Goal: Task Accomplishment & Management: Manage account settings

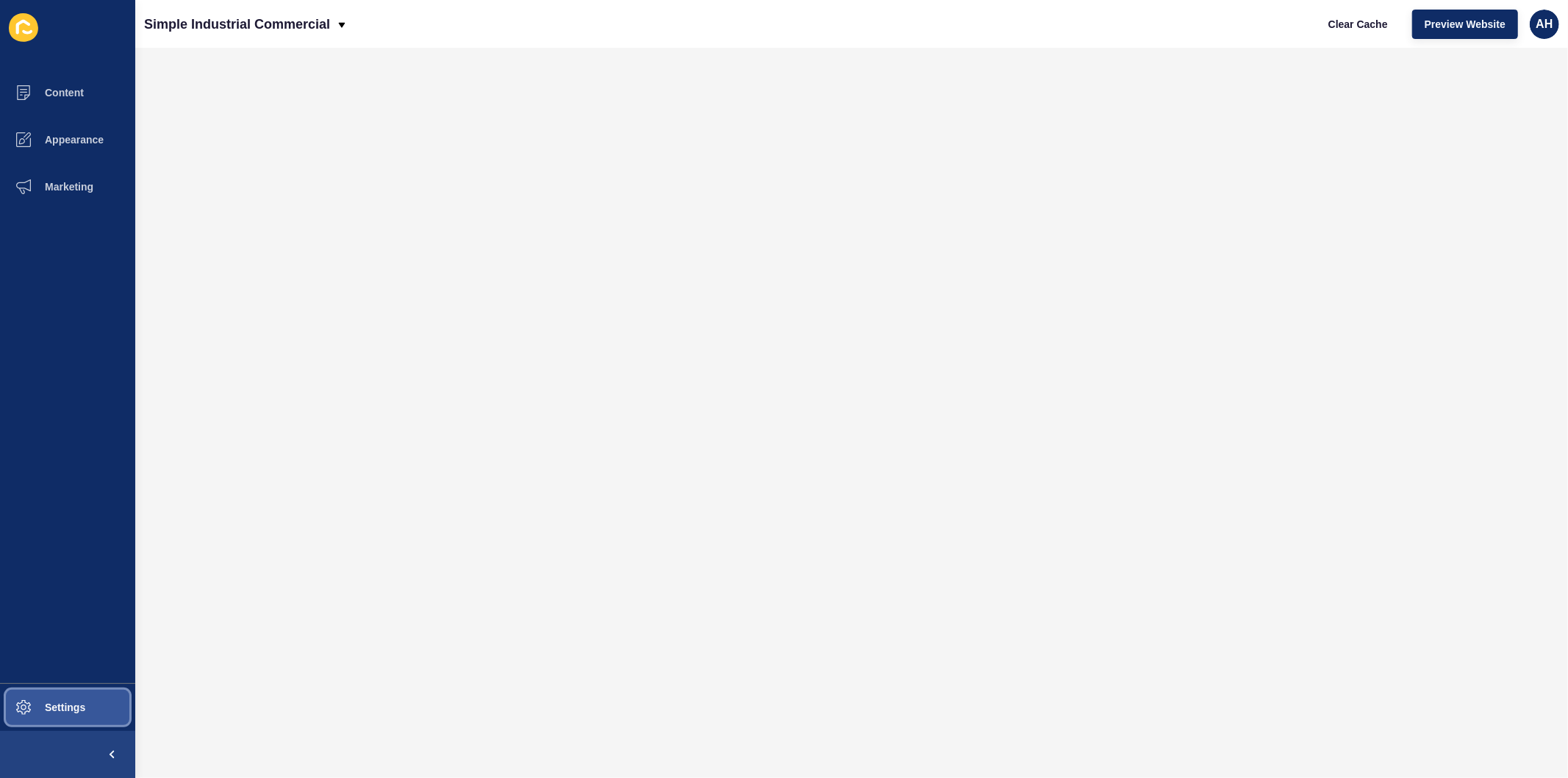
click at [71, 721] on button "Settings" at bounding box center [68, 708] width 136 height 47
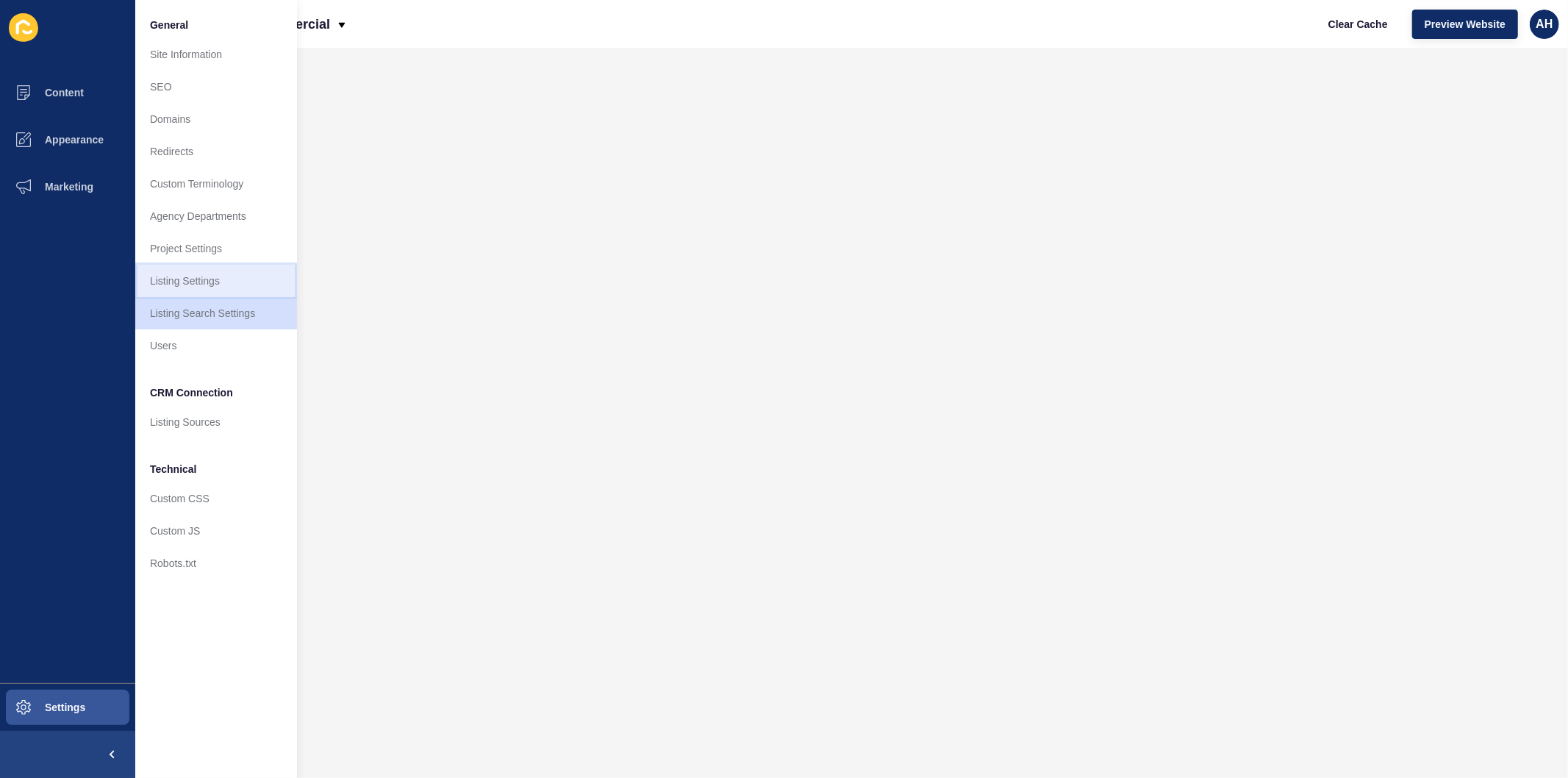
click at [197, 283] on link "Listing Settings" at bounding box center [216, 281] width 162 height 32
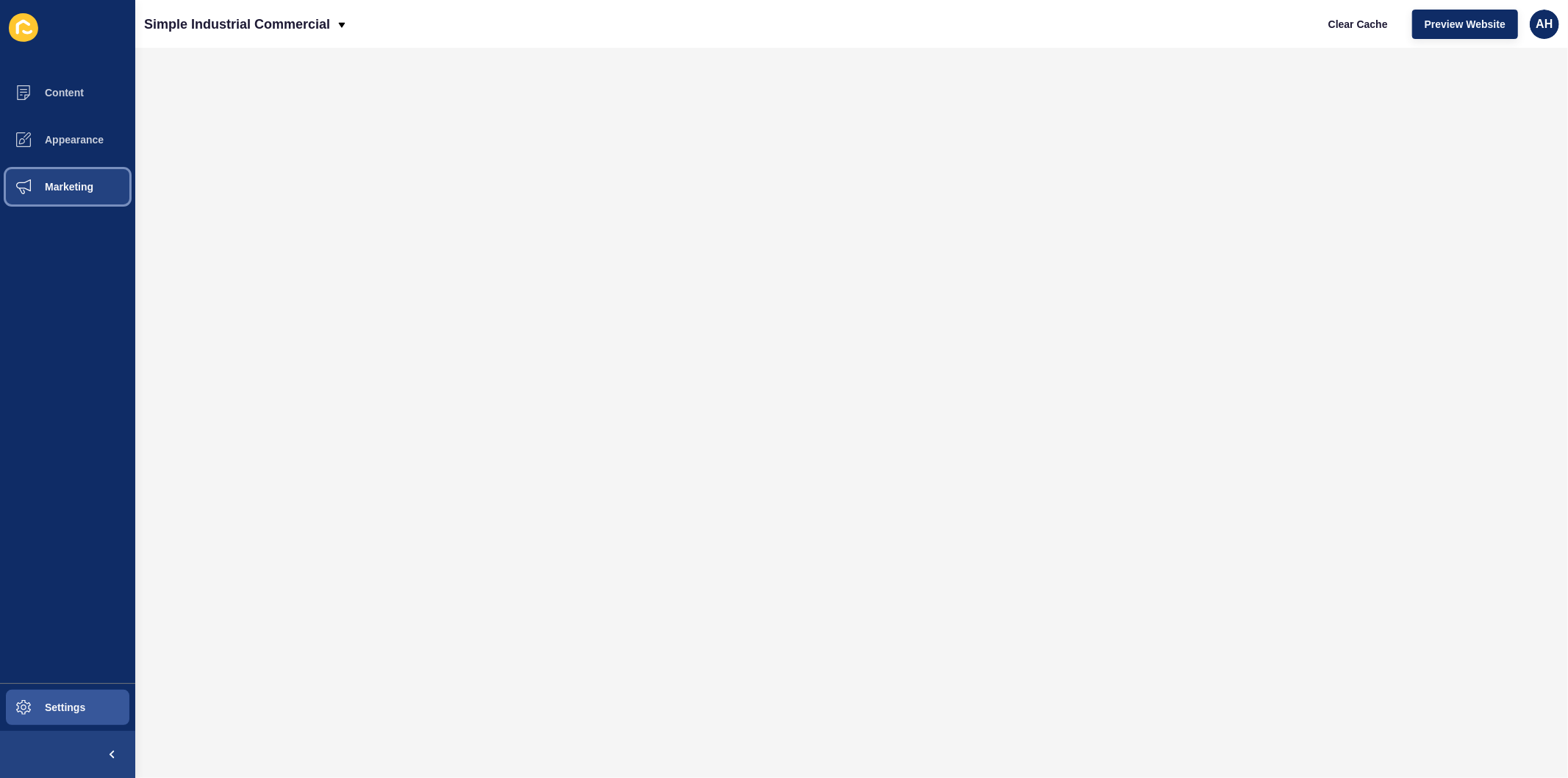
click at [47, 182] on span "Marketing" at bounding box center [45, 186] width 96 height 12
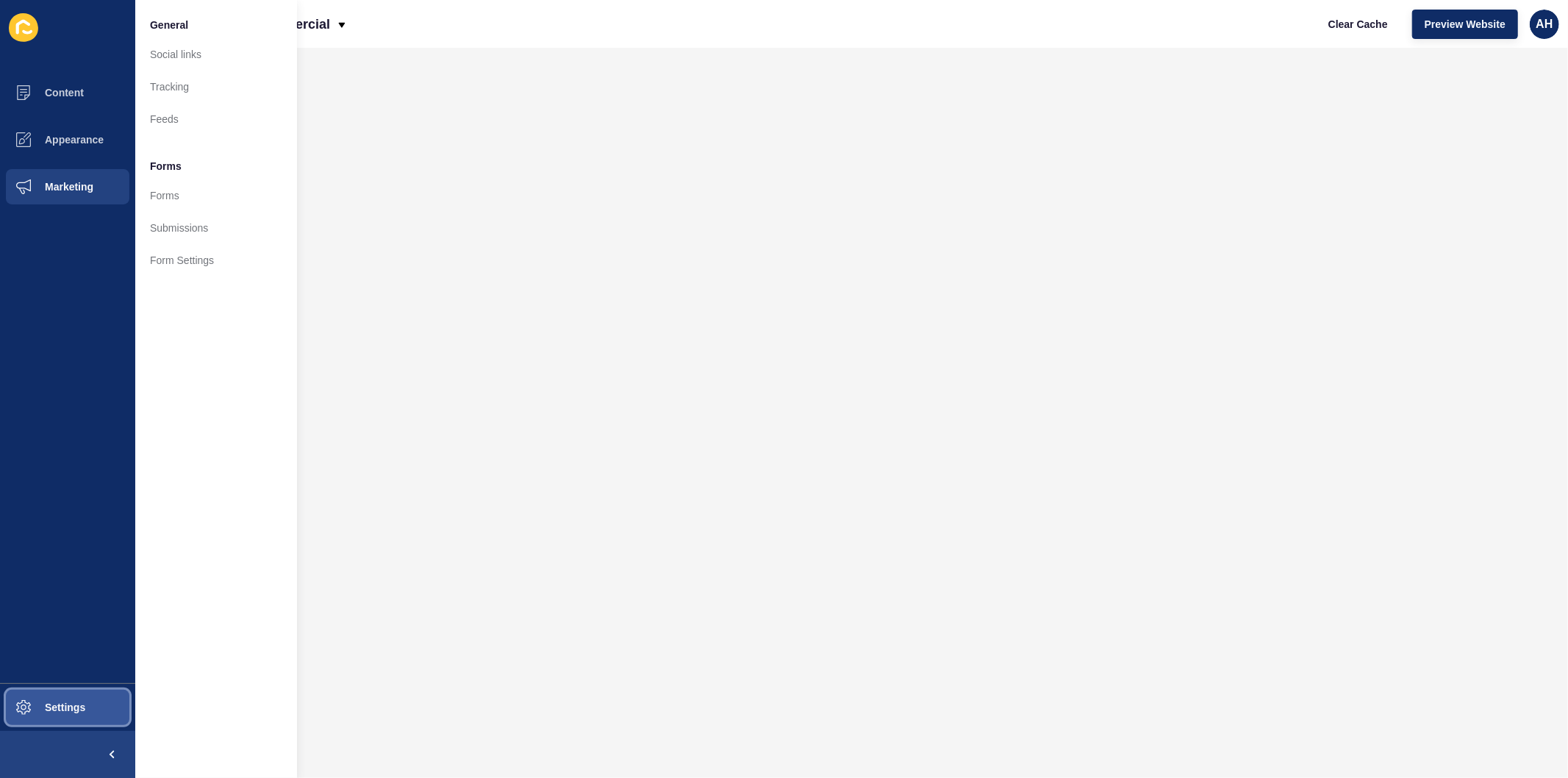
click at [39, 704] on span "Settings" at bounding box center [41, 708] width 87 height 12
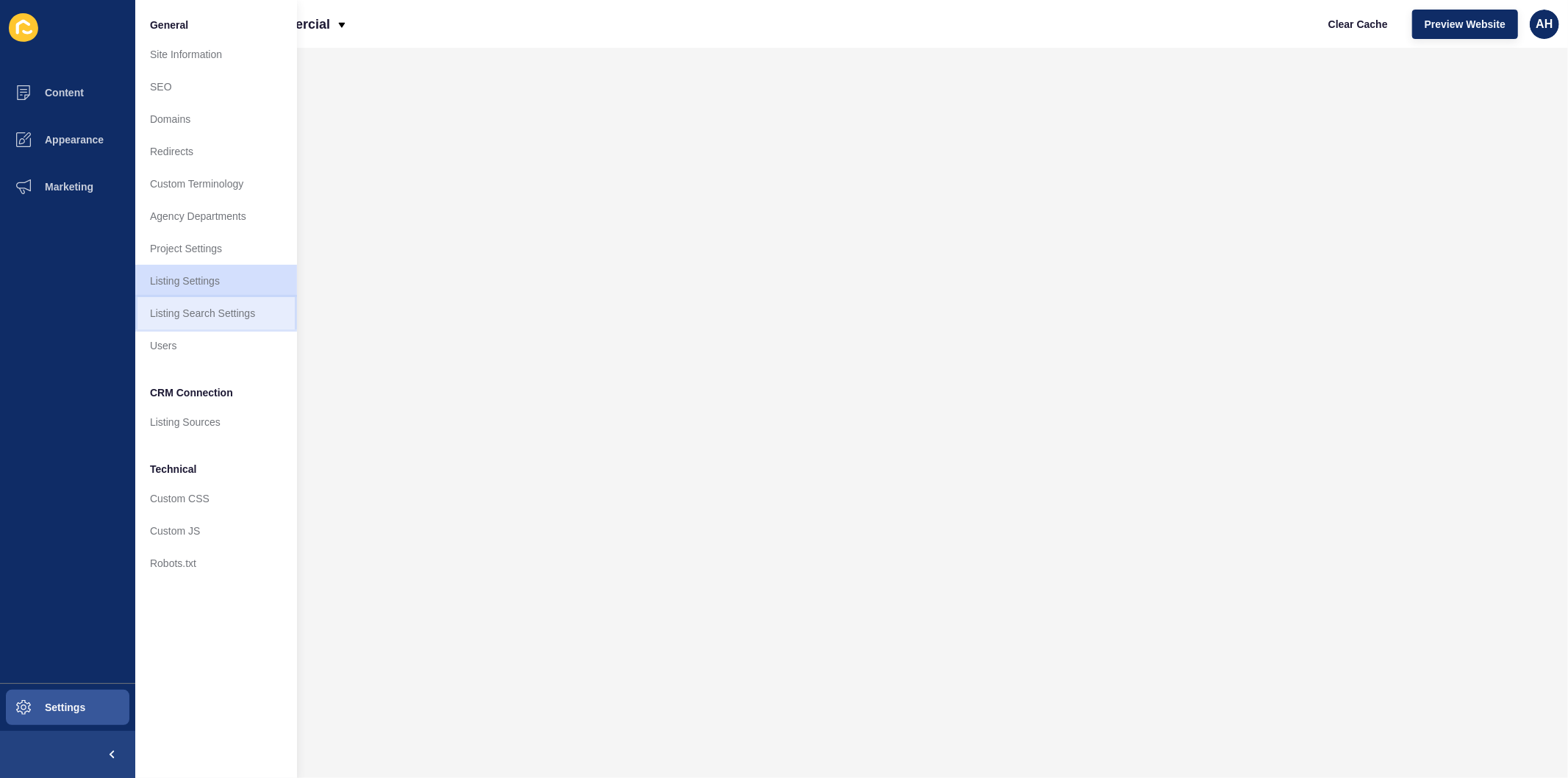
click at [187, 328] on link "Listing Search Settings" at bounding box center [216, 314] width 162 height 32
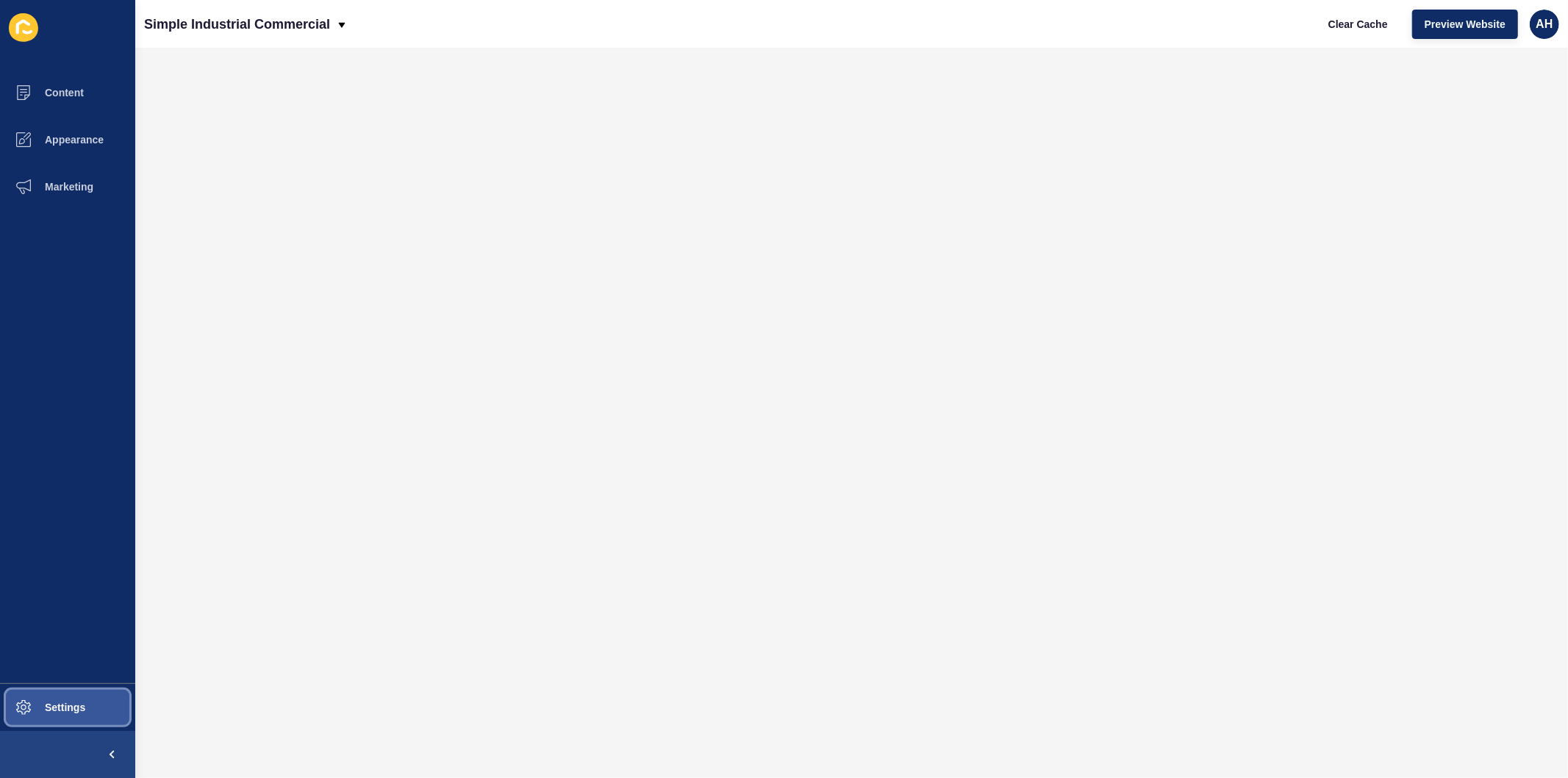
click at [75, 692] on button "Settings" at bounding box center [68, 708] width 136 height 47
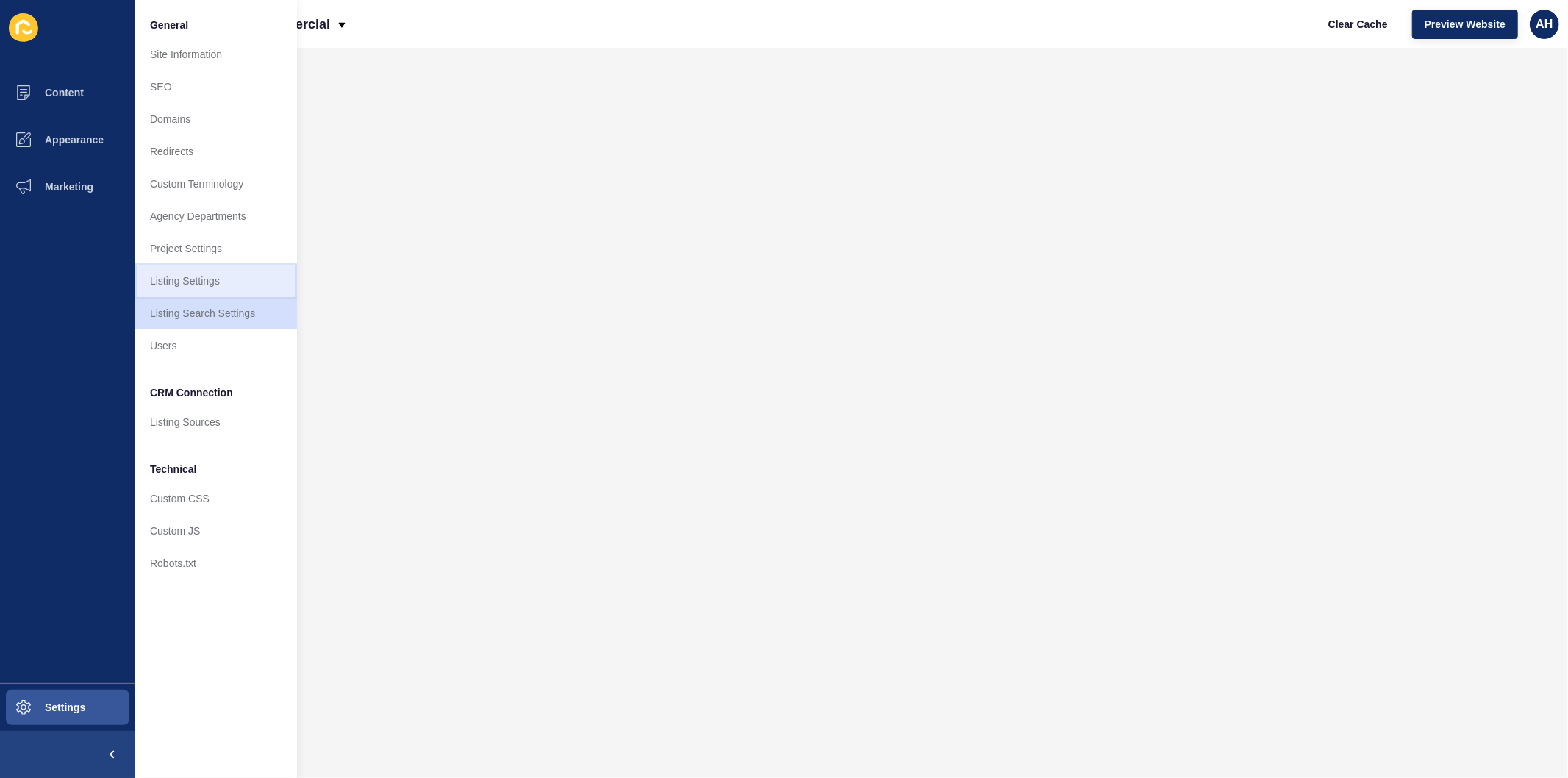
click at [177, 292] on link "Listing Settings" at bounding box center [216, 281] width 162 height 32
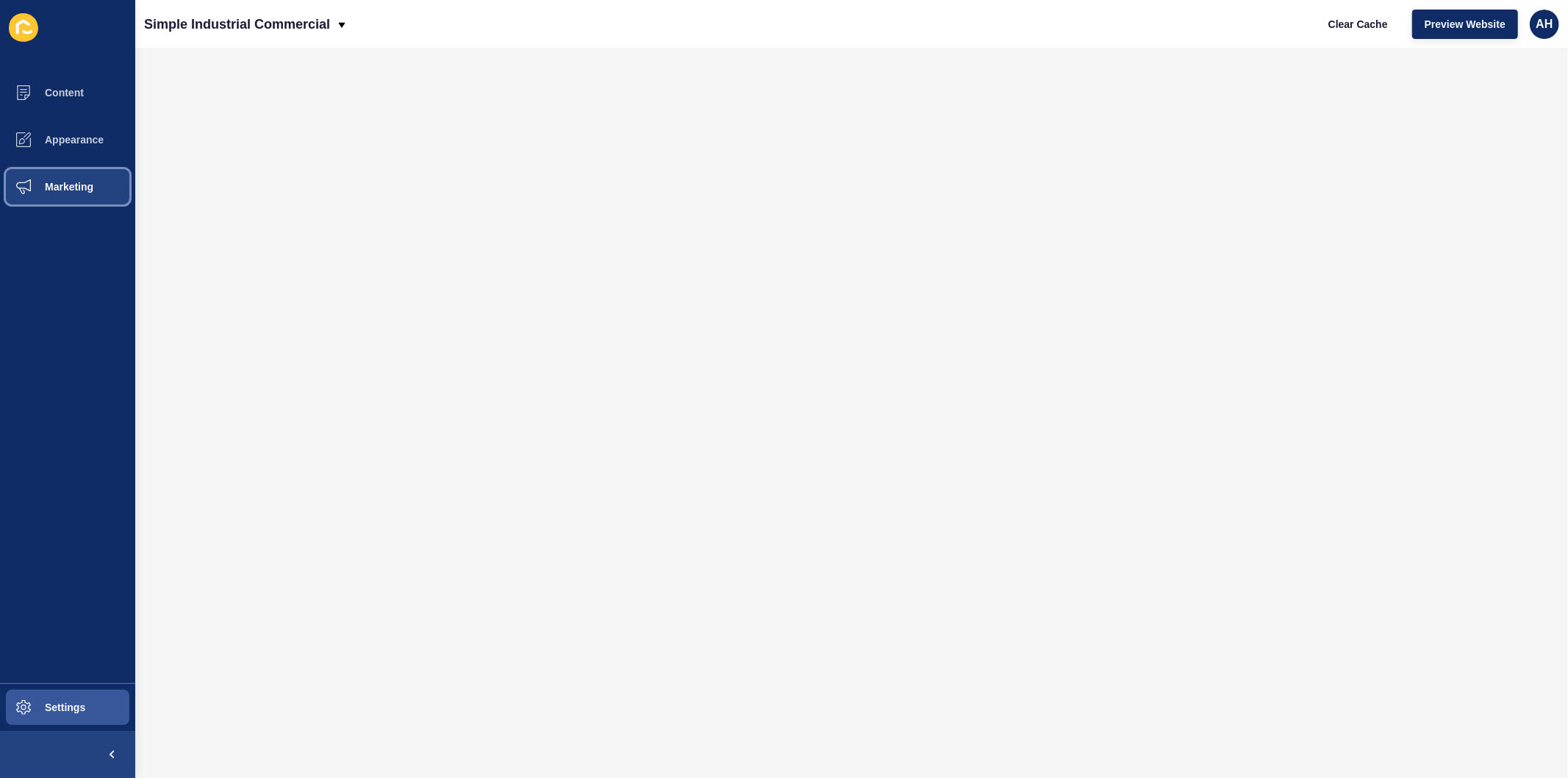
click at [67, 178] on button "Marketing" at bounding box center [68, 187] width 136 height 47
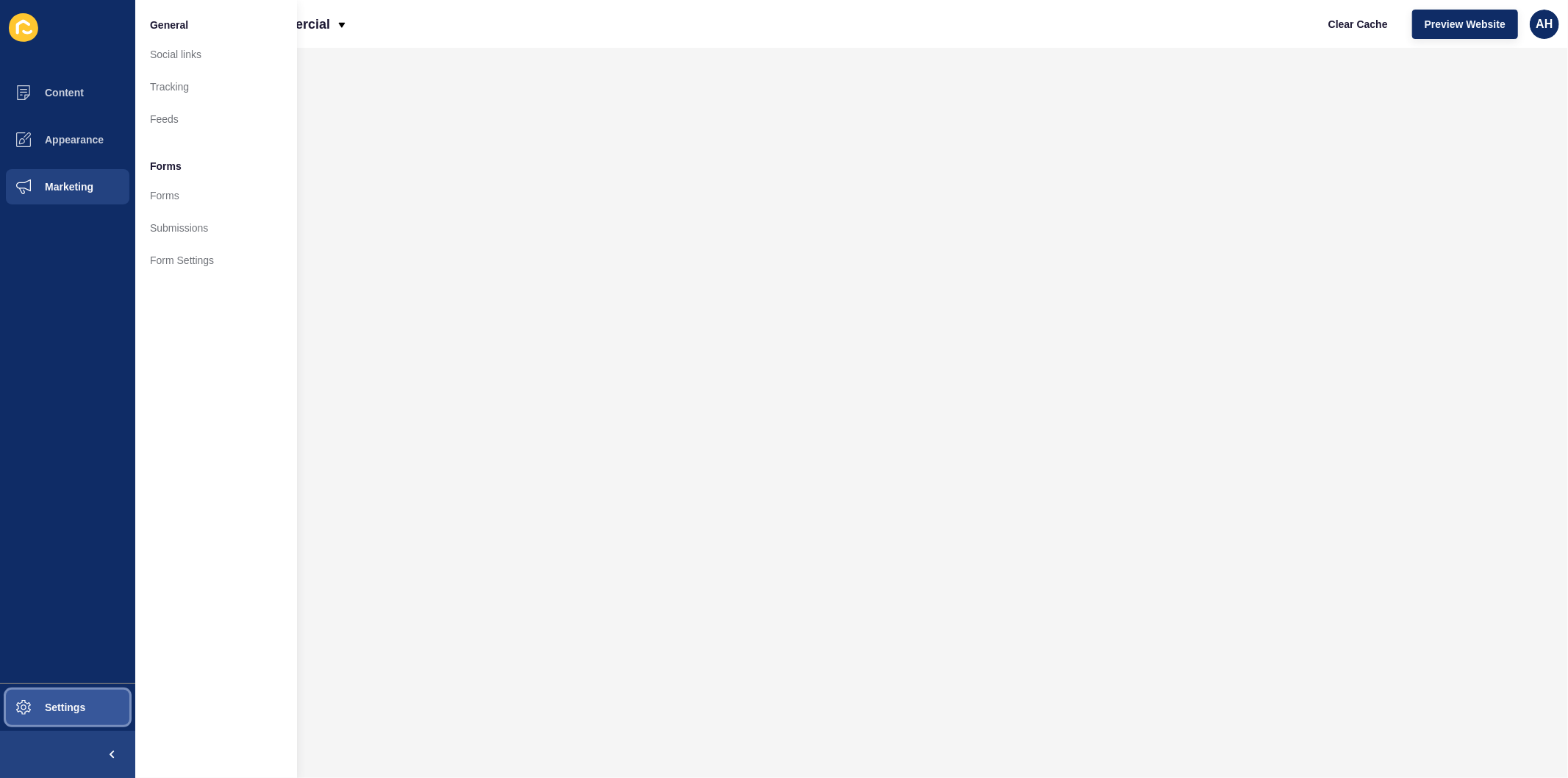
click at [82, 707] on span "Settings" at bounding box center [41, 708] width 87 height 12
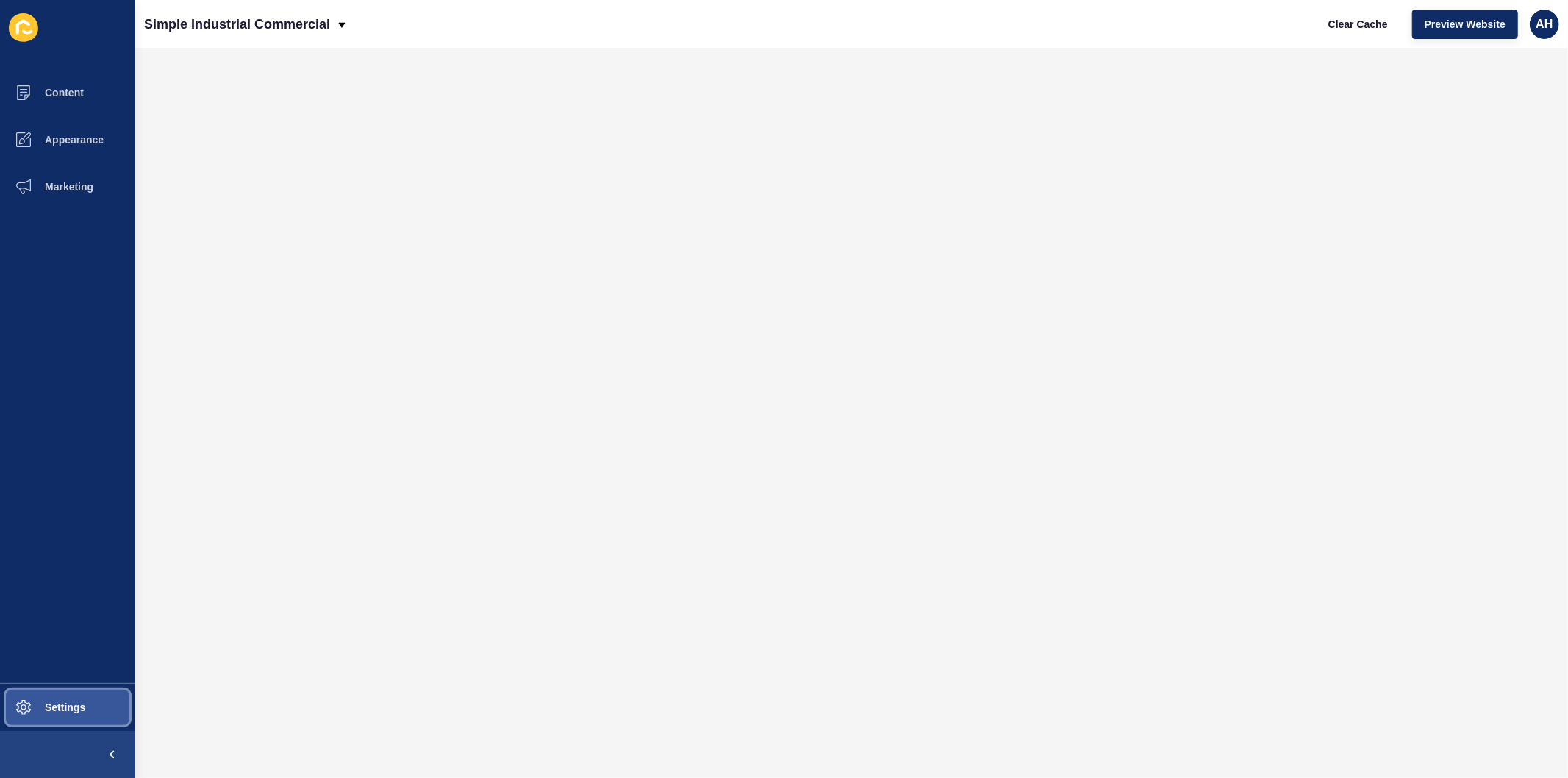
click at [80, 706] on span "Settings" at bounding box center [41, 708] width 87 height 12
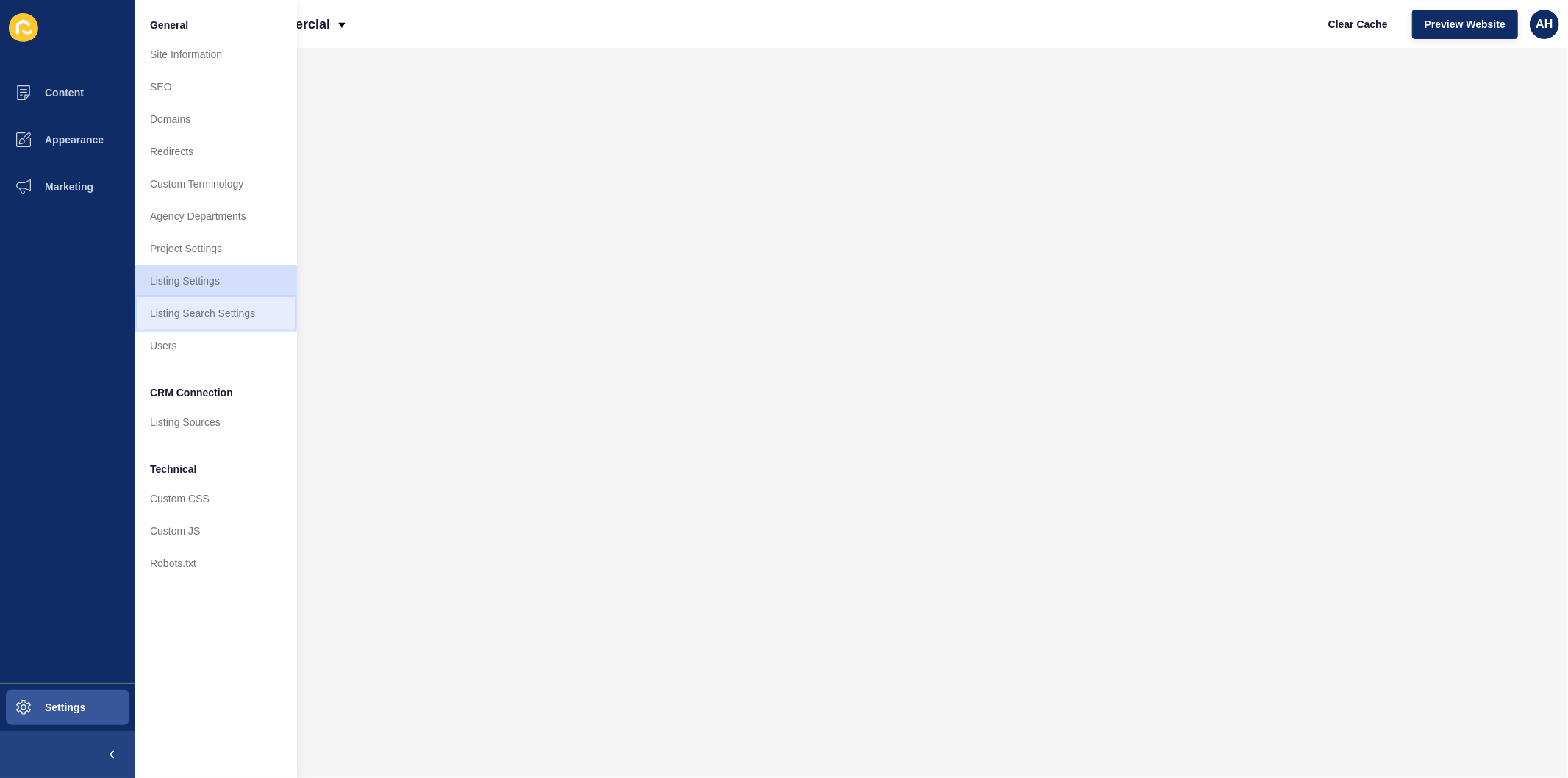
click at [202, 320] on link "Listing Search Settings" at bounding box center [216, 314] width 162 height 32
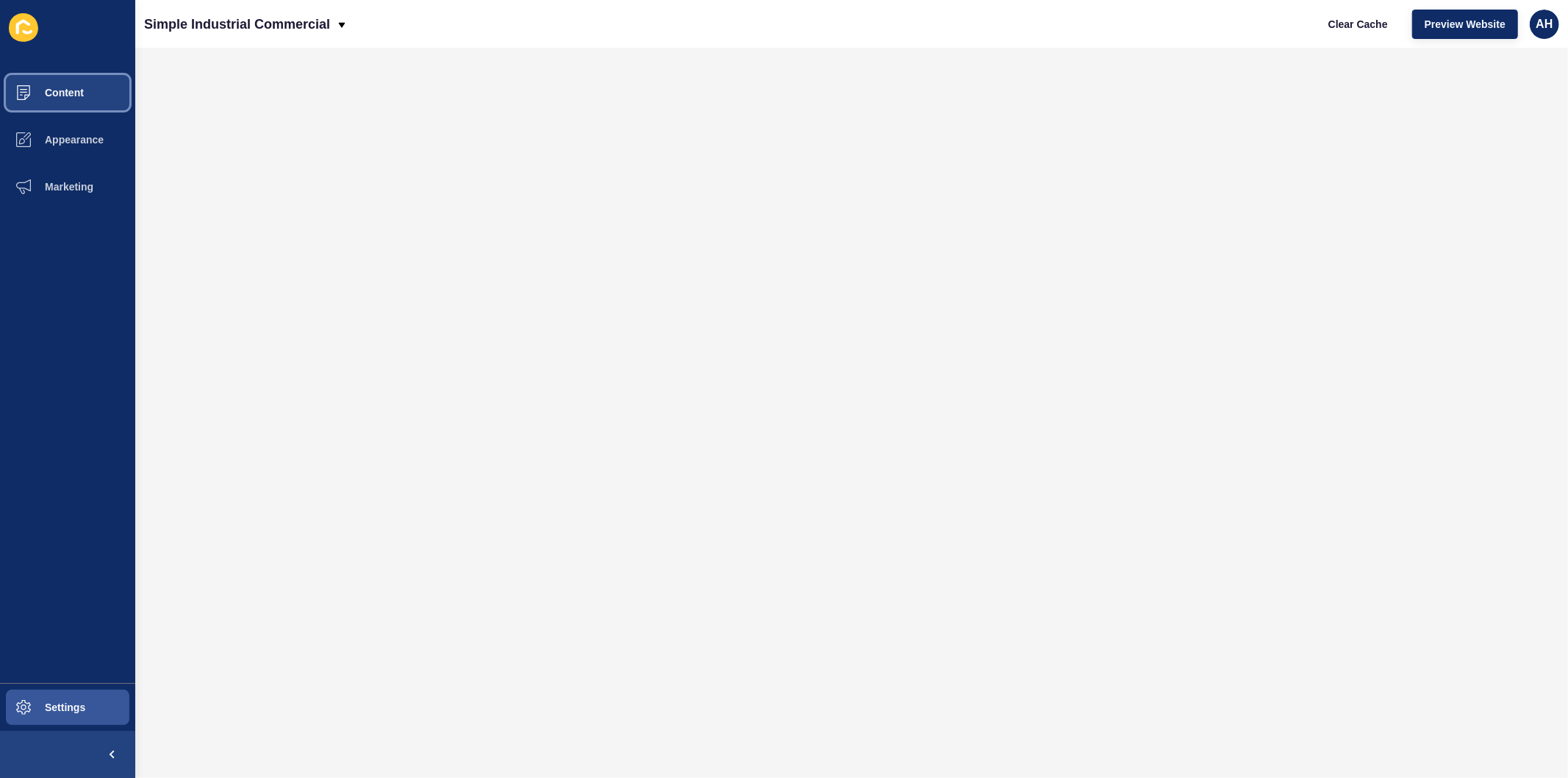
click at [74, 102] on button "Content" at bounding box center [68, 93] width 136 height 47
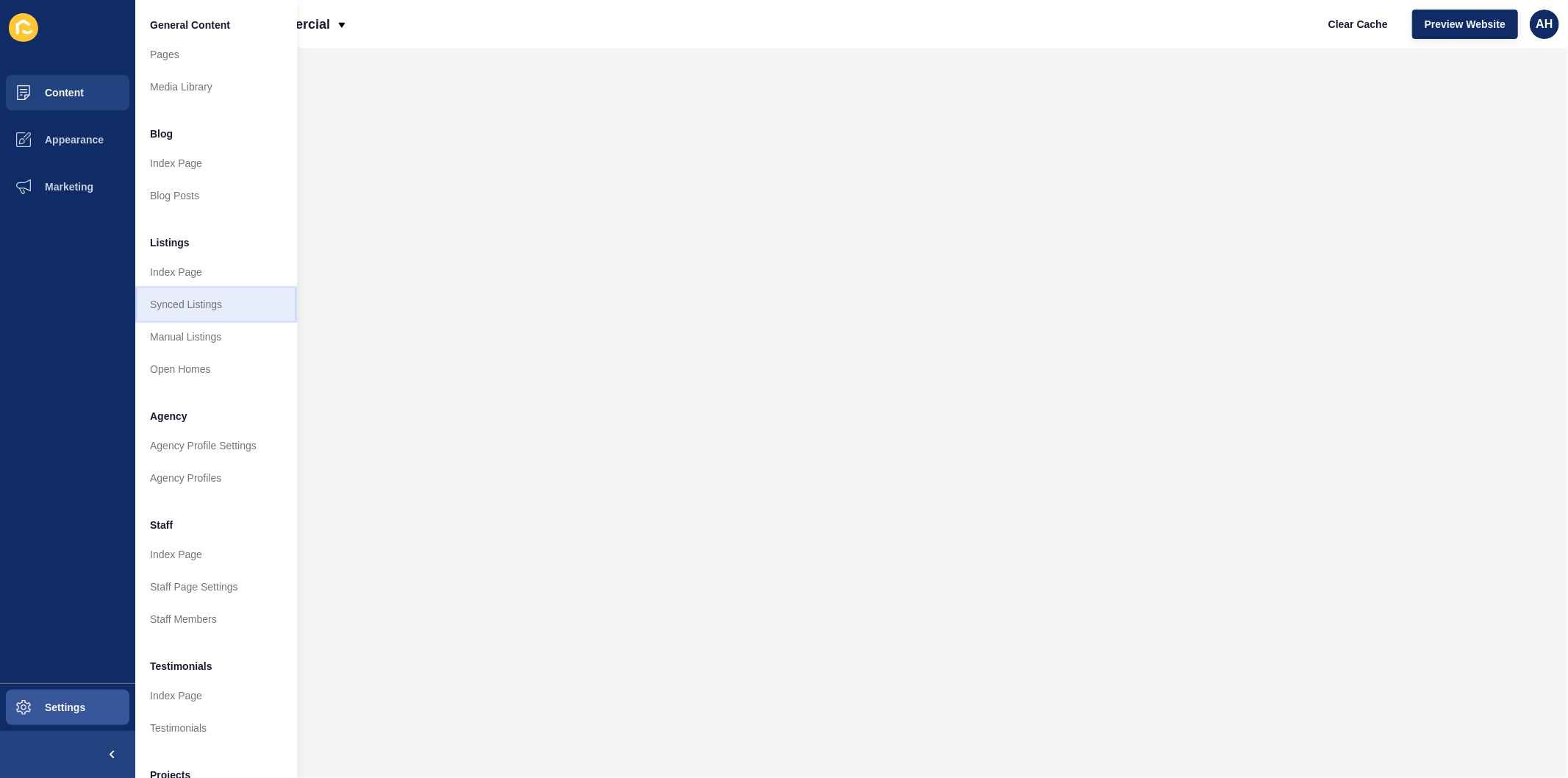
click at [224, 304] on link "Synced Listings" at bounding box center [216, 304] width 162 height 32
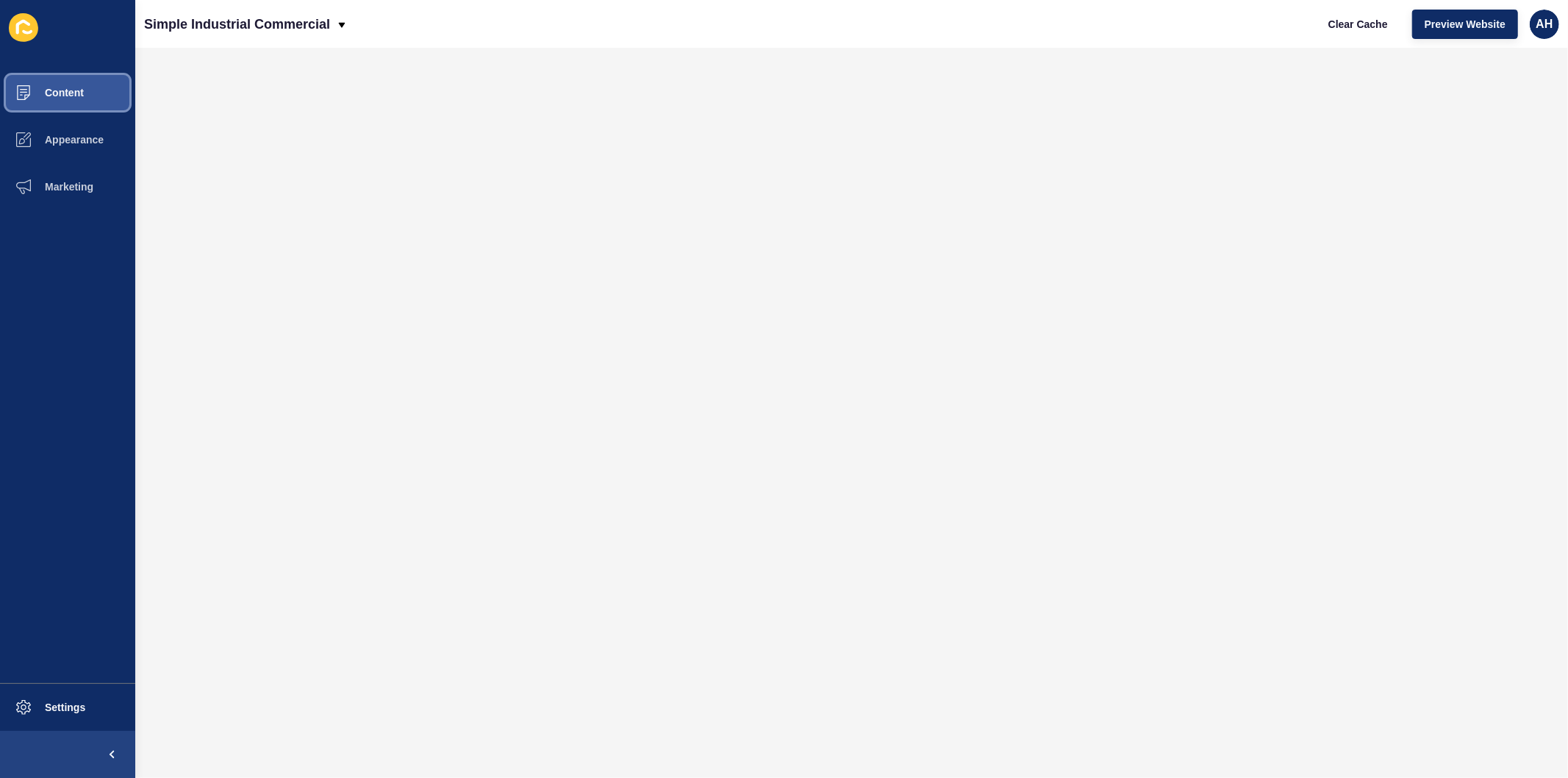
click at [71, 88] on span "Content" at bounding box center [41, 92] width 86 height 12
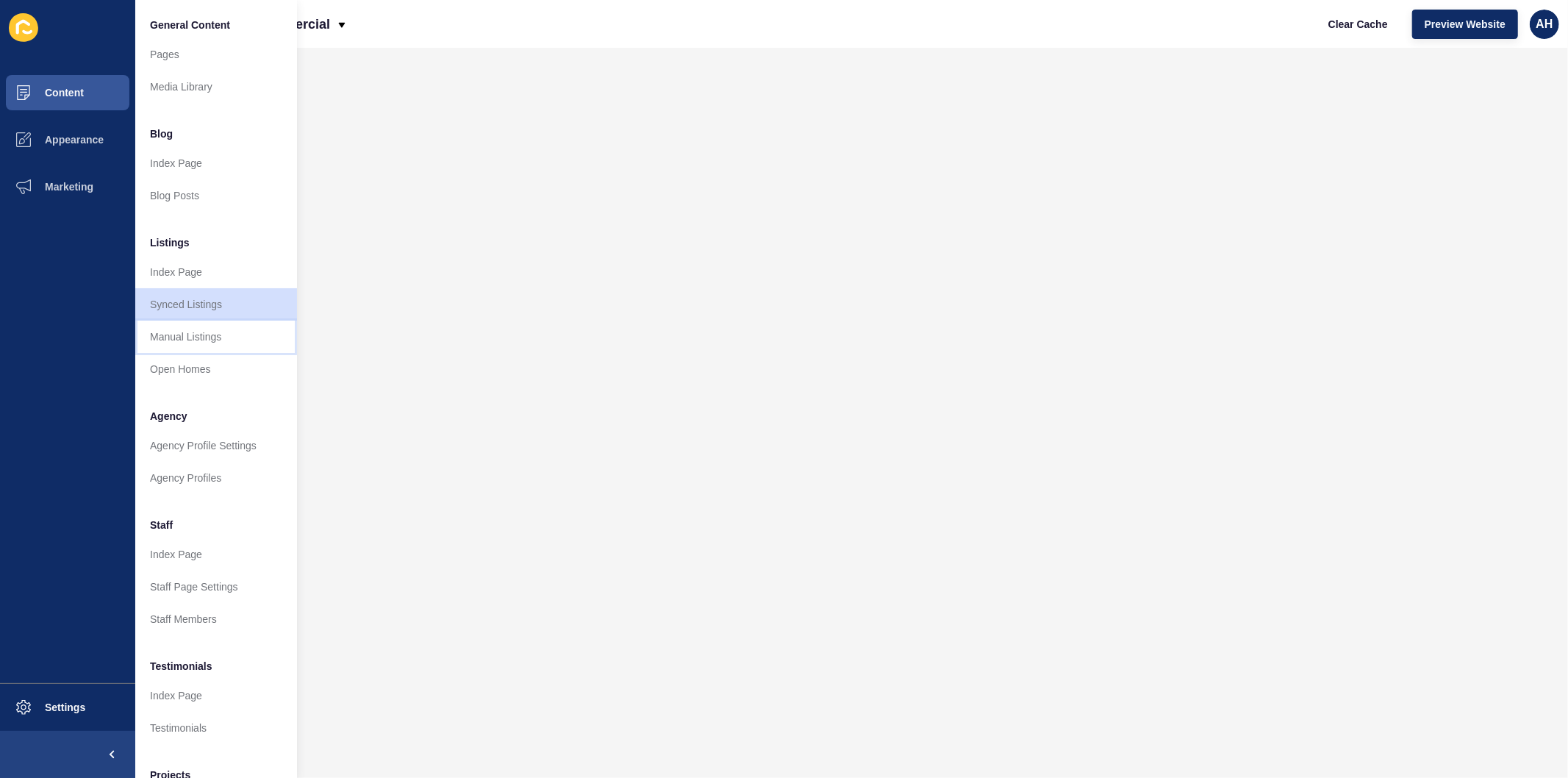
click at [185, 342] on link "Manual Listings" at bounding box center [216, 336] width 162 height 32
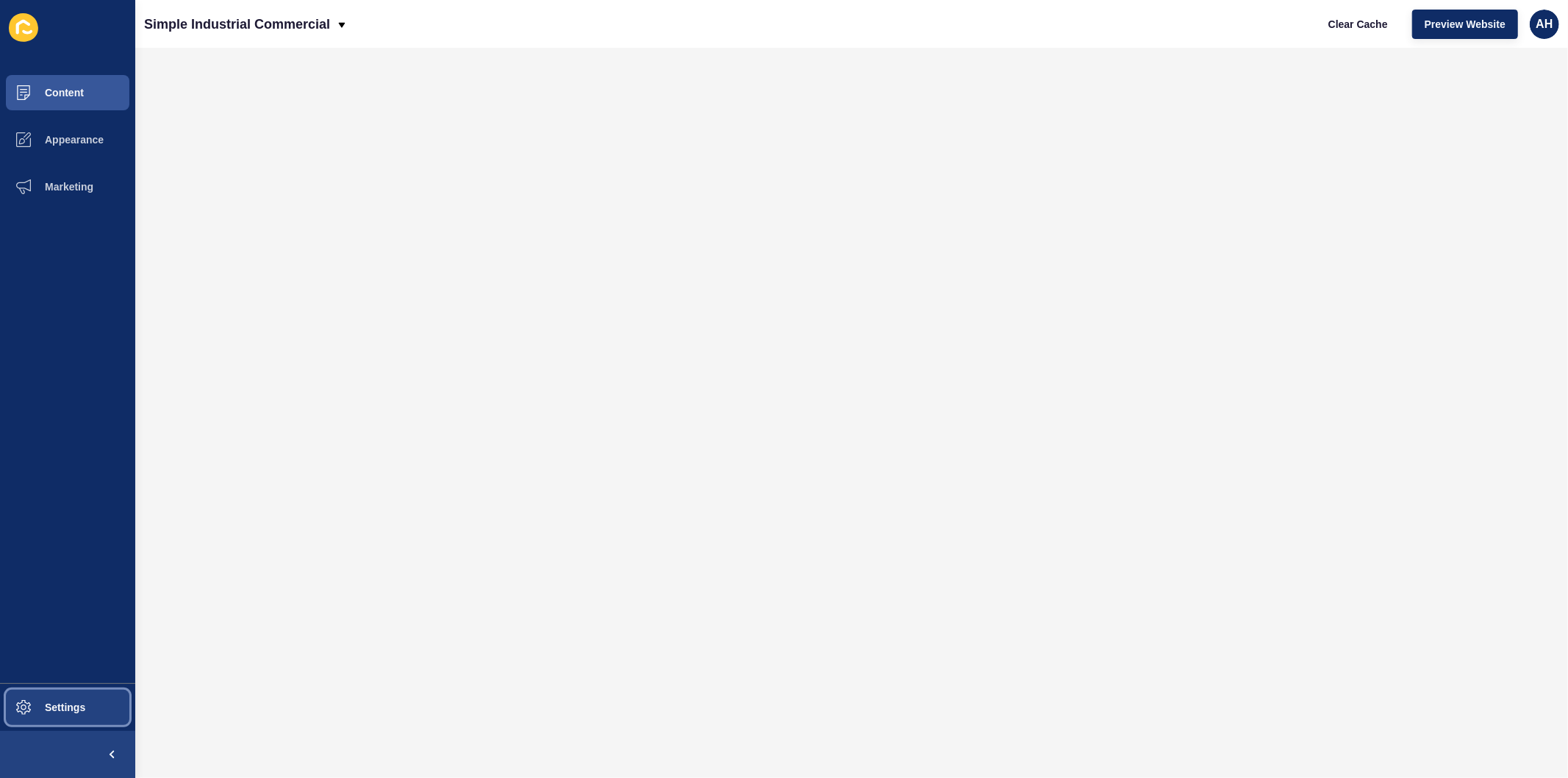
click at [48, 714] on button "Settings" at bounding box center [68, 708] width 136 height 47
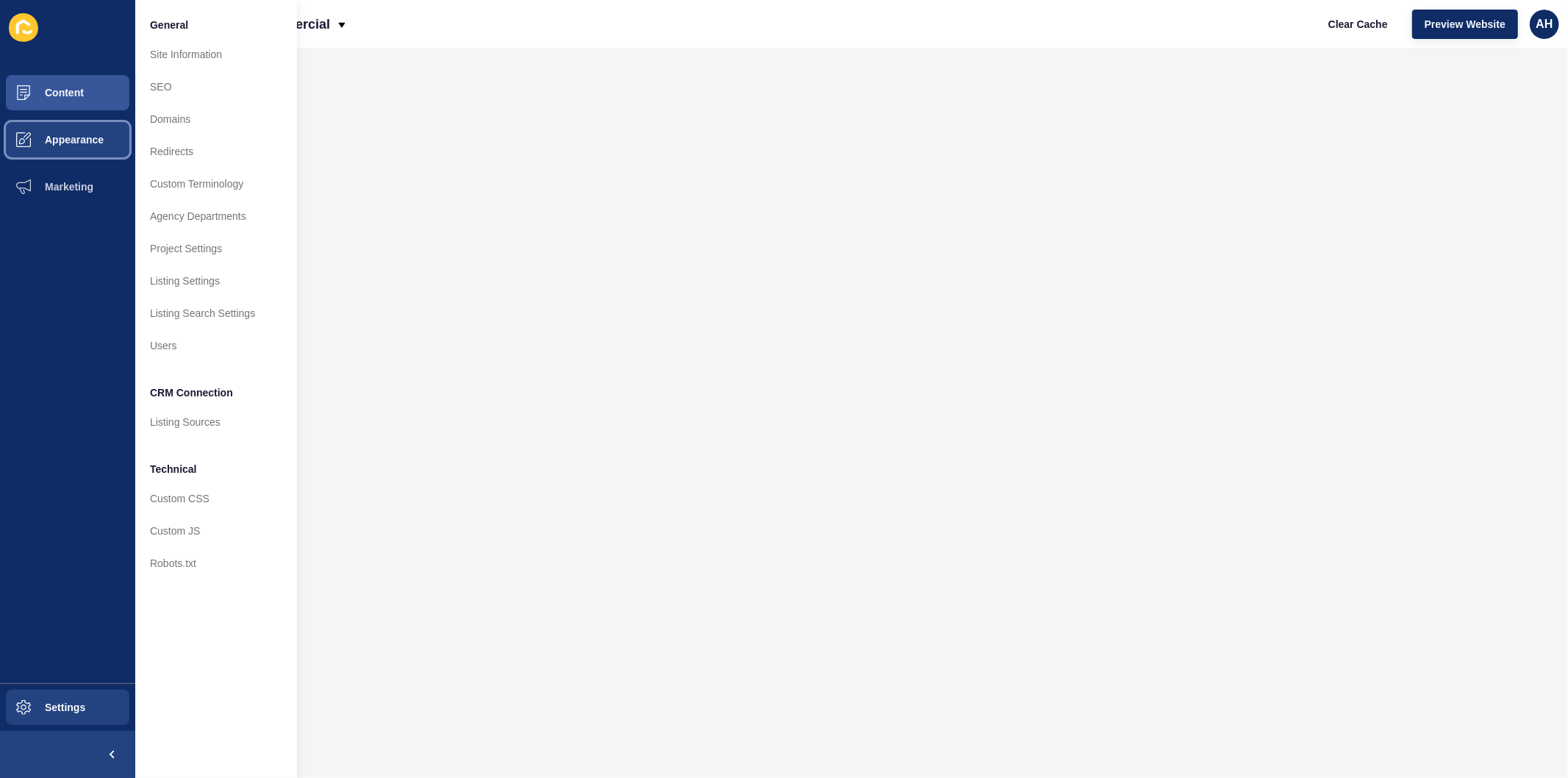
click at [58, 134] on span "Appearance" at bounding box center [50, 140] width 106 height 12
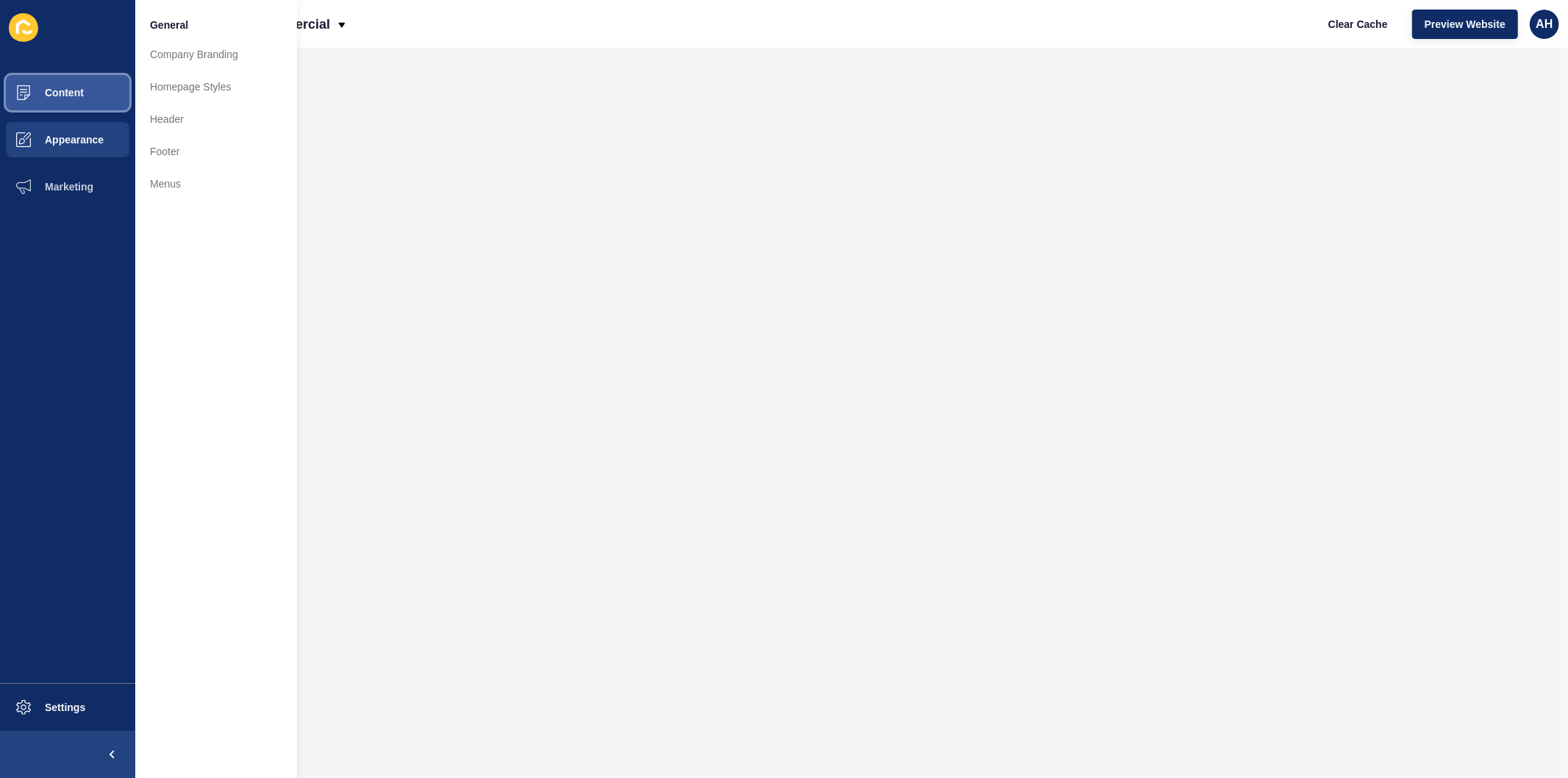
click at [79, 96] on span "Content" at bounding box center [41, 92] width 86 height 12
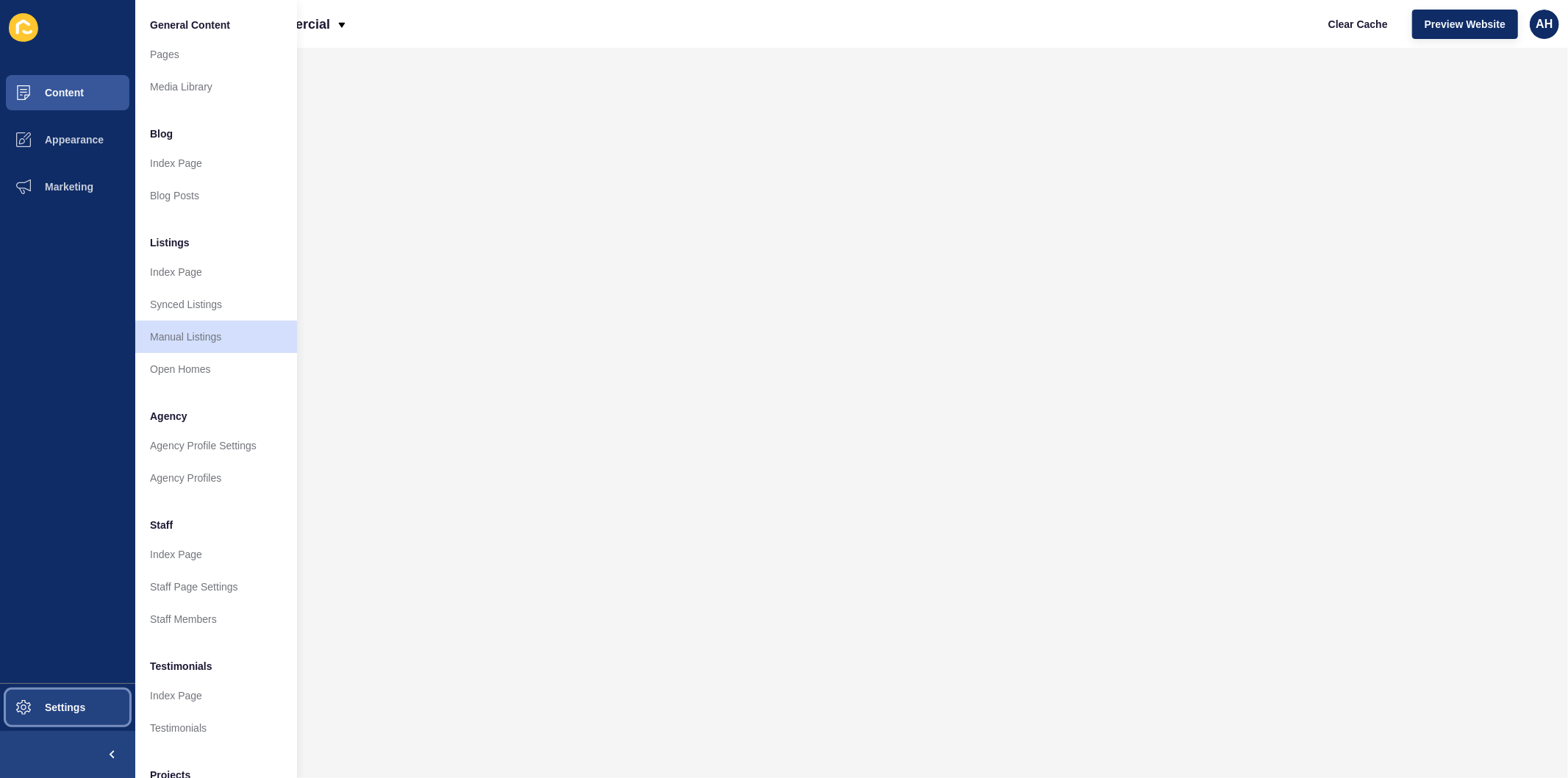
click at [62, 714] on span "Settings" at bounding box center [41, 708] width 87 height 12
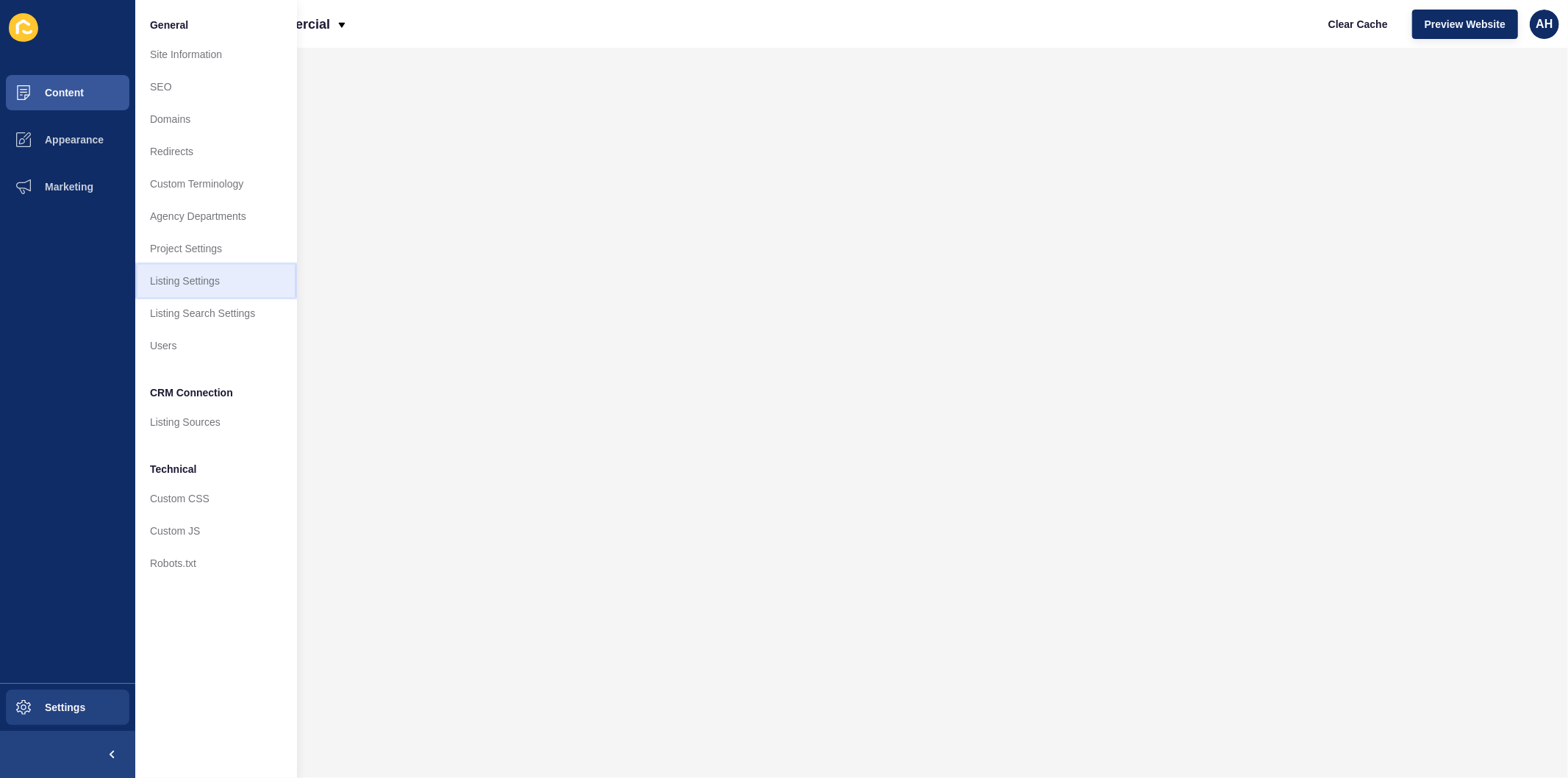
click at [229, 282] on link "Listing Settings" at bounding box center [216, 281] width 162 height 32
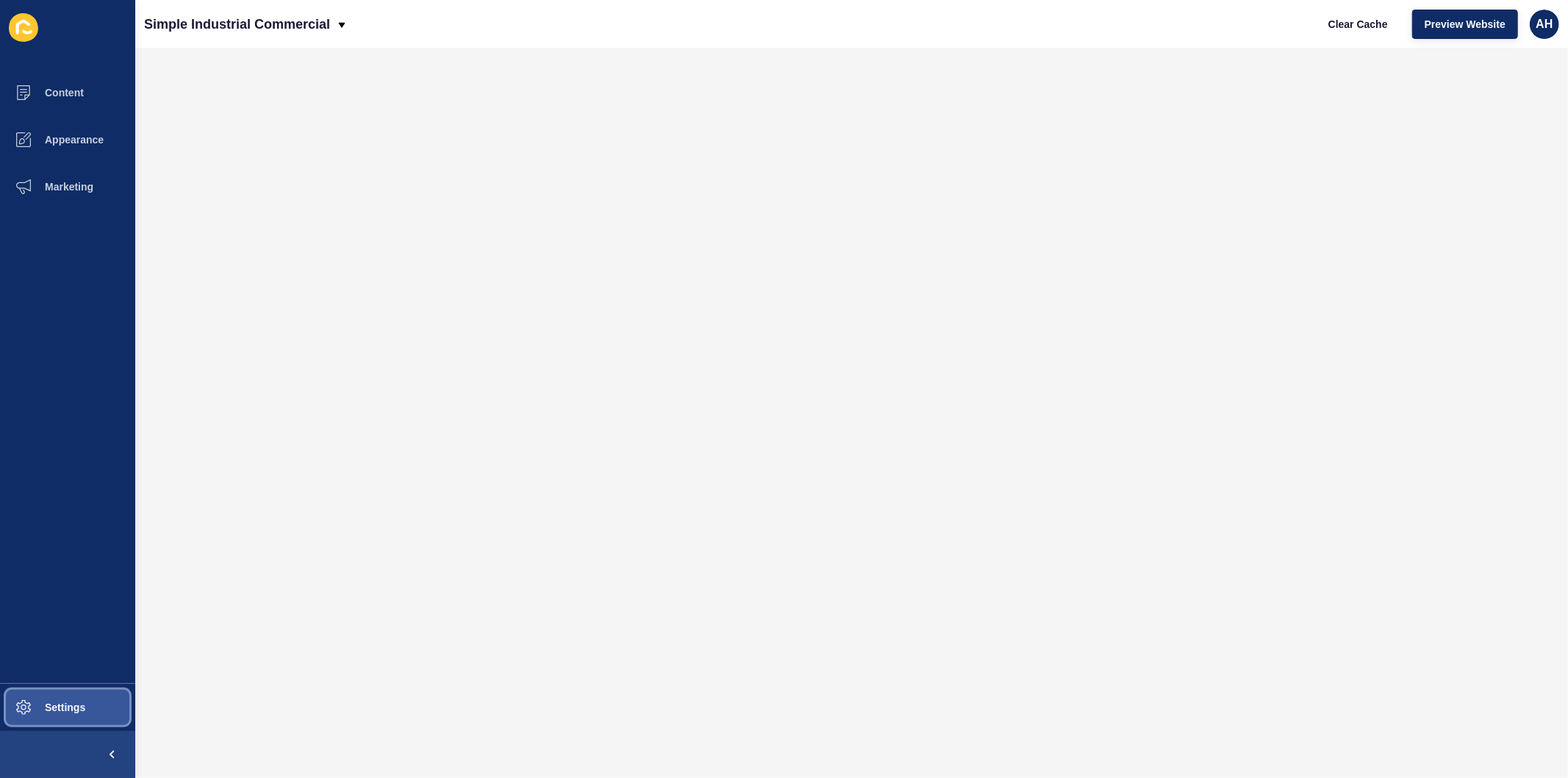
click at [83, 717] on button "Settings" at bounding box center [68, 708] width 136 height 47
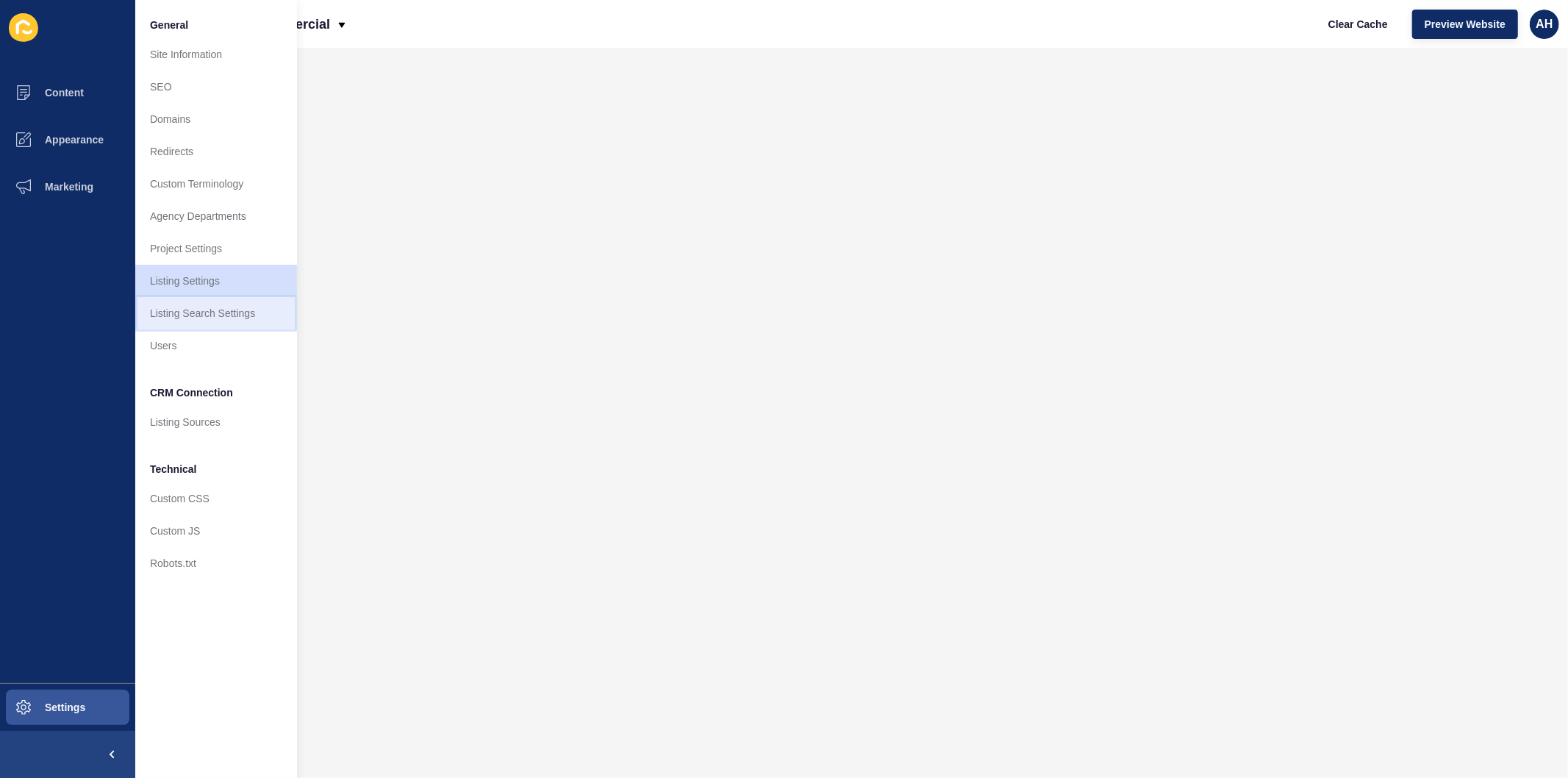
click at [215, 324] on link "Listing Search Settings" at bounding box center [216, 314] width 162 height 32
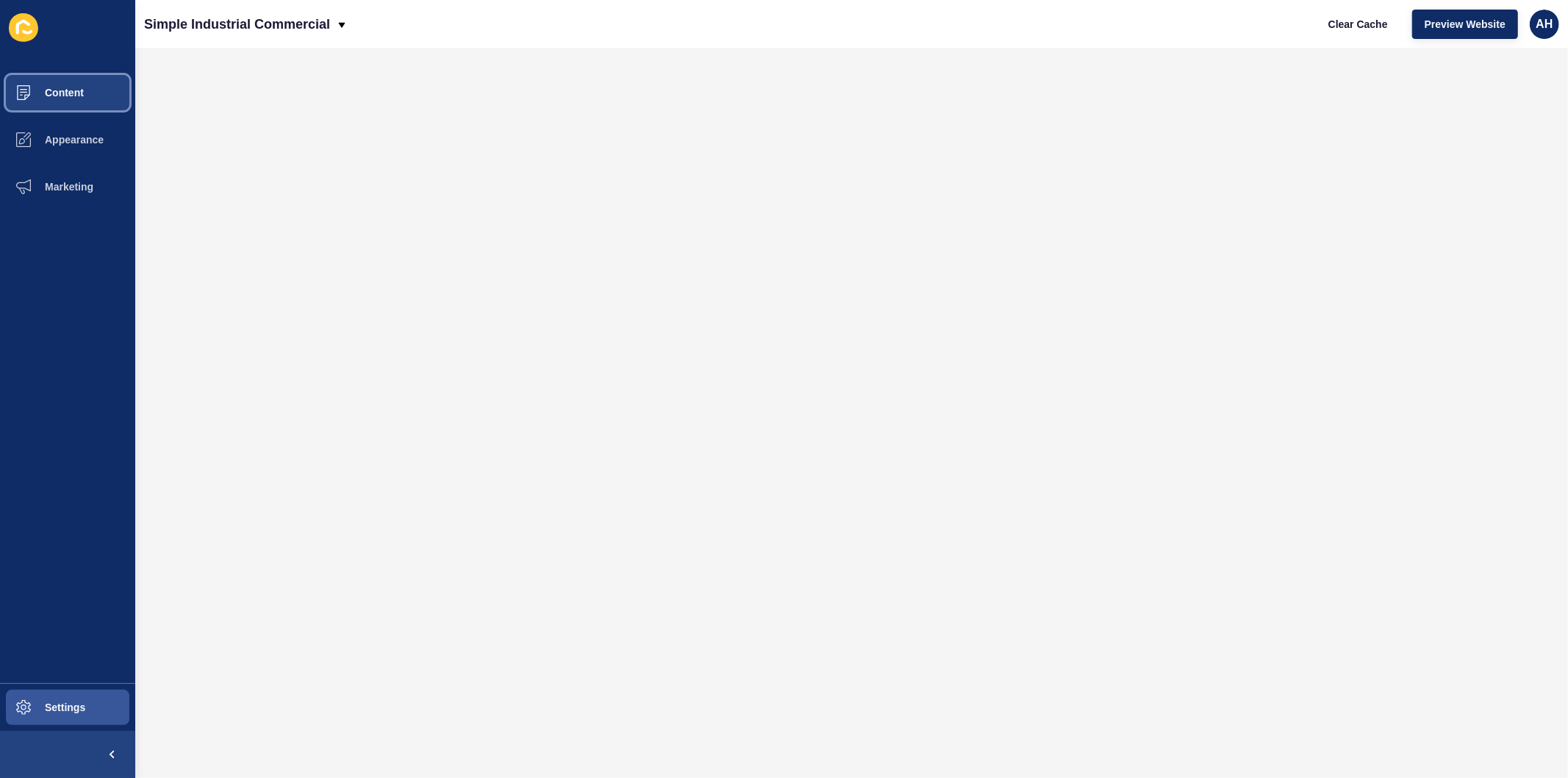
click at [49, 88] on span "Content" at bounding box center [41, 92] width 86 height 12
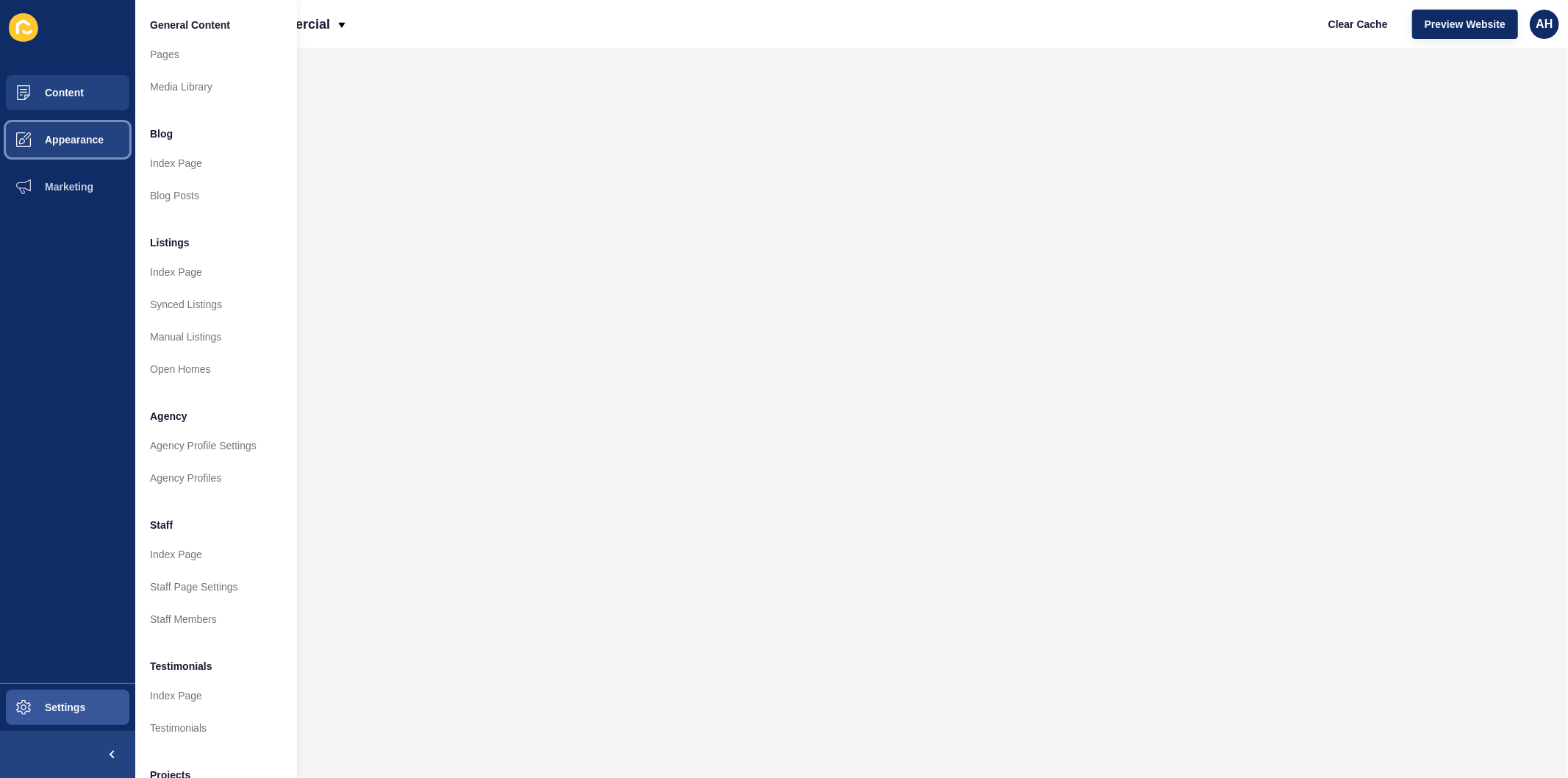
click at [61, 142] on span "Appearance" at bounding box center [50, 140] width 106 height 12
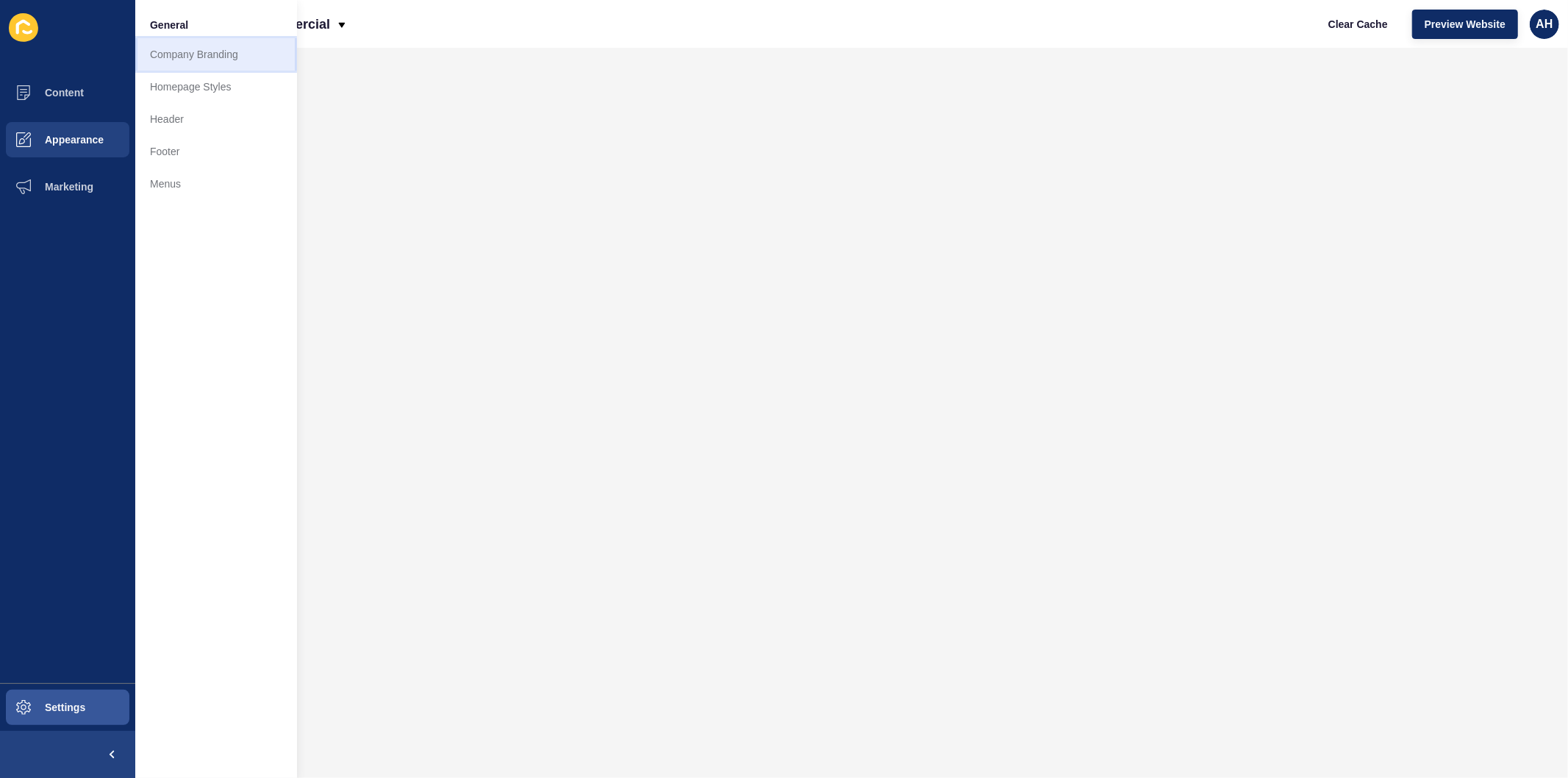
click at [192, 55] on link "Company Branding" at bounding box center [216, 54] width 162 height 32
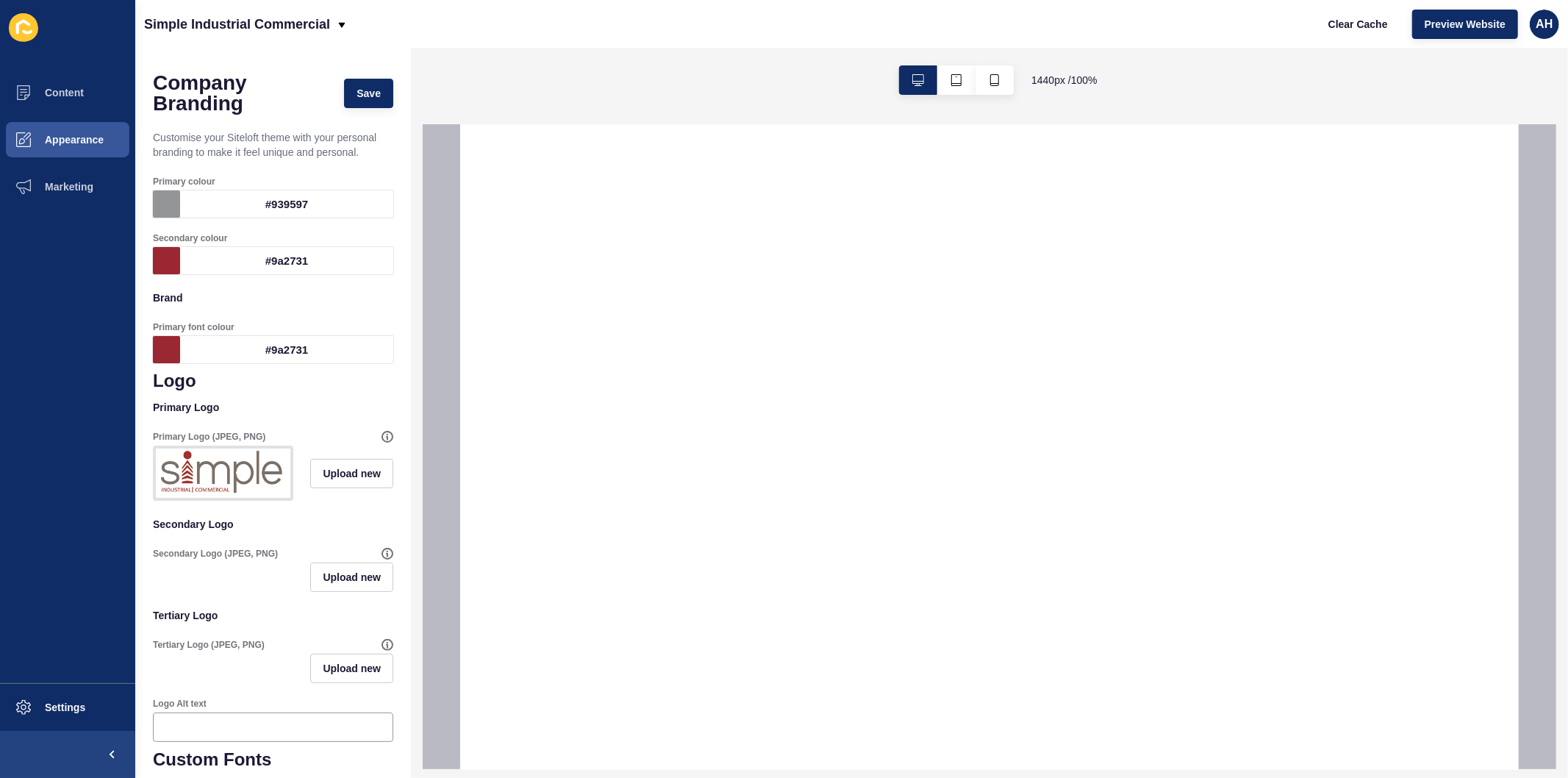
select select
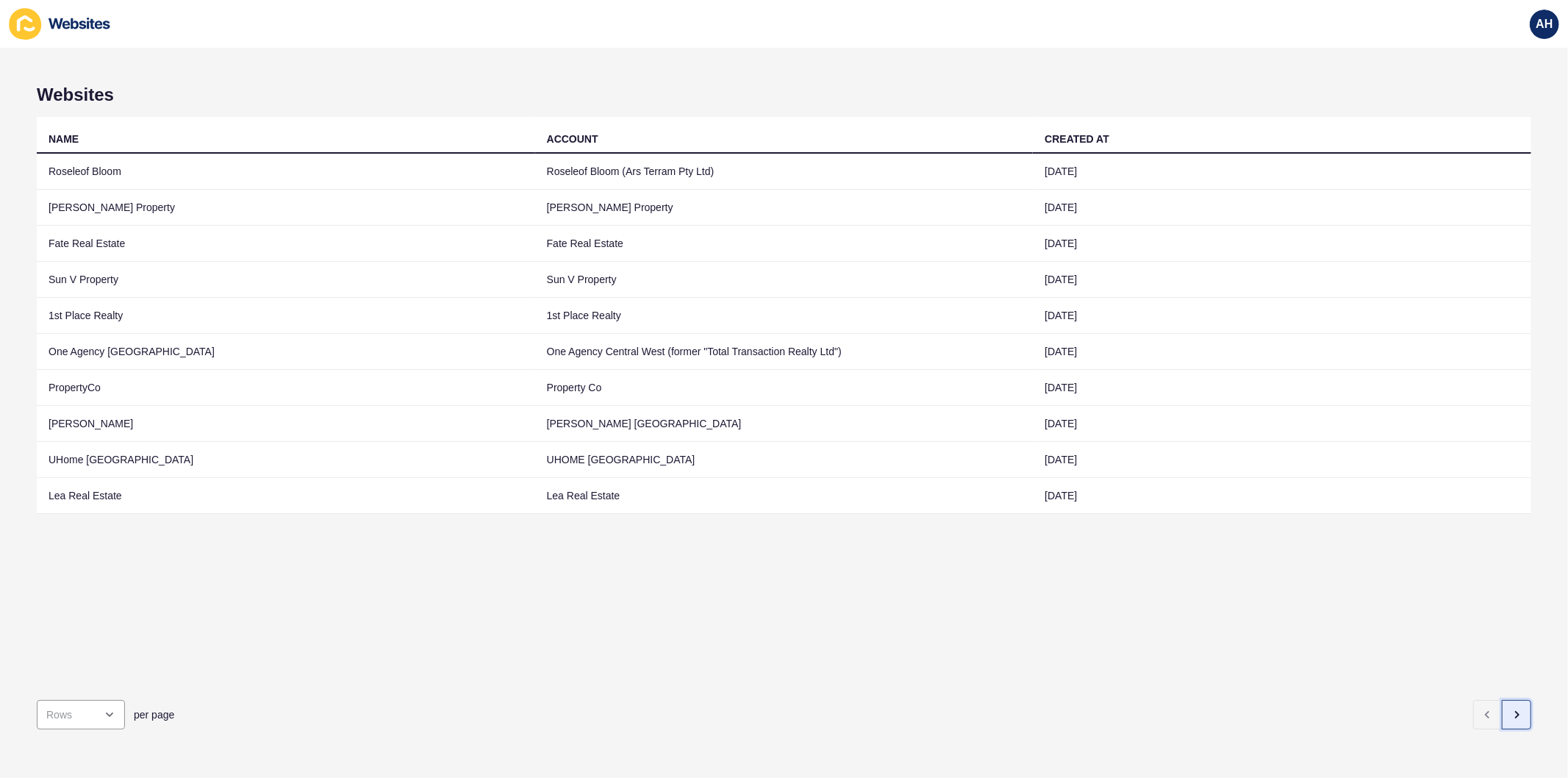
click at [1510, 709] on icon "button" at bounding box center [1516, 715] width 12 height 12
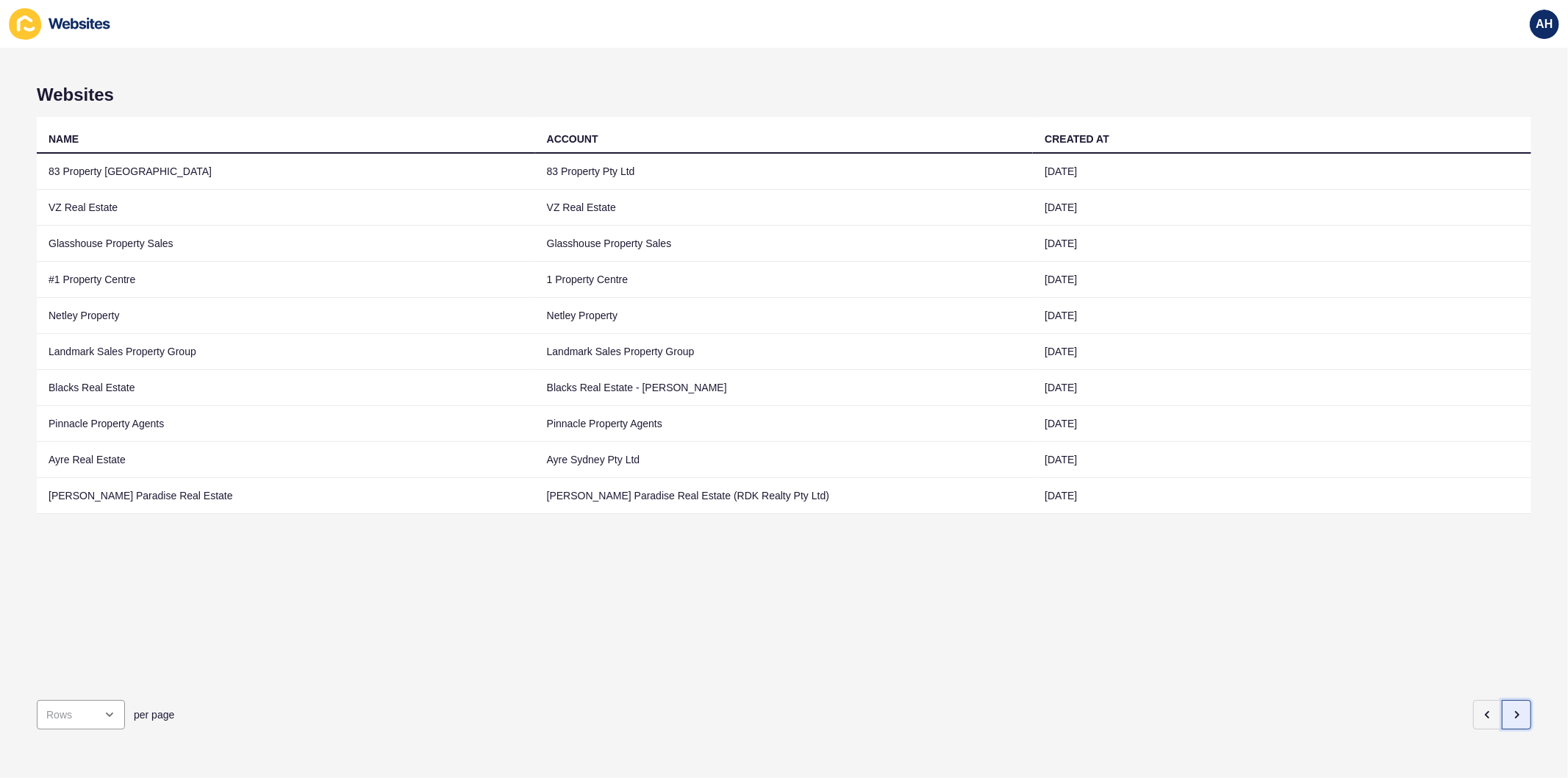
click at [1510, 709] on icon "button" at bounding box center [1516, 715] width 12 height 12
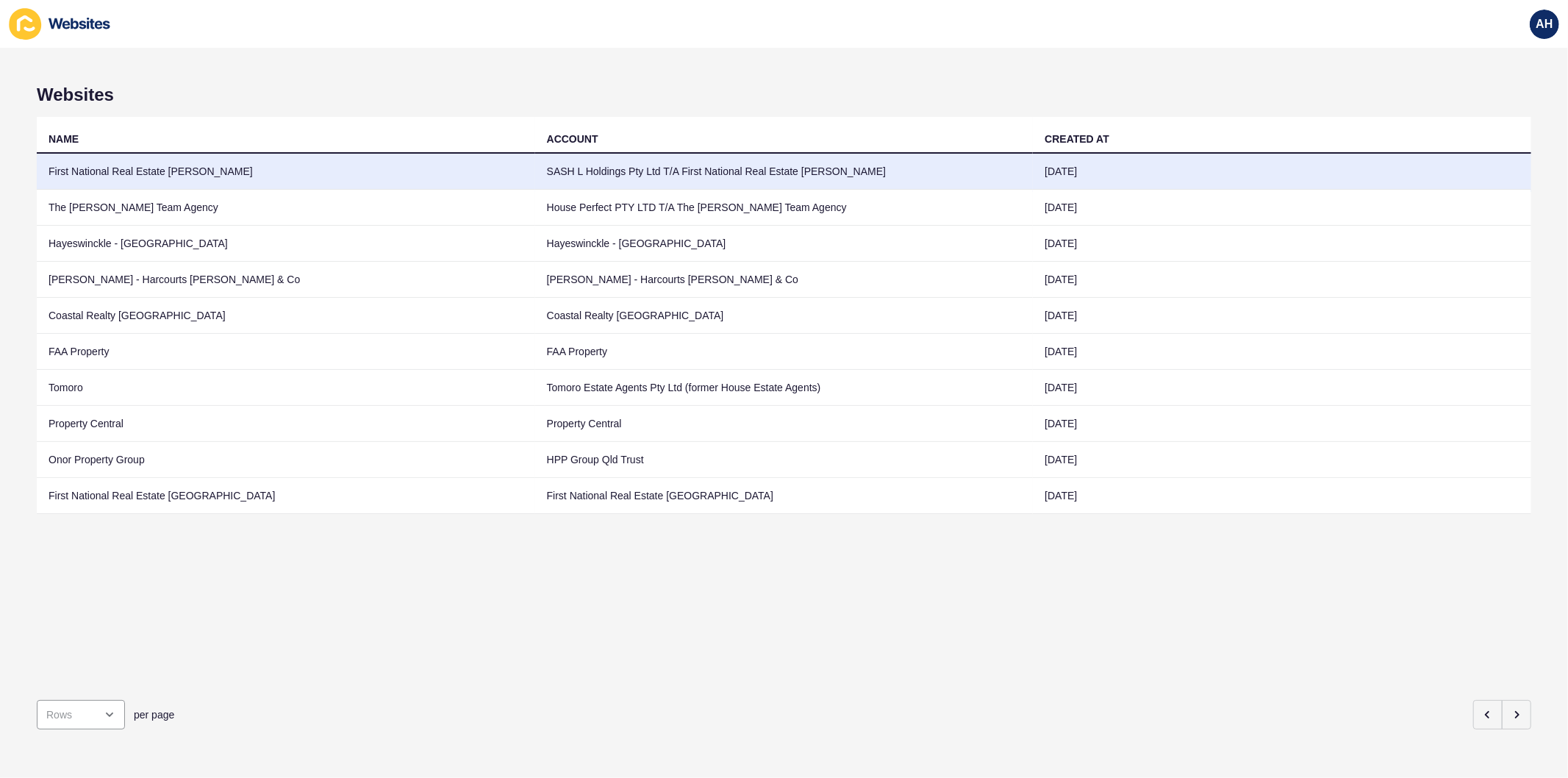
click at [753, 166] on td "SASH L Holdings Pty Ltd T/A First National Real Estate [PERSON_NAME]" at bounding box center [784, 171] width 498 height 36
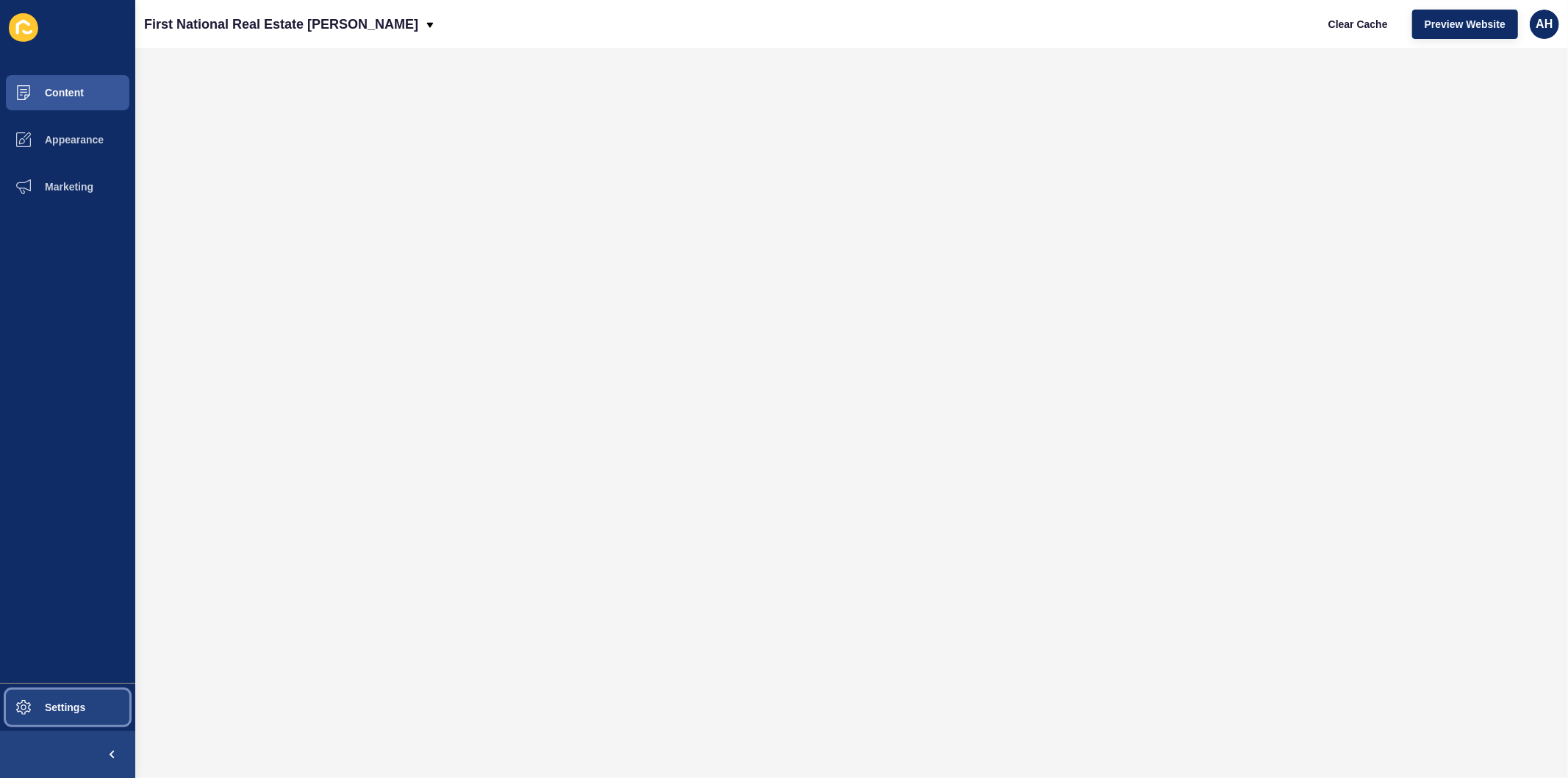
click at [53, 710] on span "Settings" at bounding box center [41, 708] width 87 height 12
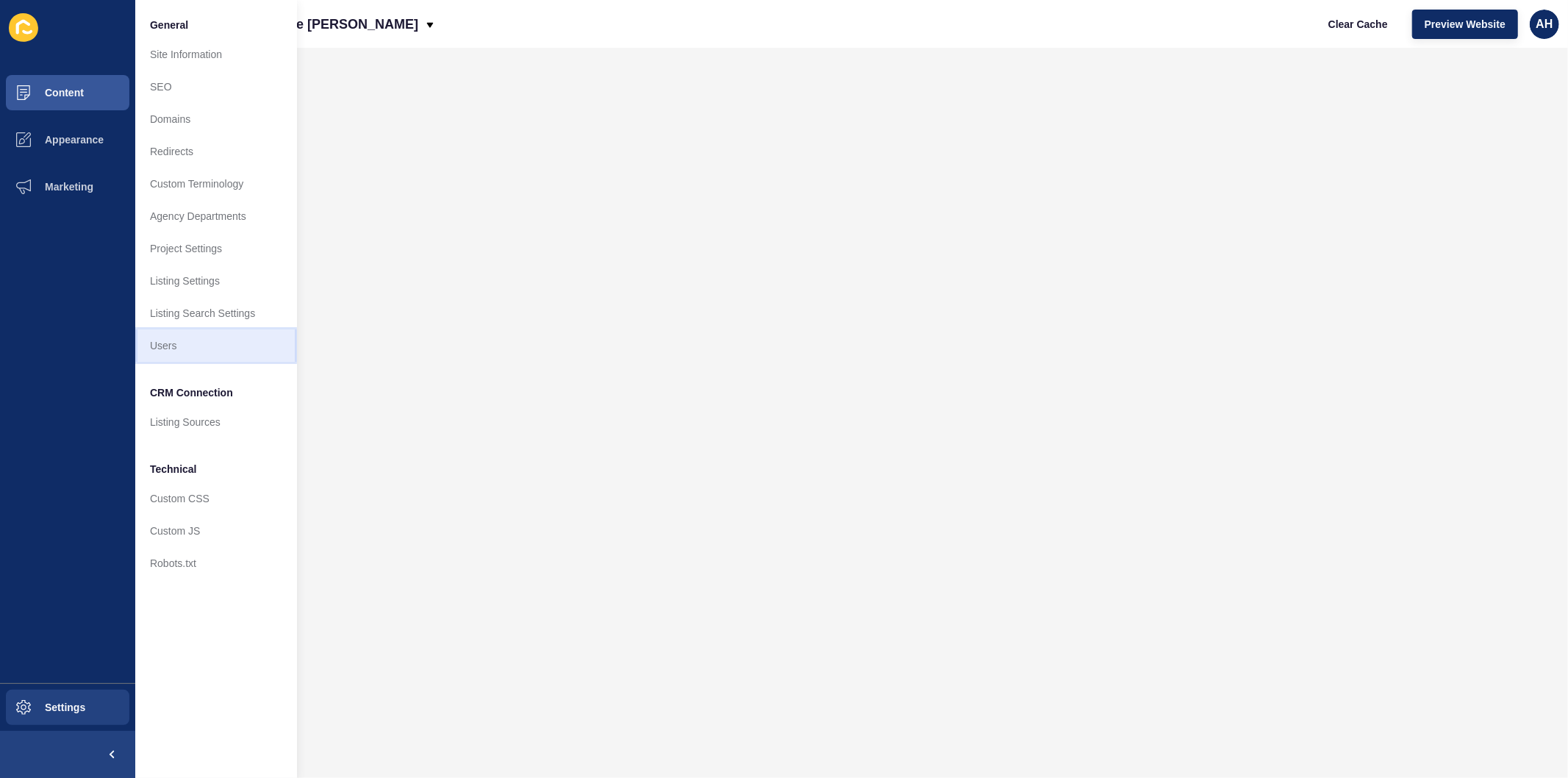
click at [196, 342] on link "Users" at bounding box center [216, 346] width 162 height 32
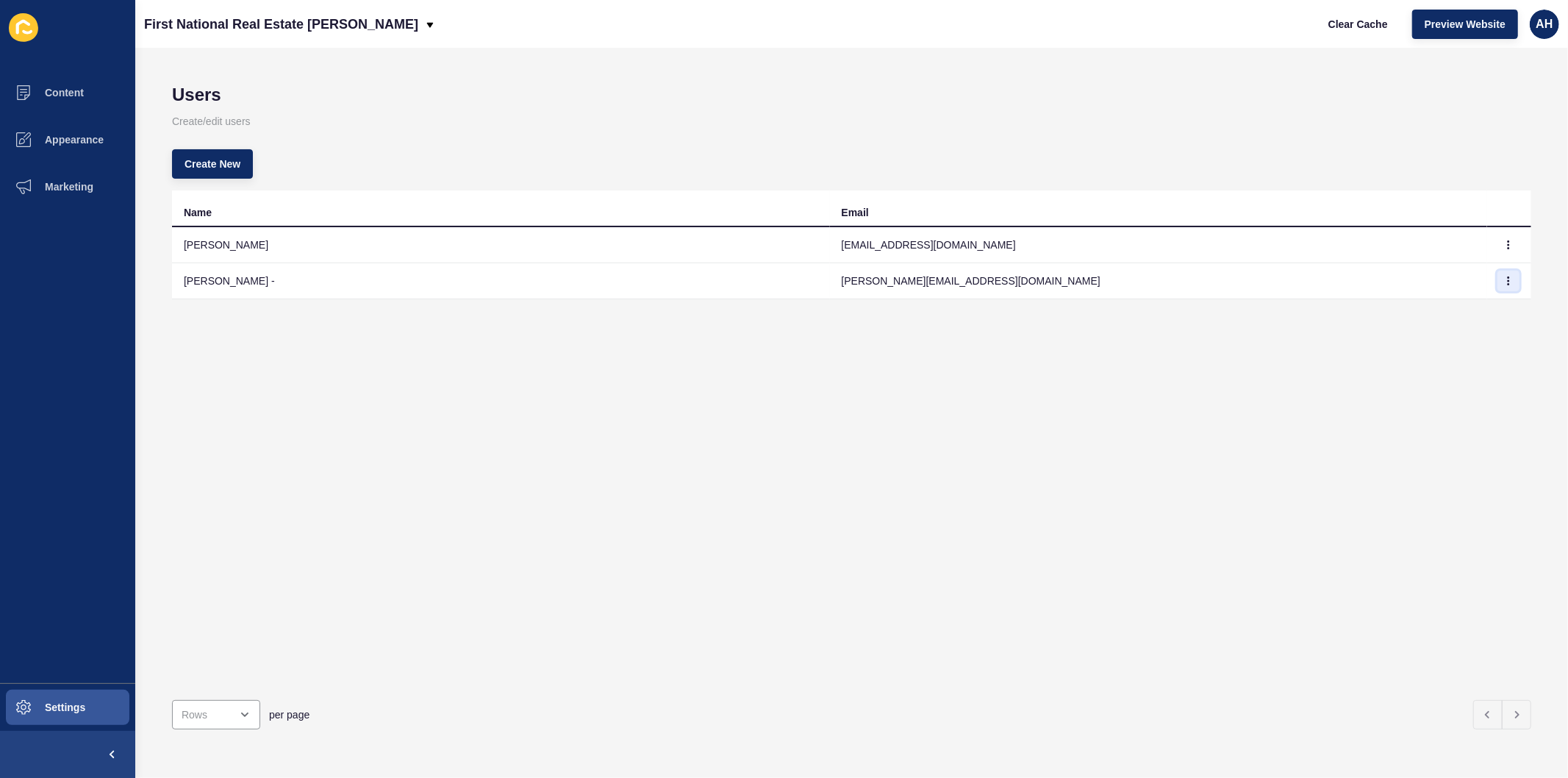
click at [1504, 281] on icon "button" at bounding box center [1509, 281] width 8 height 8
click at [1461, 306] on link "Edit" at bounding box center [1455, 309] width 103 height 32
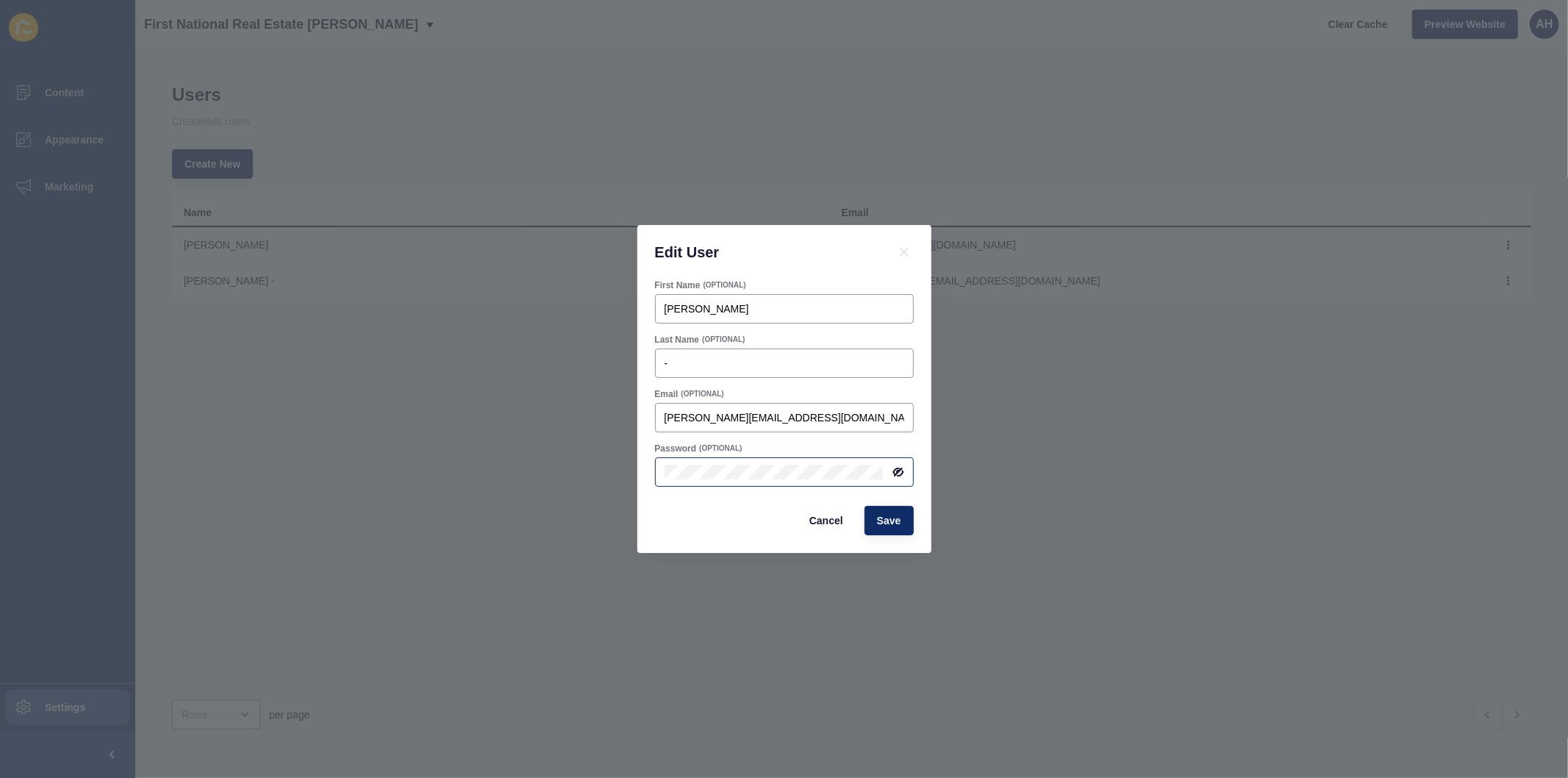
click at [895, 475] on icon at bounding box center [896, 472] width 8 height 7
click at [0, 0] on div at bounding box center [0, 0] width 0 height 0
click at [654, 509] on div "Cancel Save" at bounding box center [784, 520] width 268 height 38
click at [890, 524] on span "Save" at bounding box center [889, 520] width 25 height 14
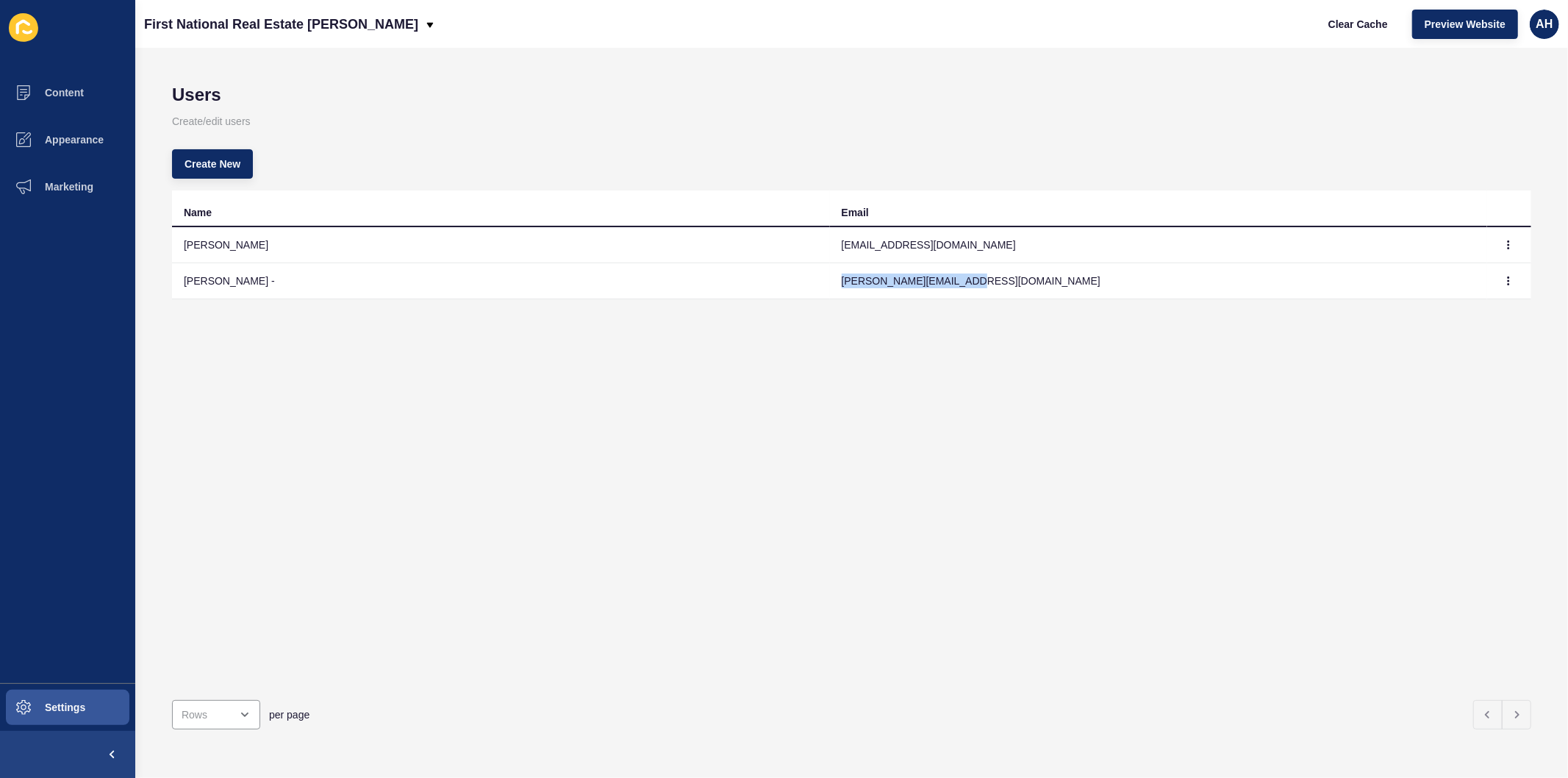
drag, startPoint x: 973, startPoint y: 284, endPoint x: 828, endPoint y: 287, distance: 145.0
click at [830, 287] on td "[PERSON_NAME][EMAIL_ADDRESS][DOMAIN_NAME]" at bounding box center [1159, 281] width 658 height 36
copy td "[PERSON_NAME][EMAIL_ADDRESS][DOMAIN_NAME]"
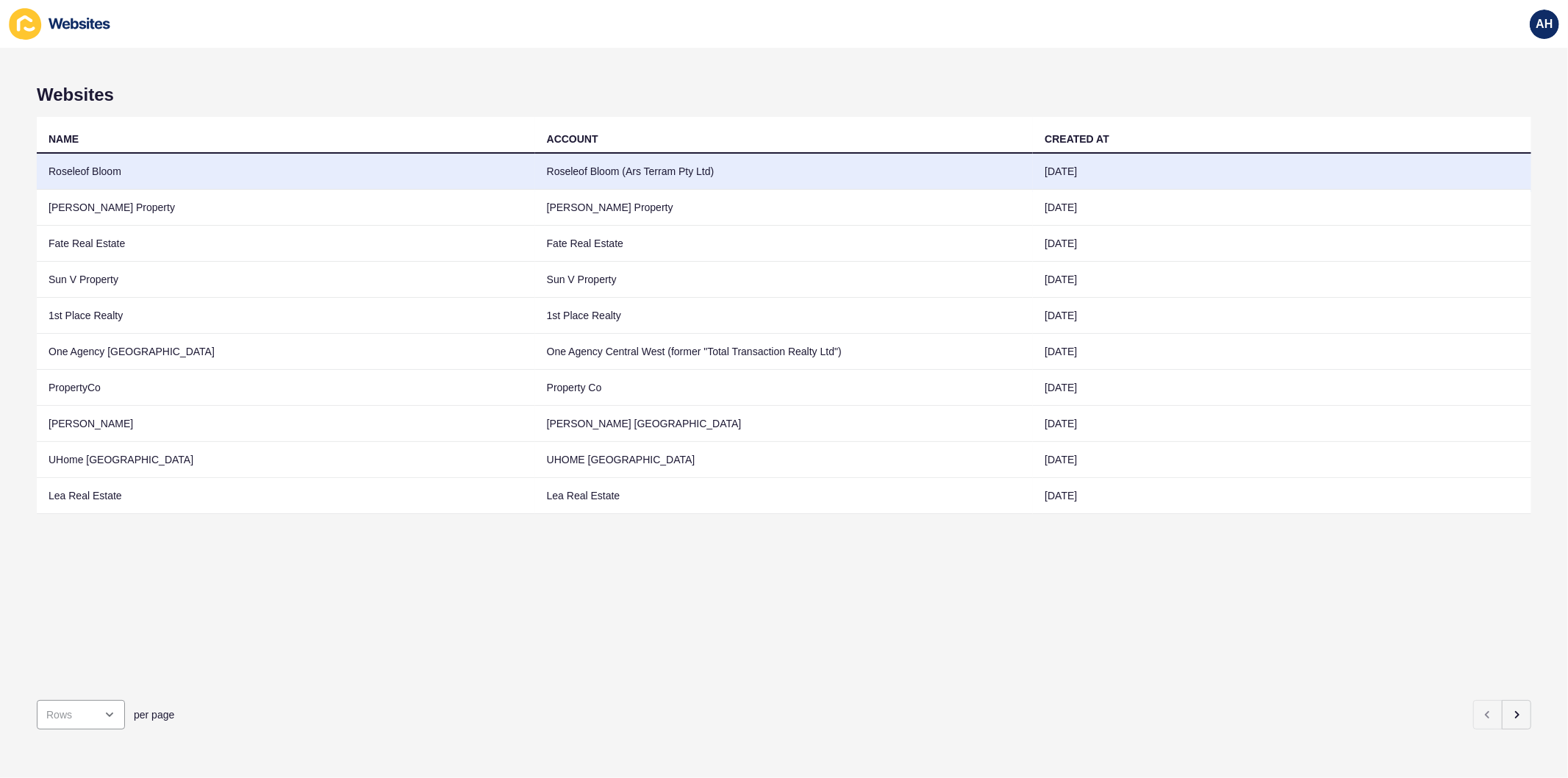
click at [504, 167] on td "Roseleof Bloom" at bounding box center [285, 171] width 498 height 36
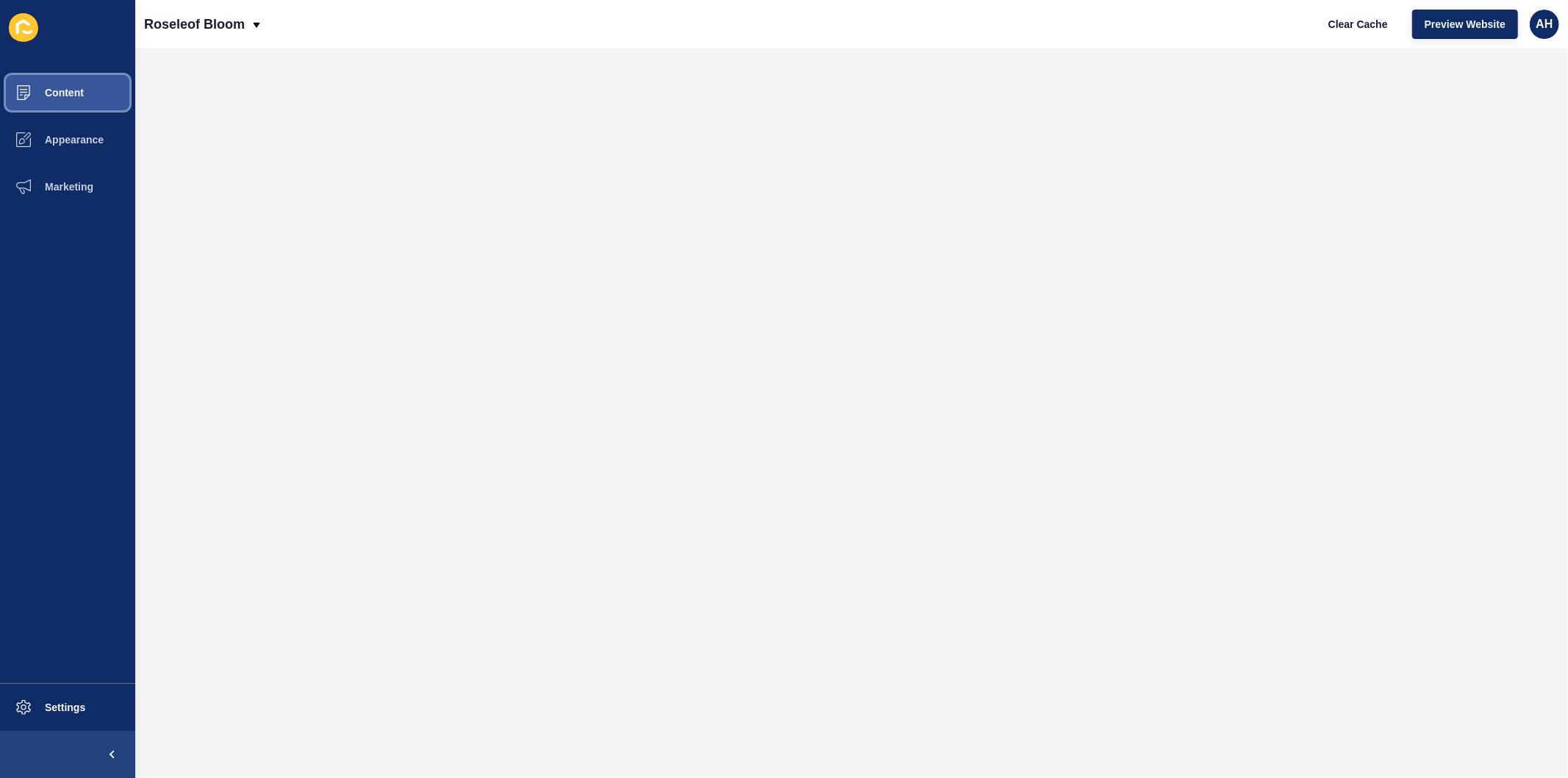
click at [76, 93] on span "Content" at bounding box center [41, 92] width 86 height 12
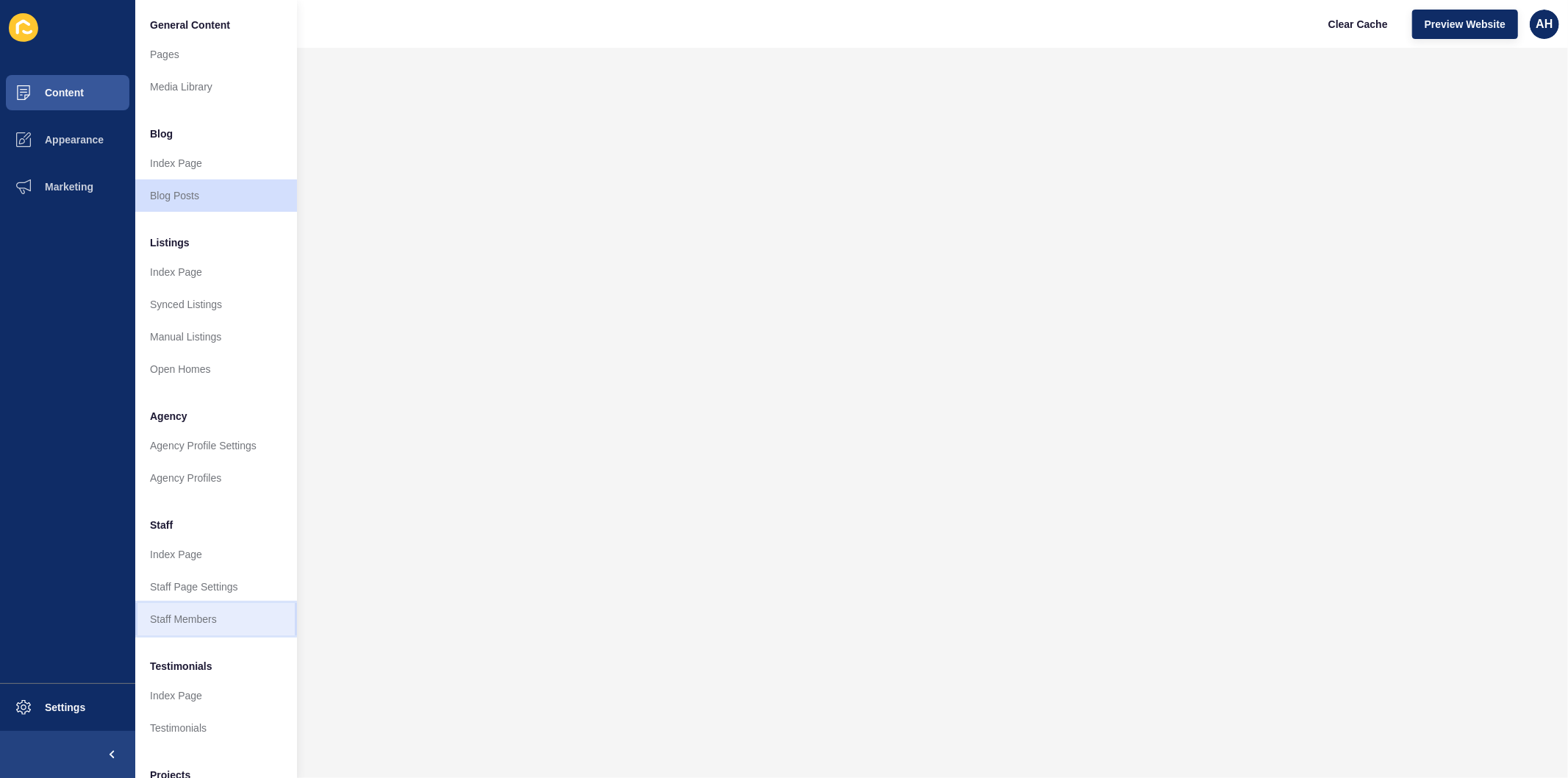
click at [200, 620] on link "Staff Members" at bounding box center [216, 620] width 162 height 32
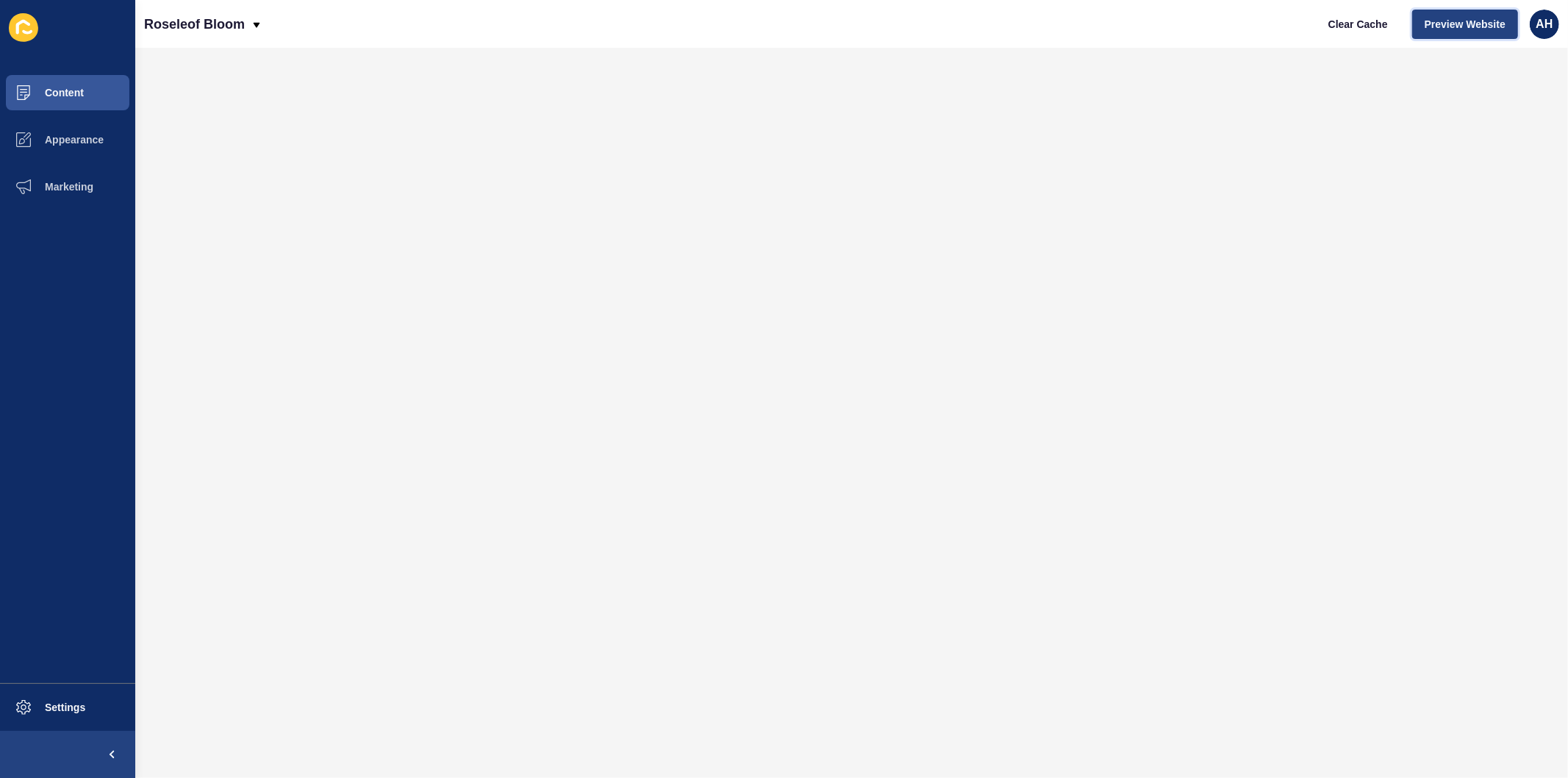
click at [1465, 23] on span "Preview Website" at bounding box center [1465, 24] width 80 height 14
click at [79, 136] on span "Appearance" at bounding box center [50, 140] width 106 height 12
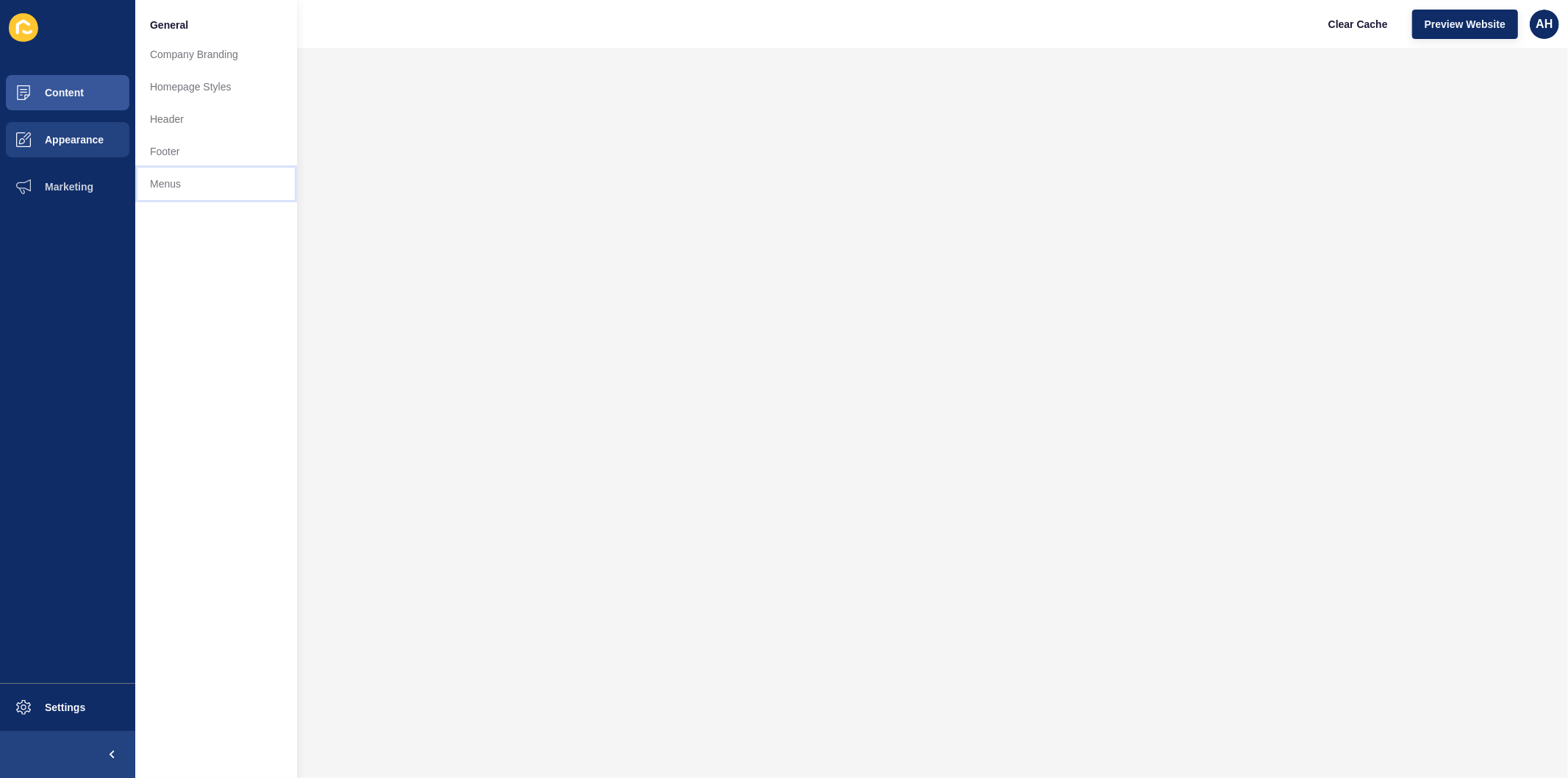
click at [175, 186] on link "Menus" at bounding box center [216, 184] width 162 height 32
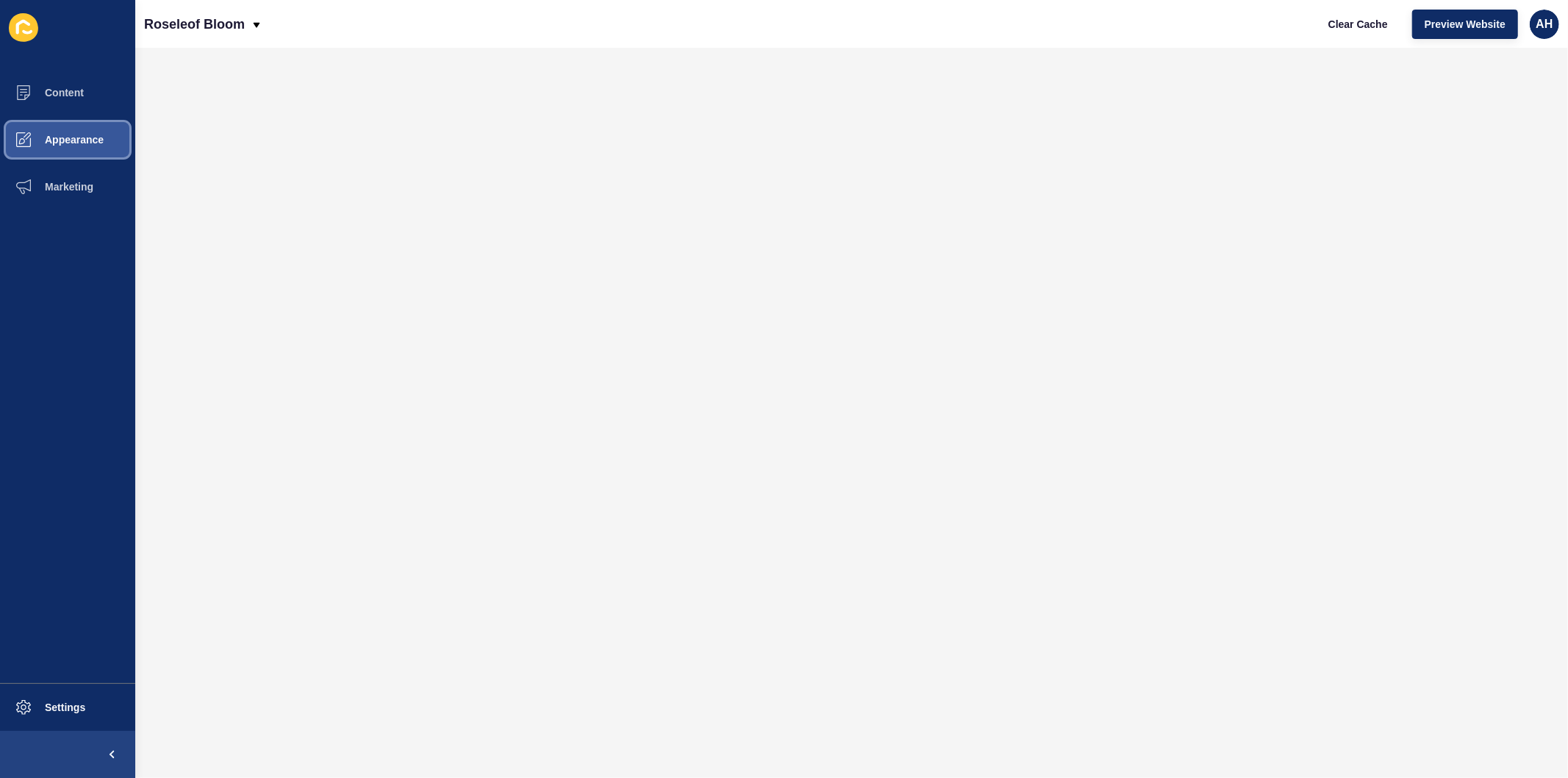
click at [72, 144] on span "Appearance" at bounding box center [50, 140] width 106 height 12
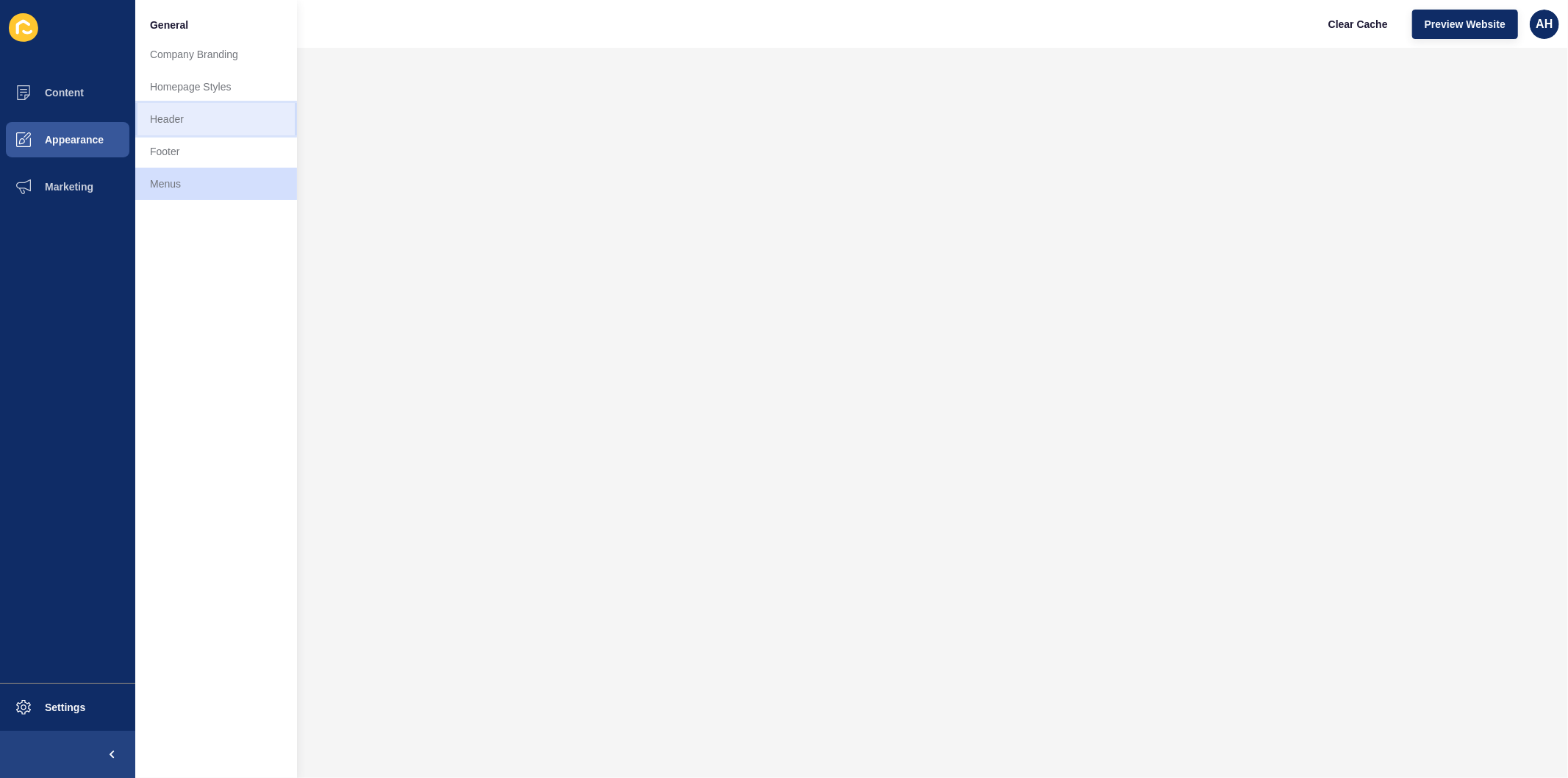
click at [192, 127] on link "Header" at bounding box center [216, 119] width 162 height 32
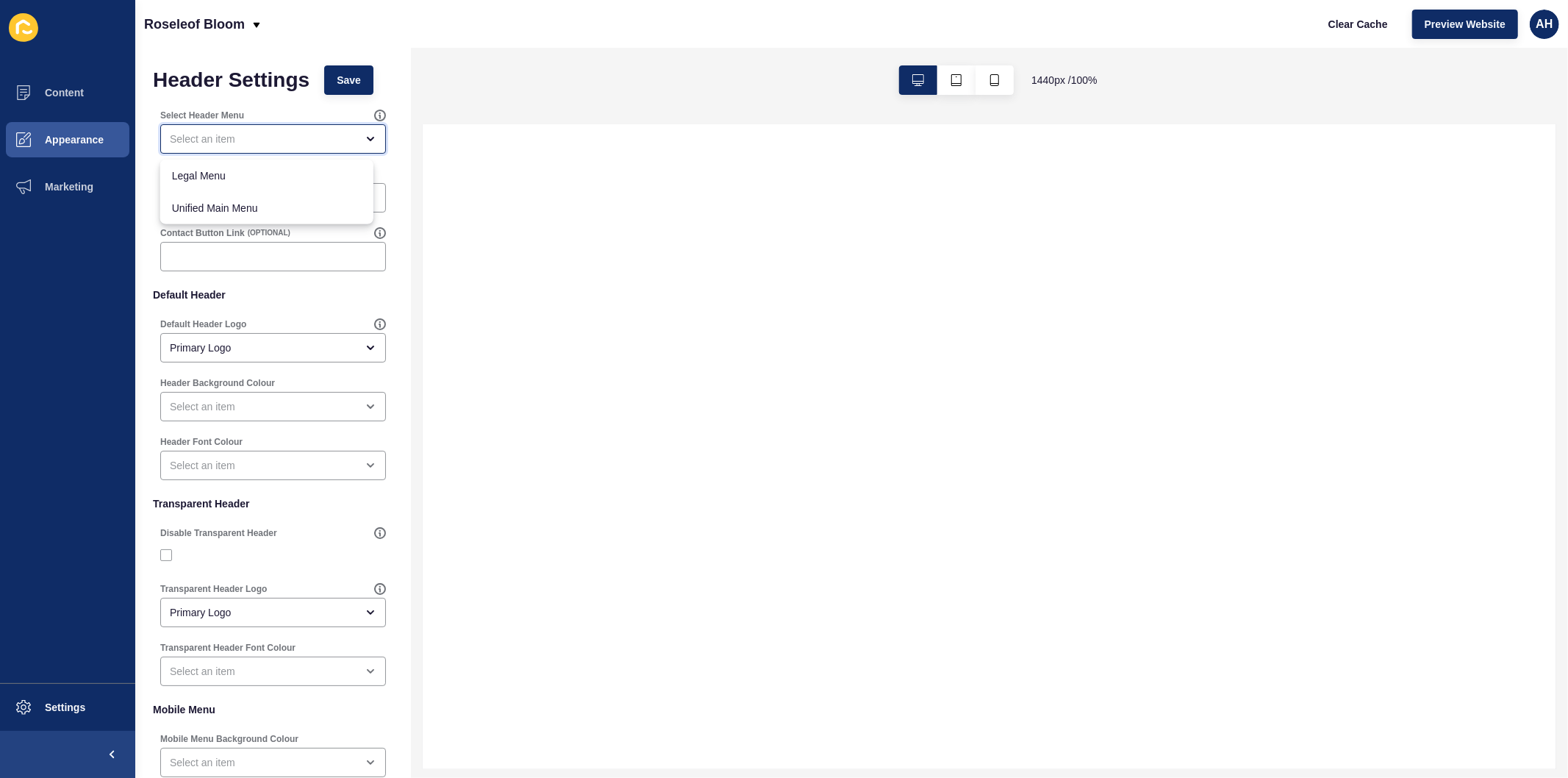
click at [255, 136] on div "close menu" at bounding box center [263, 138] width 186 height 14
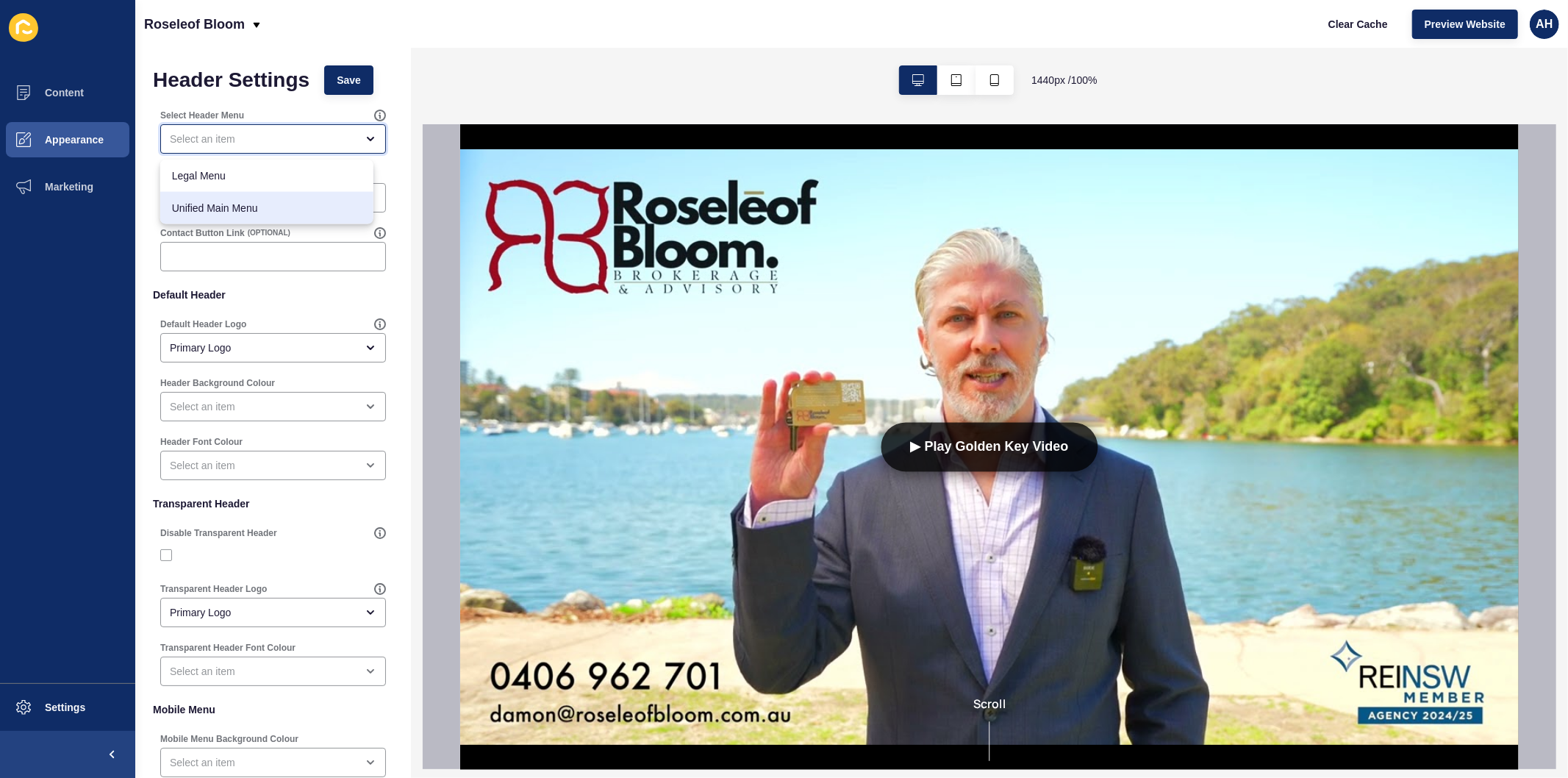
click at [246, 214] on span "Unified Main Menu" at bounding box center [267, 208] width 190 height 14
type input "Unified Main Menu"
click at [350, 77] on span "Save" at bounding box center [348, 80] width 25 height 14
click at [348, 81] on span "Save" at bounding box center [348, 80] width 25 height 14
click at [253, 408] on div "open menu" at bounding box center [263, 406] width 186 height 14
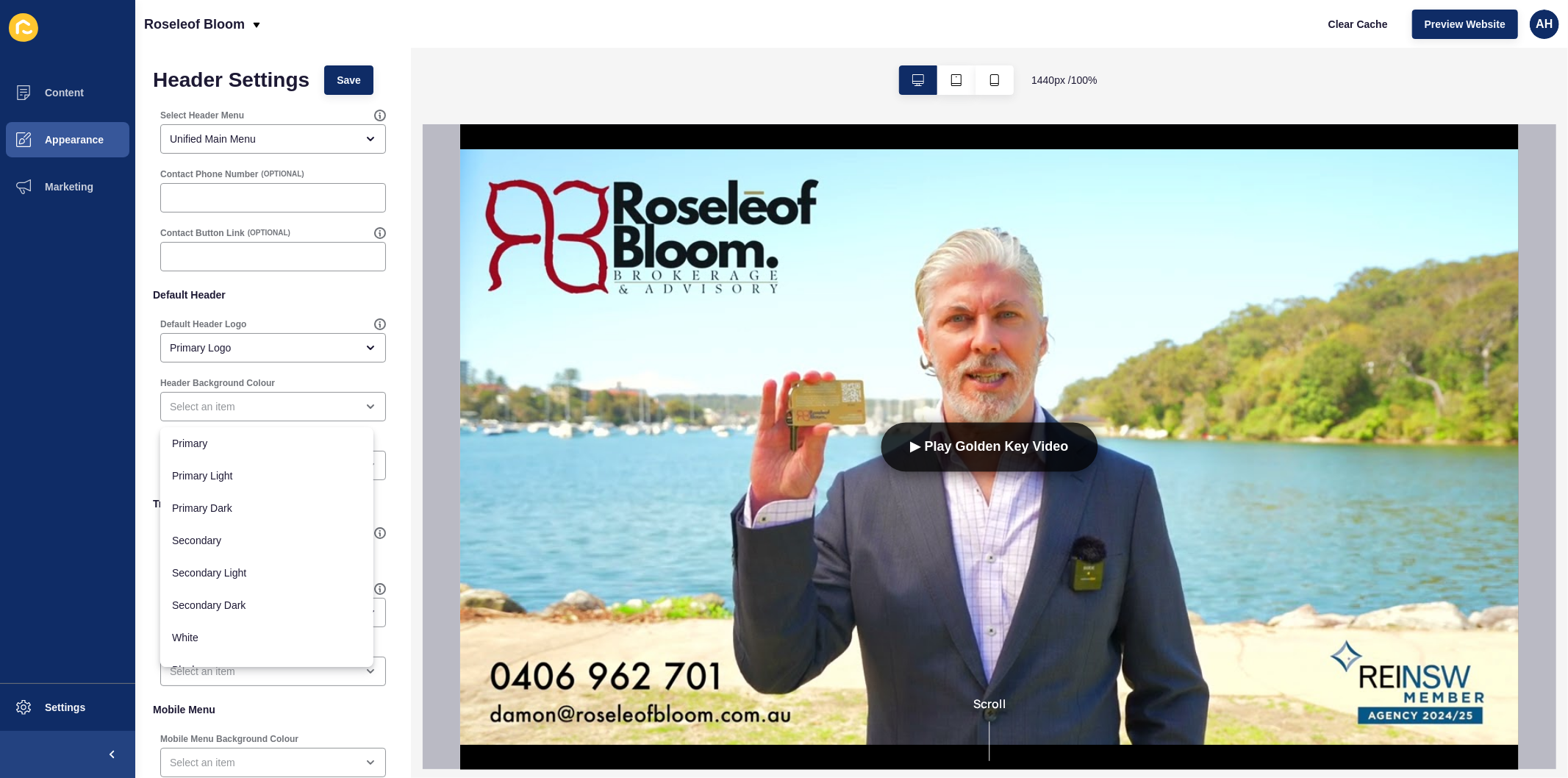
click at [251, 375] on div "Header Background Colour" at bounding box center [273, 399] width 229 height 47
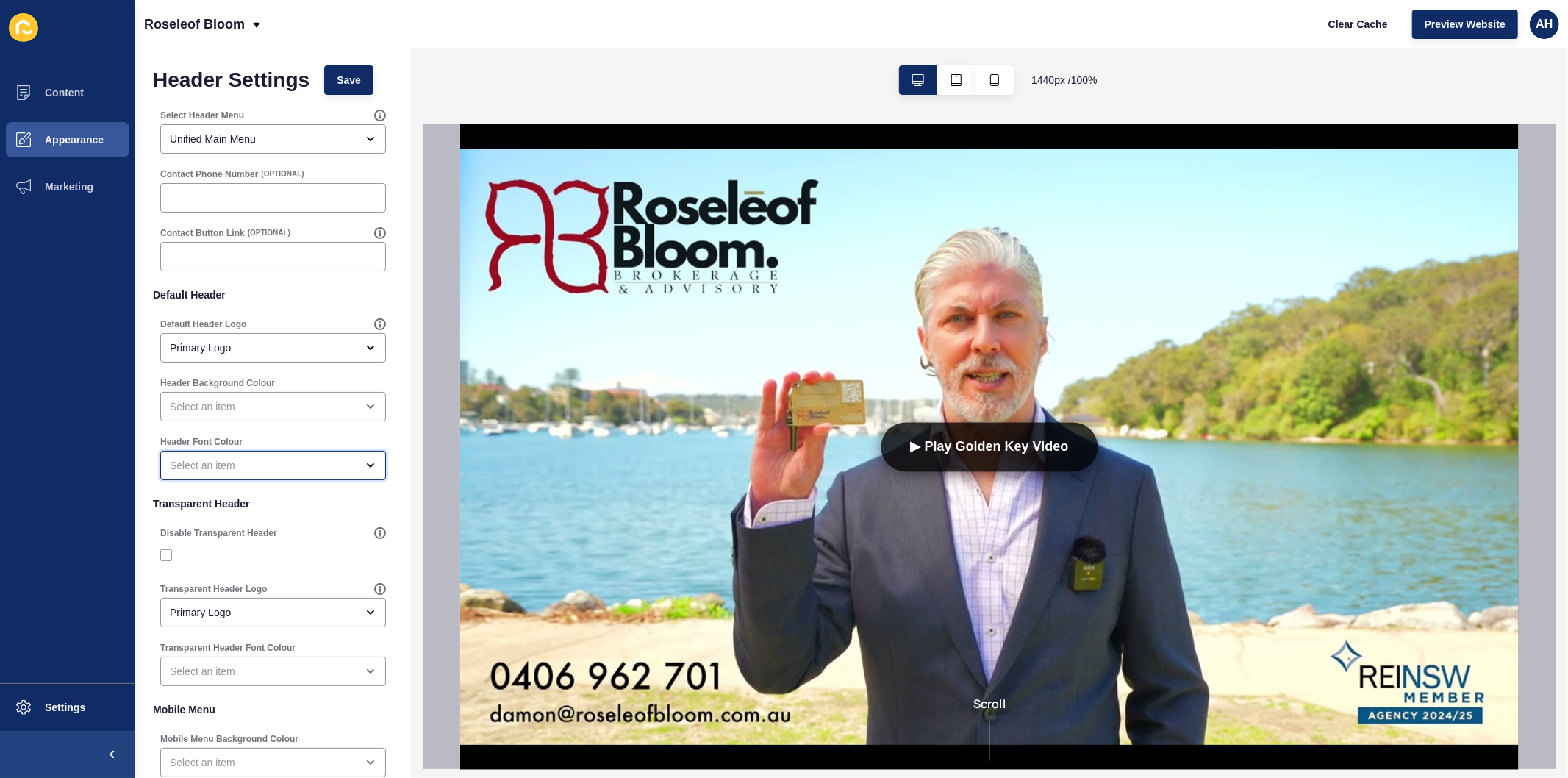
click at [240, 460] on div "open menu" at bounding box center [263, 465] width 186 height 14
drag, startPoint x: 240, startPoint y: 566, endPoint x: 243, endPoint y: 546, distance: 20.2
click at [239, 566] on div "Secondary" at bounding box center [267, 581] width 213 height 32
type input "Secondary"
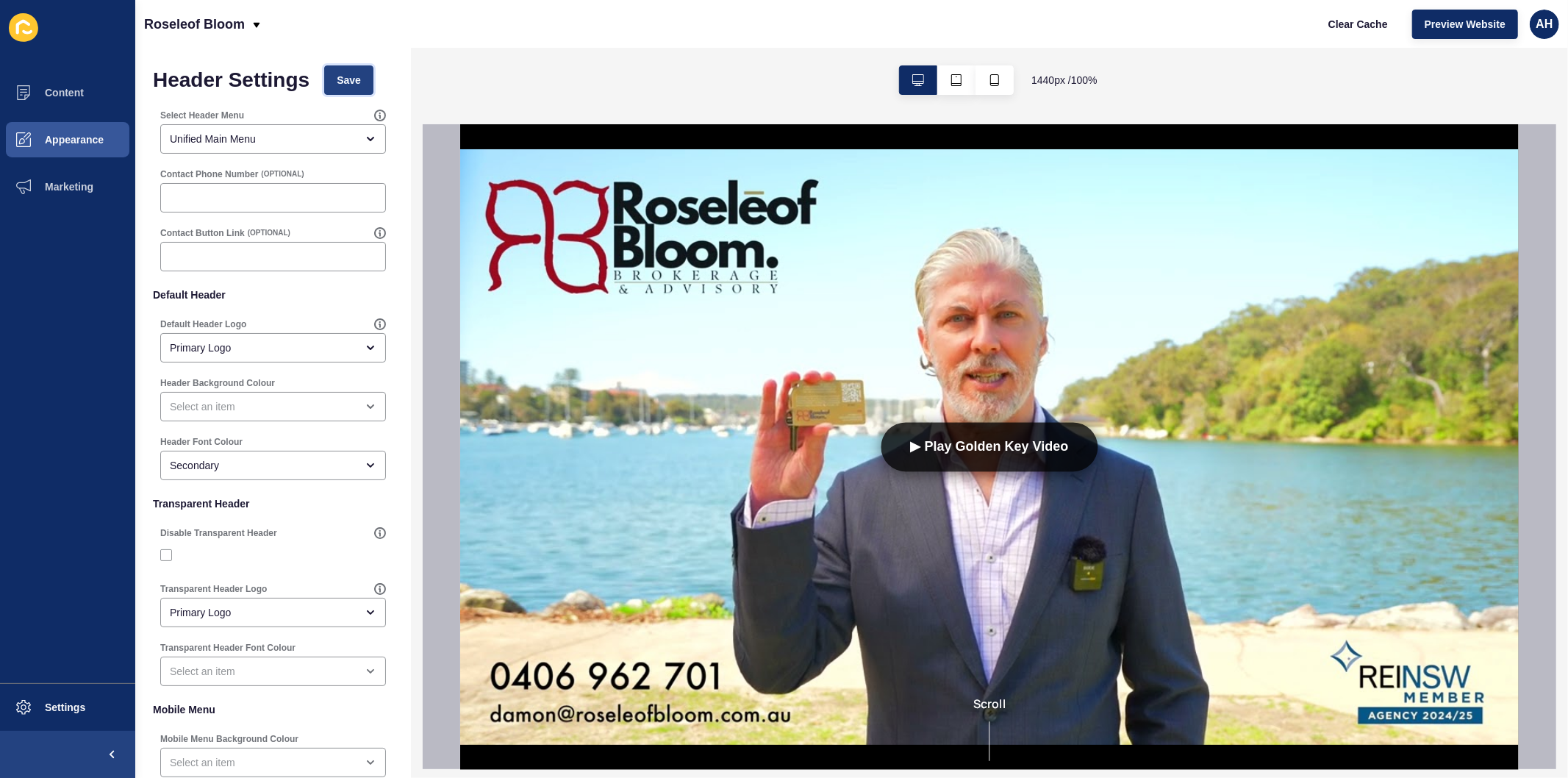
click at [344, 74] on span "Save" at bounding box center [348, 80] width 25 height 14
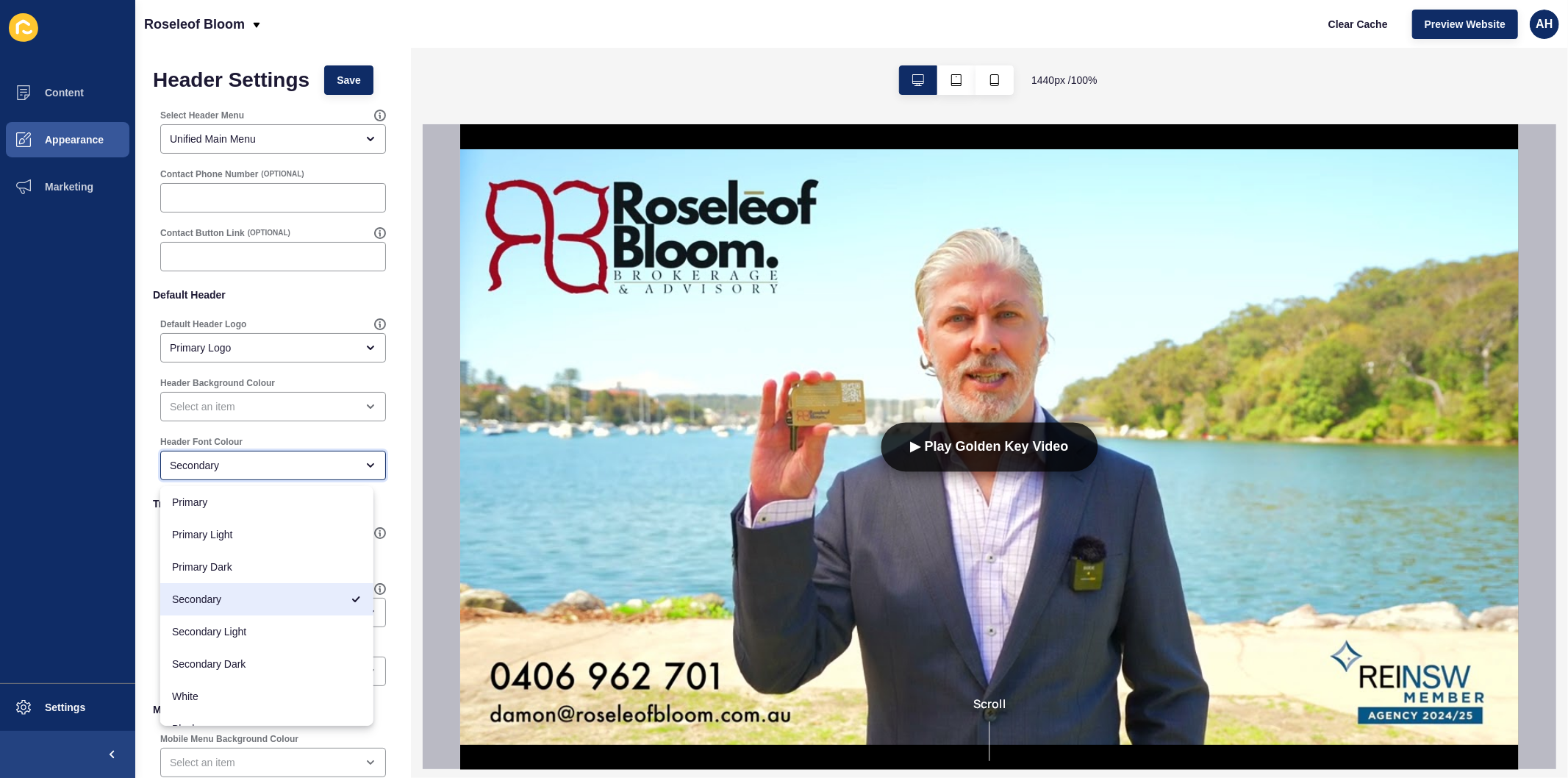
click at [253, 466] on div "Secondary" at bounding box center [263, 465] width 186 height 14
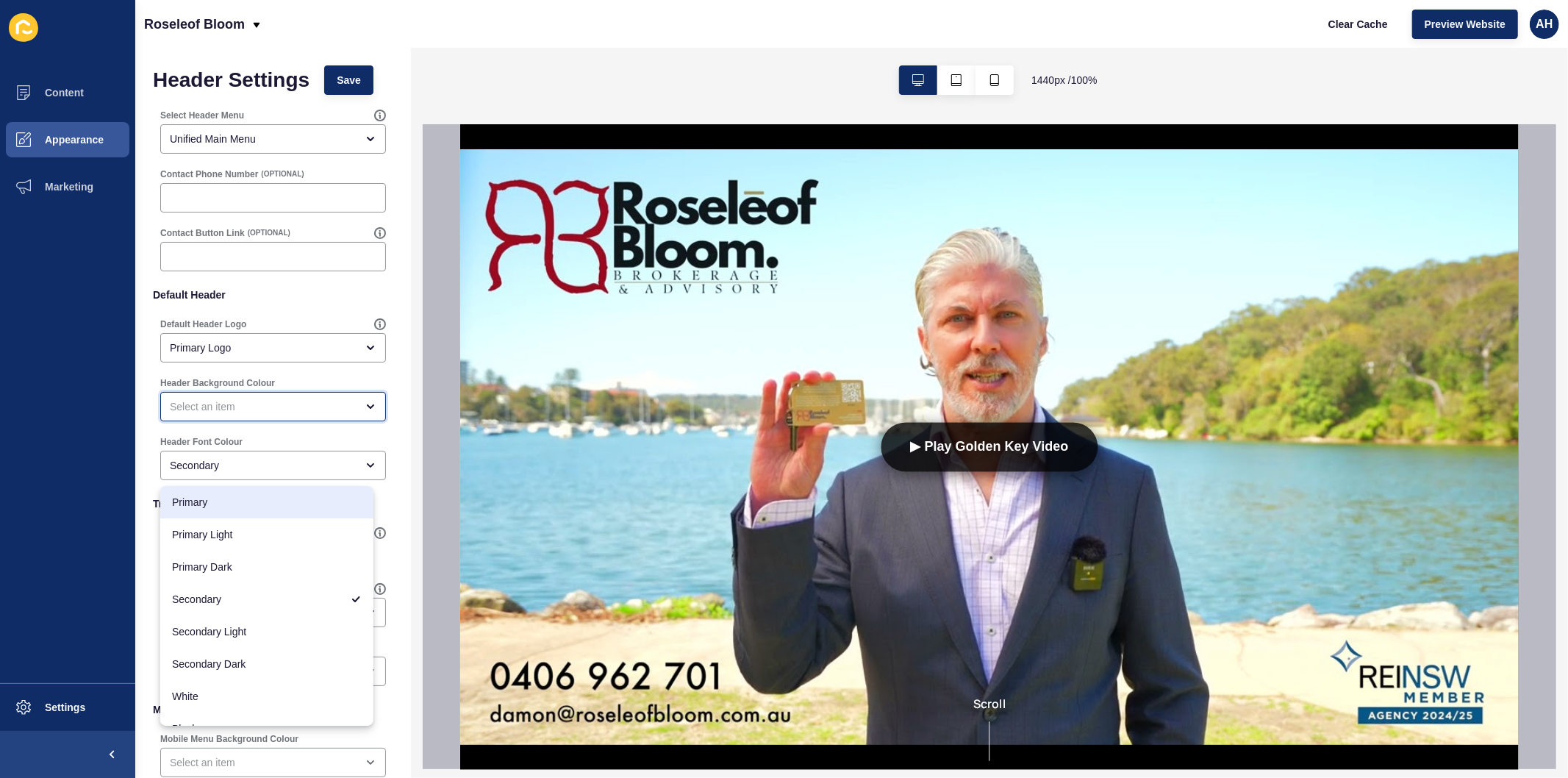
click at [256, 409] on div "open menu" at bounding box center [263, 406] width 186 height 14
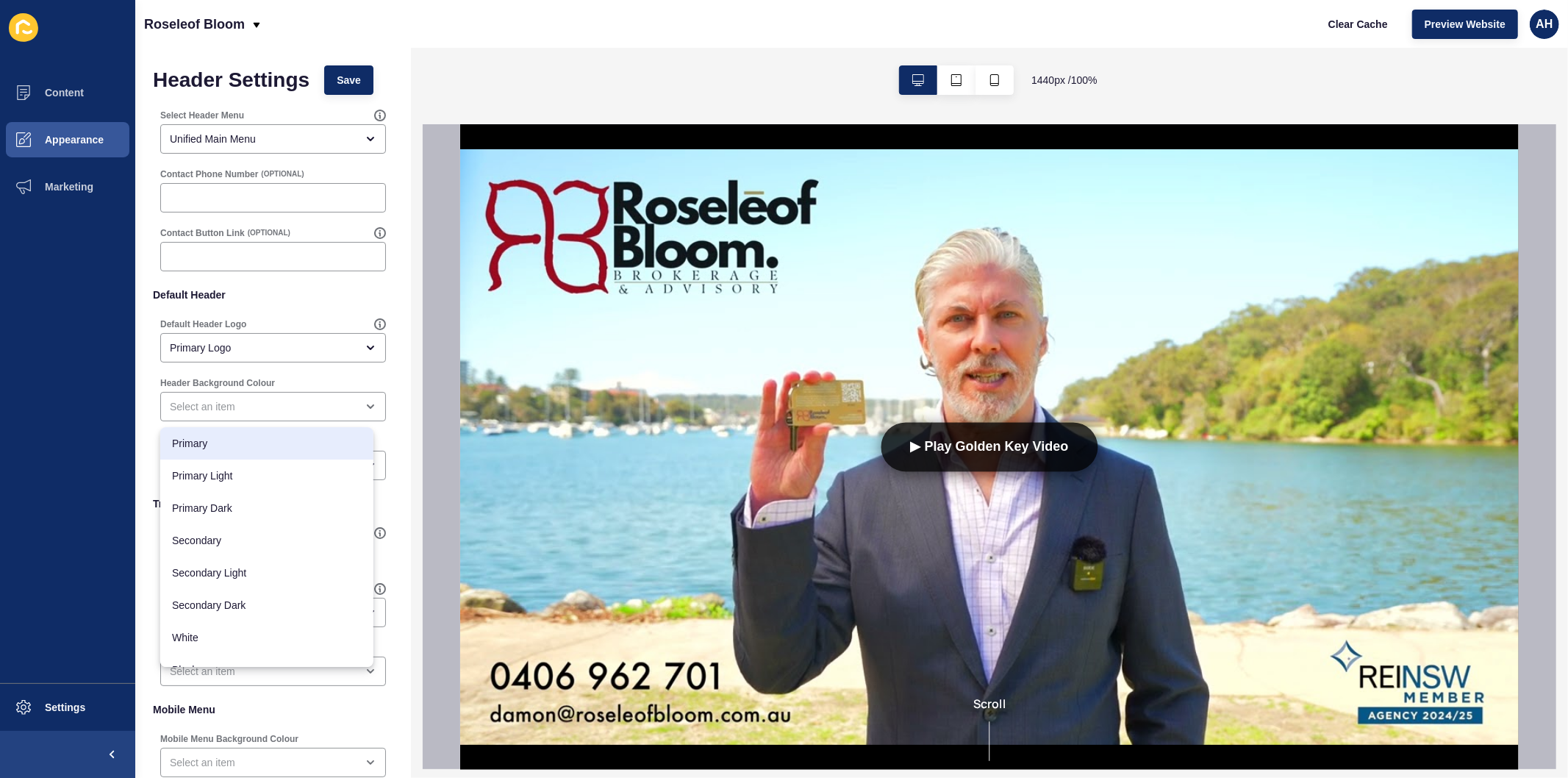
click at [141, 472] on div "Header Settings Save Select Header Menu Unified Main Menu Contact Phone Number …" at bounding box center [273, 491] width 275 height 887
click at [223, 408] on div "close menu" at bounding box center [263, 406] width 186 height 14
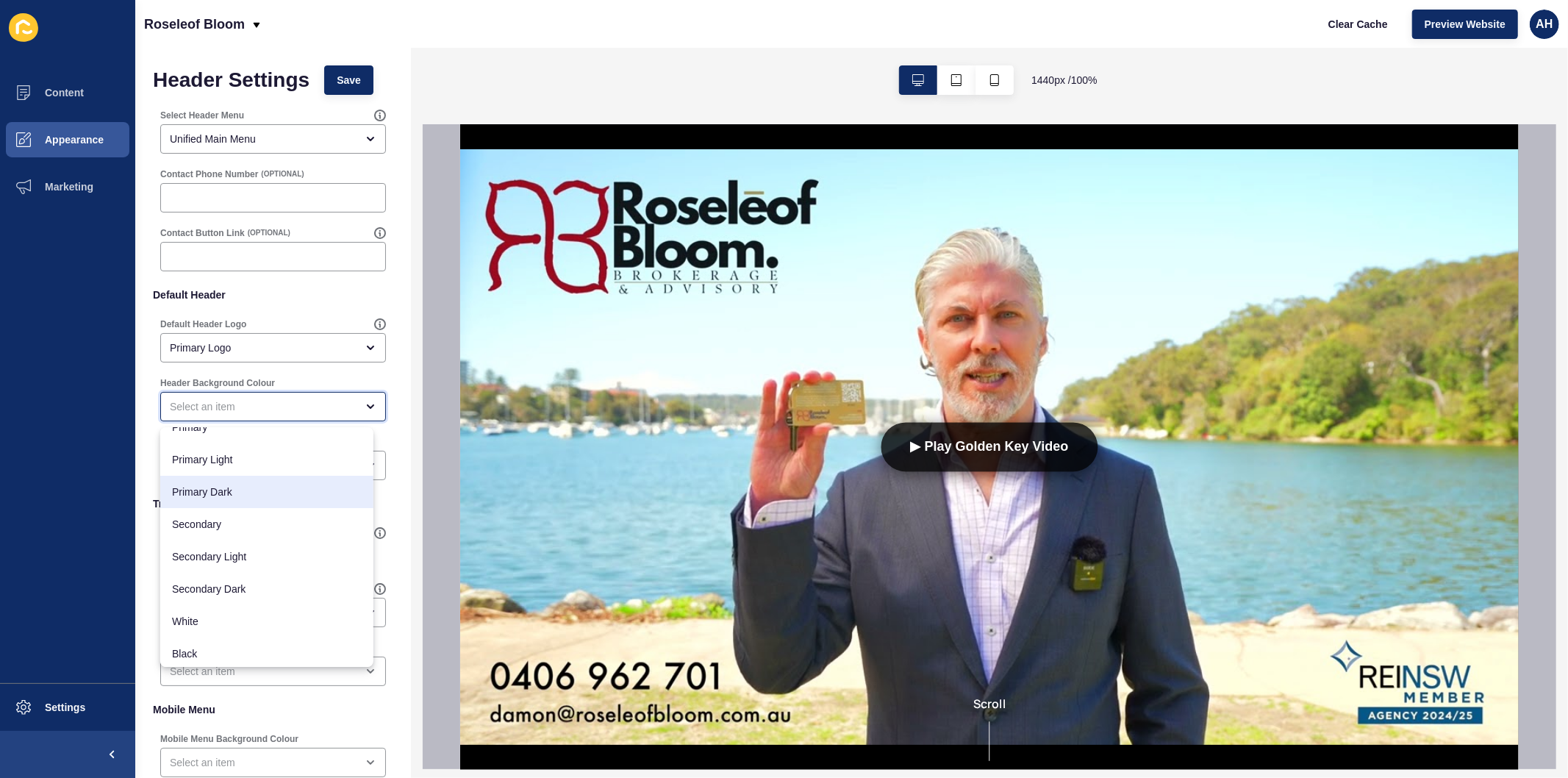
scroll to position [19, 0]
click at [224, 645] on span "Black" at bounding box center [267, 650] width 190 height 14
type input "Black"
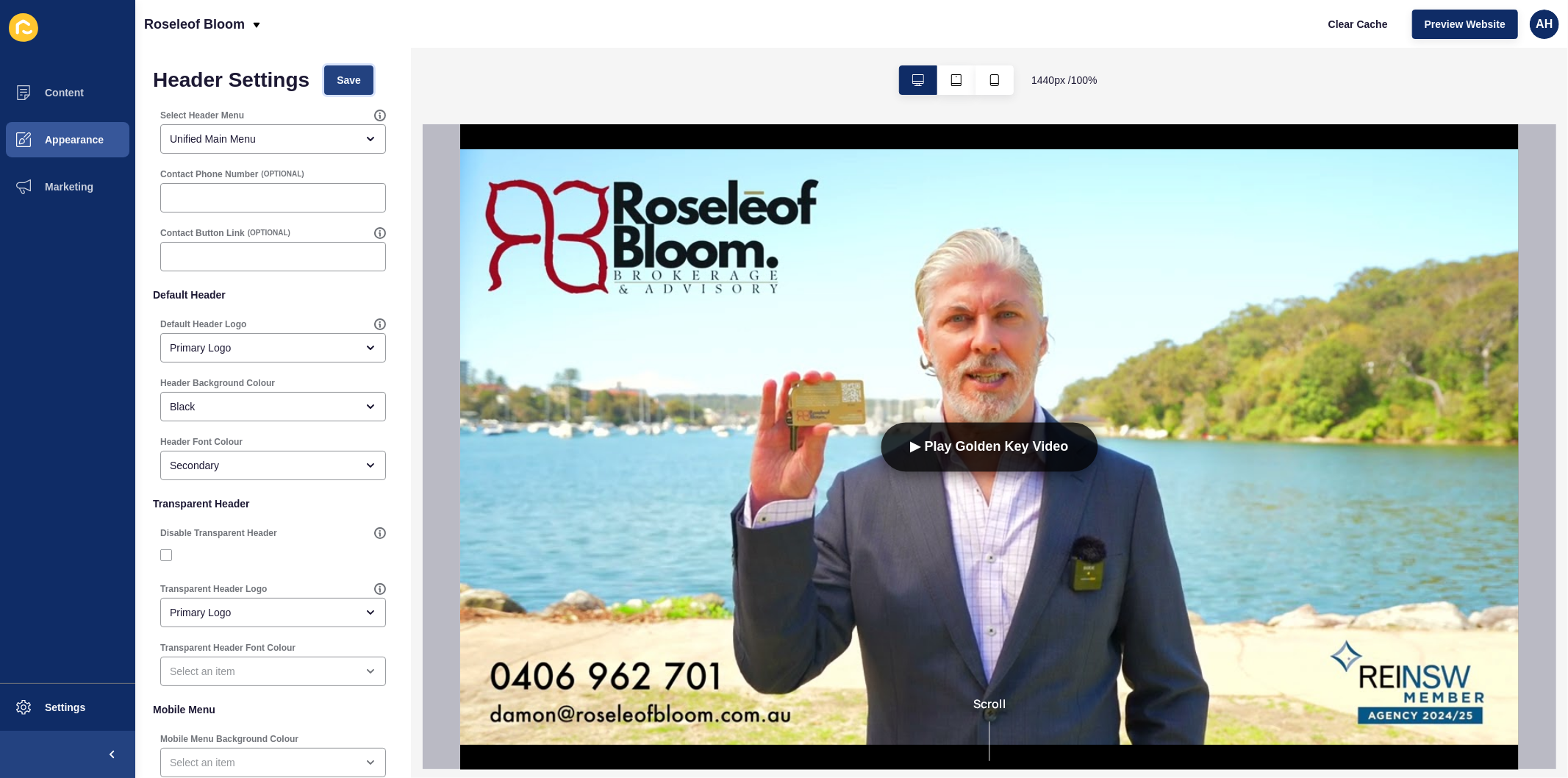
click at [352, 86] on span "Save" at bounding box center [348, 80] width 25 height 14
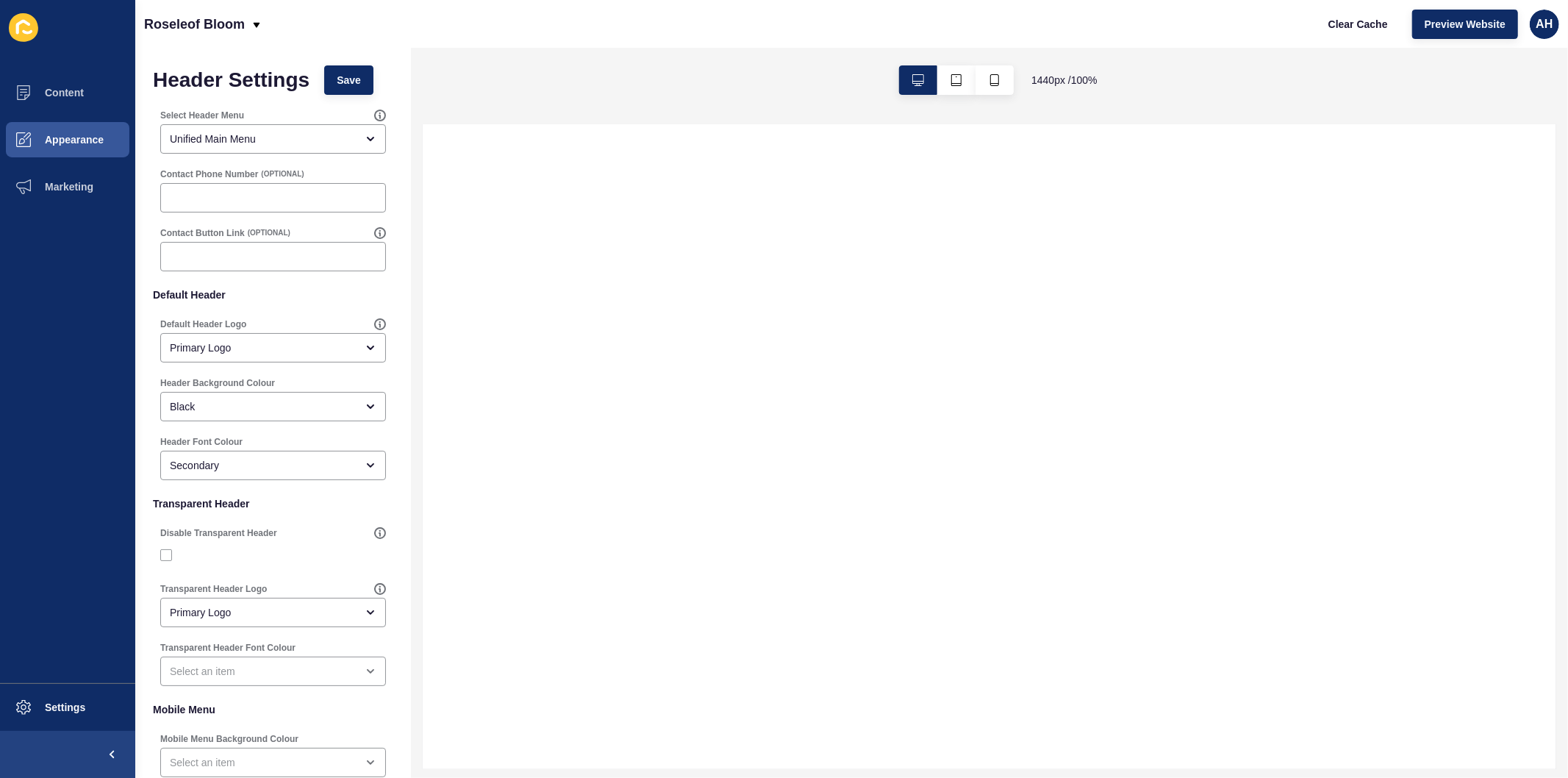
scroll to position [0, 0]
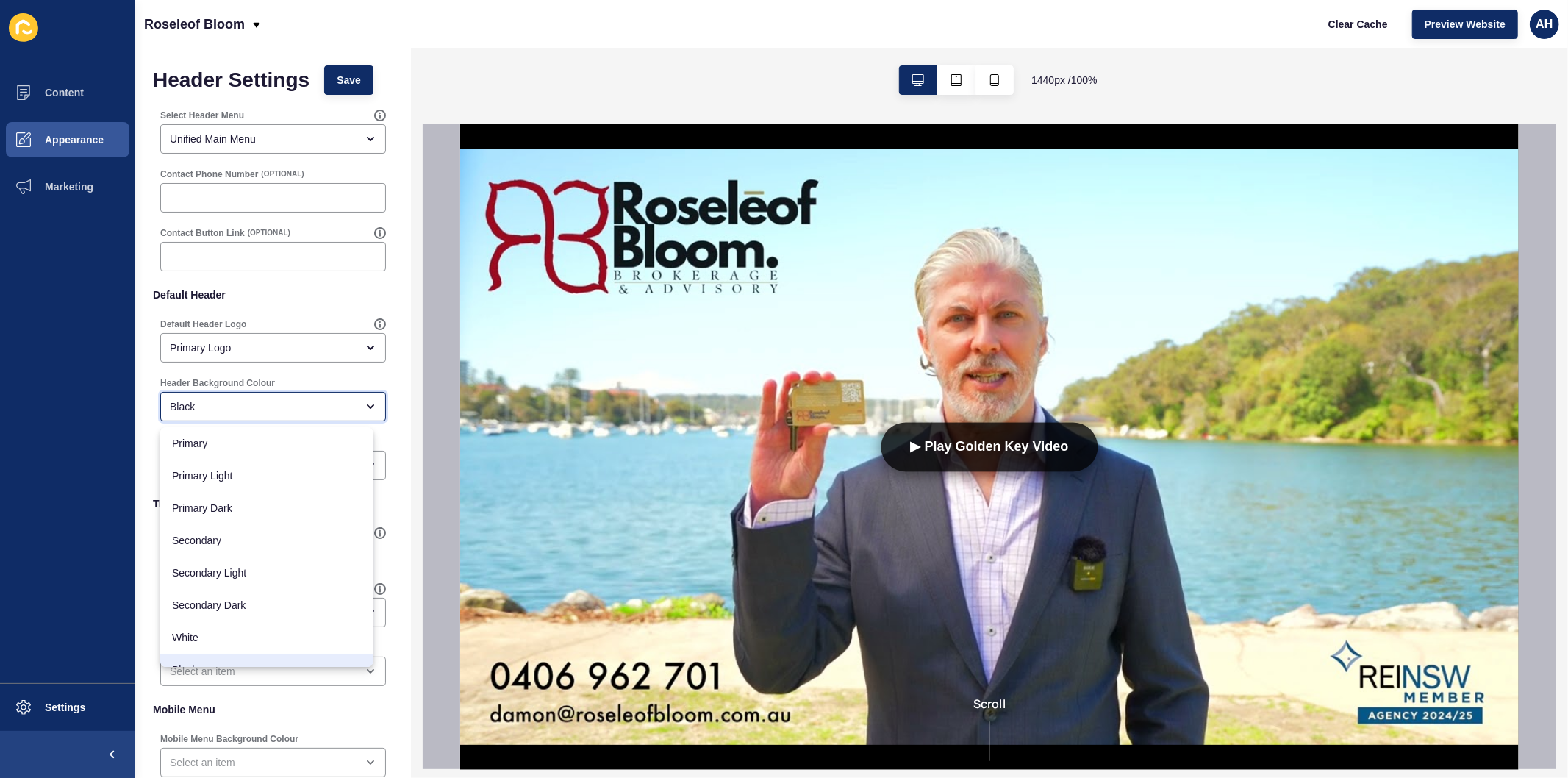
click at [247, 408] on div "Black" at bounding box center [263, 406] width 186 height 14
click at [137, 476] on div "Header Settings Save Select Header Menu Unified Main Menu Contact Phone Number …" at bounding box center [273, 491] width 275 height 887
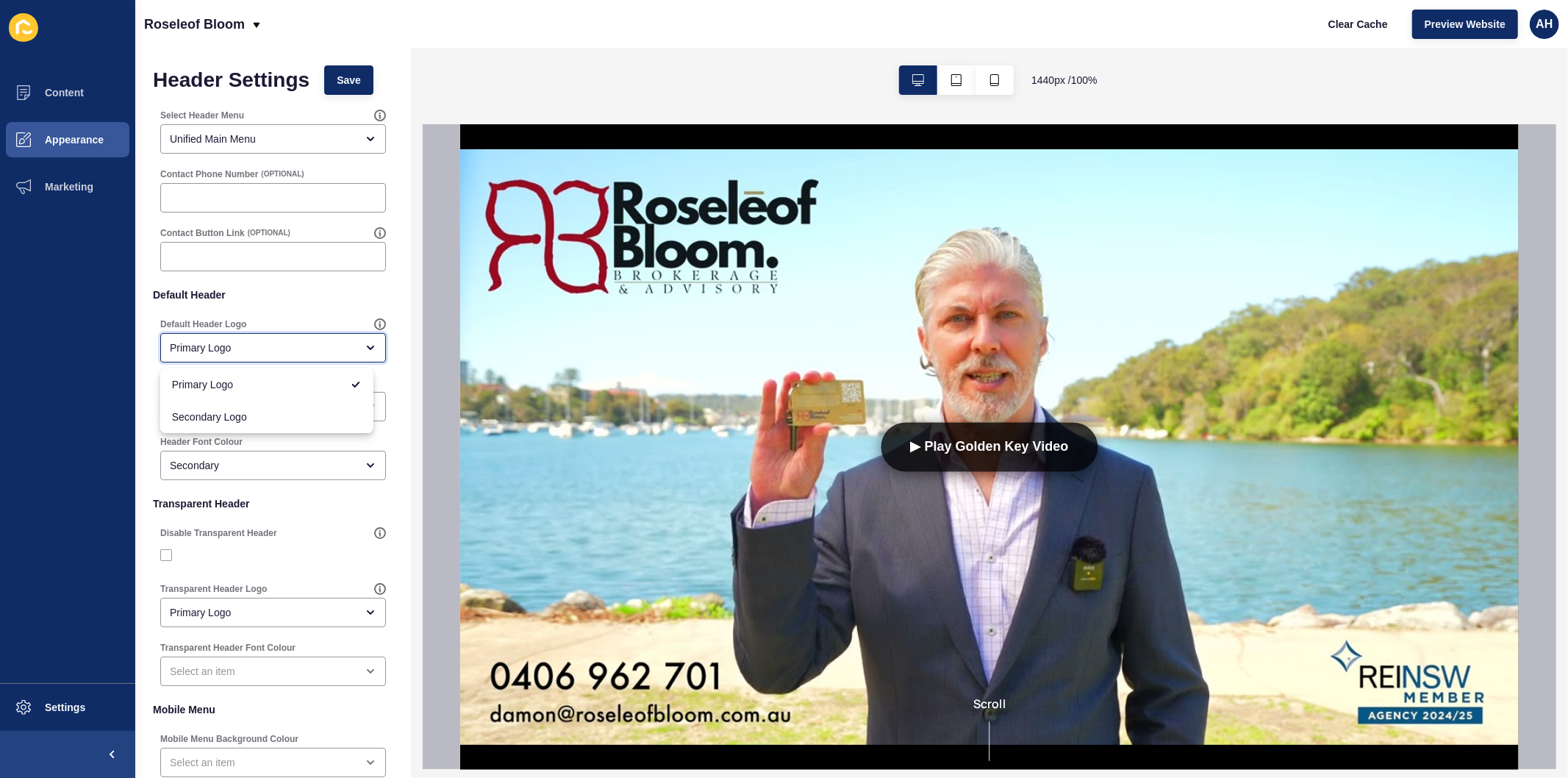
click at [233, 355] on div "Primary Logo" at bounding box center [273, 347] width 225 height 30
click at [331, 270] on div at bounding box center [273, 257] width 225 height 30
click at [347, 76] on span "Save" at bounding box center [348, 80] width 25 height 14
click at [81, 144] on span "Appearance" at bounding box center [50, 140] width 106 height 12
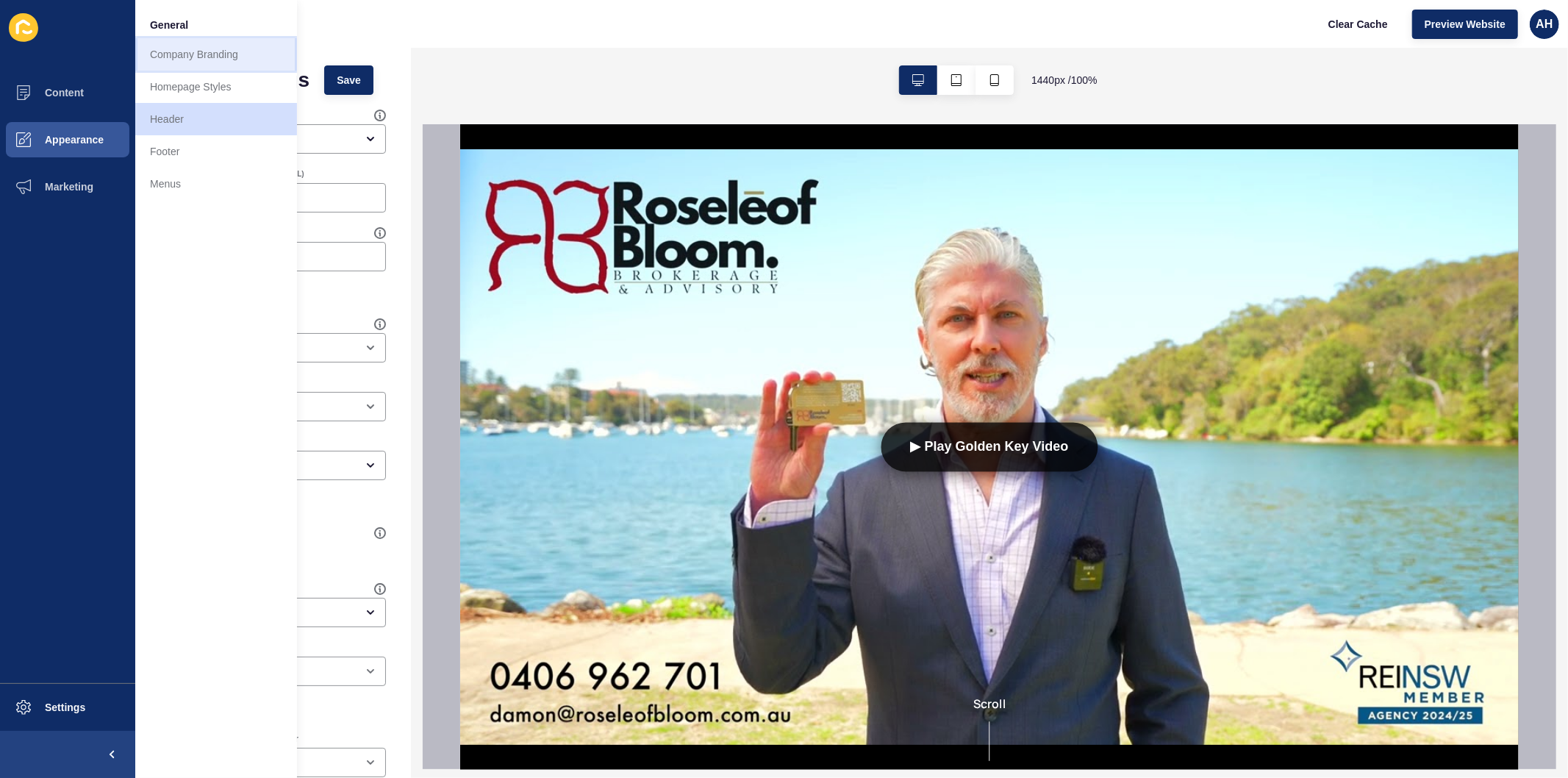
click at [191, 60] on link "Company Branding" at bounding box center [216, 54] width 162 height 32
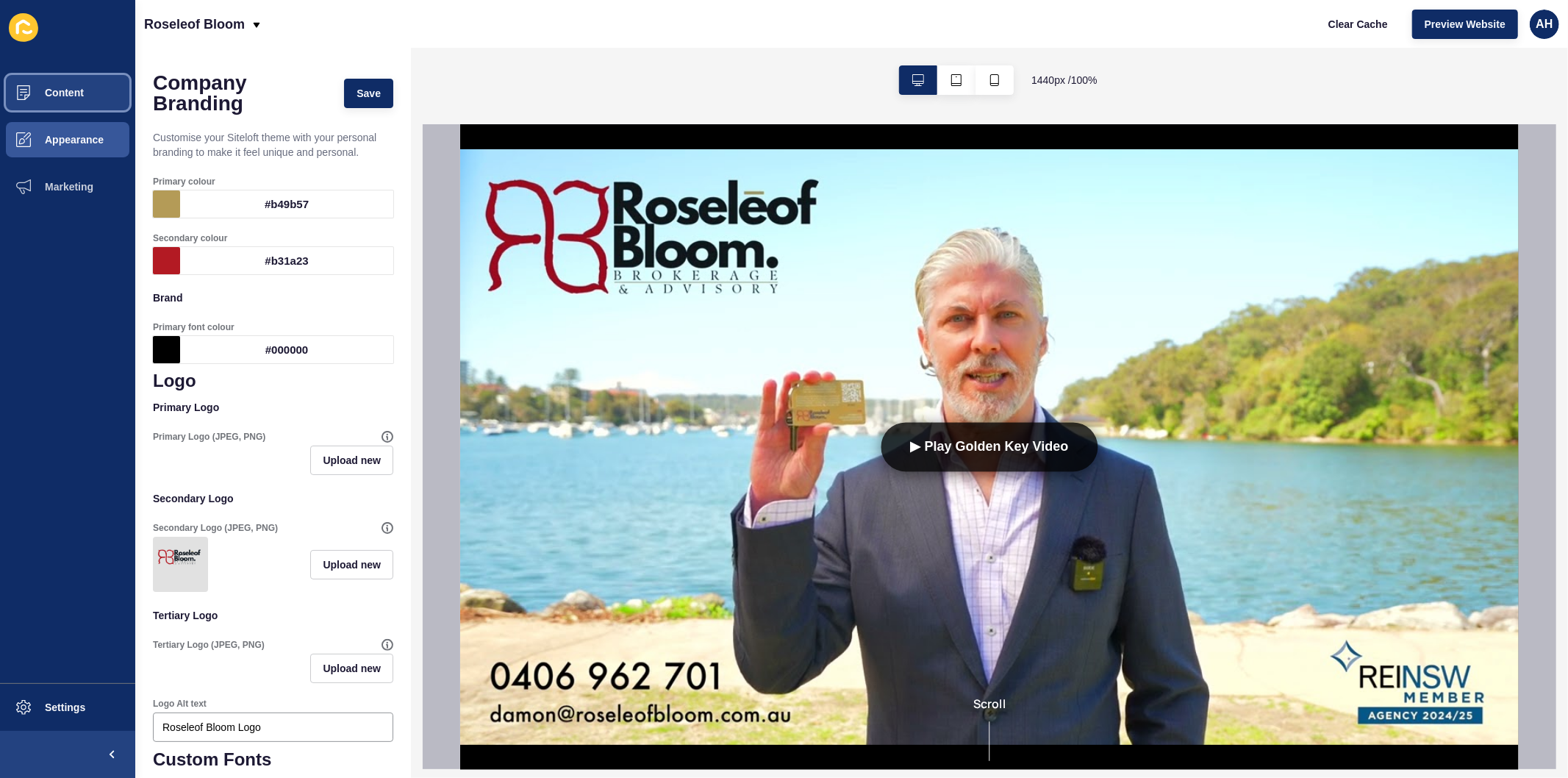
click at [64, 97] on span "Content" at bounding box center [41, 92] width 86 height 12
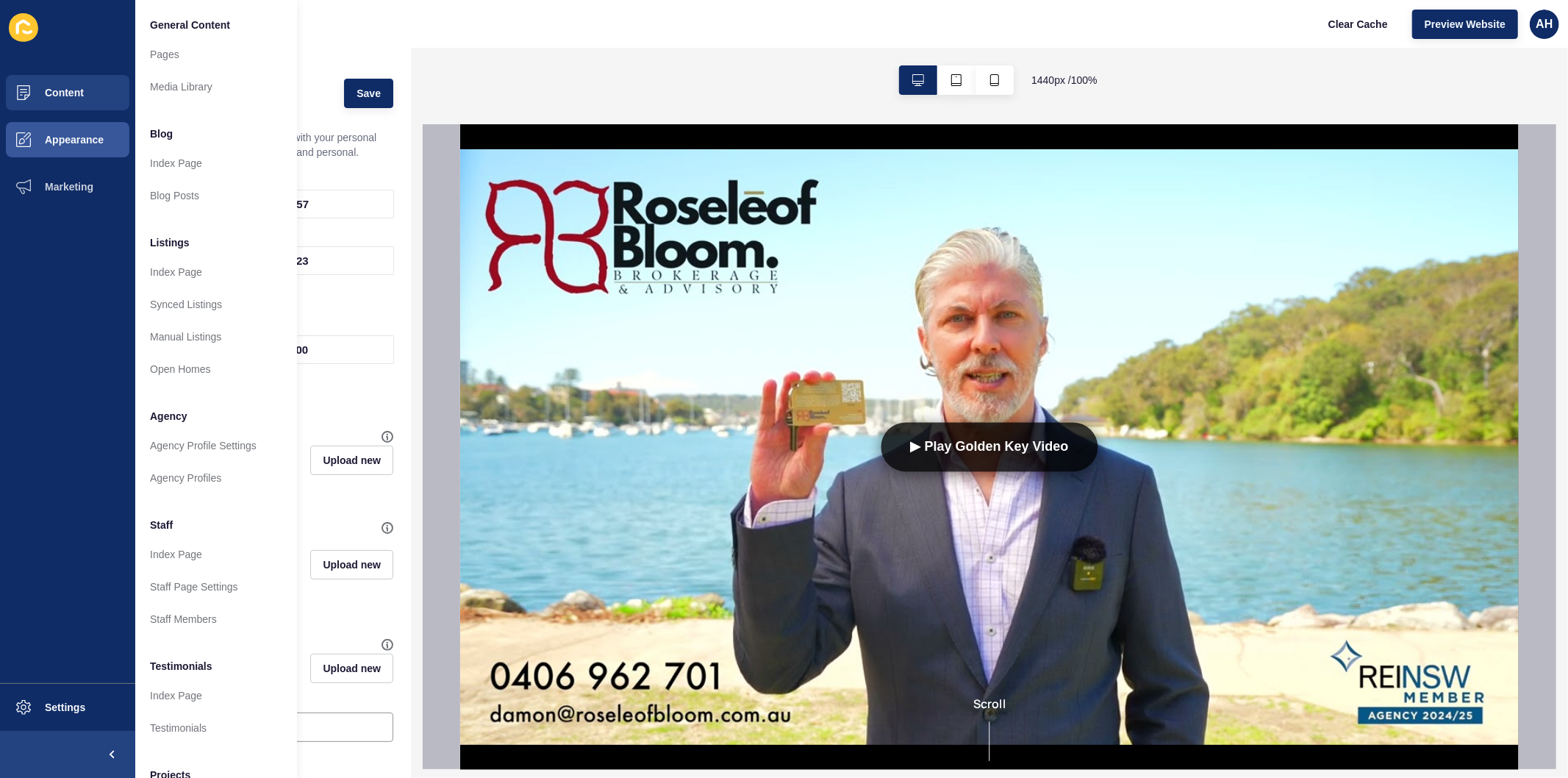
click at [332, 393] on p "Primary Logo" at bounding box center [274, 408] width 241 height 32
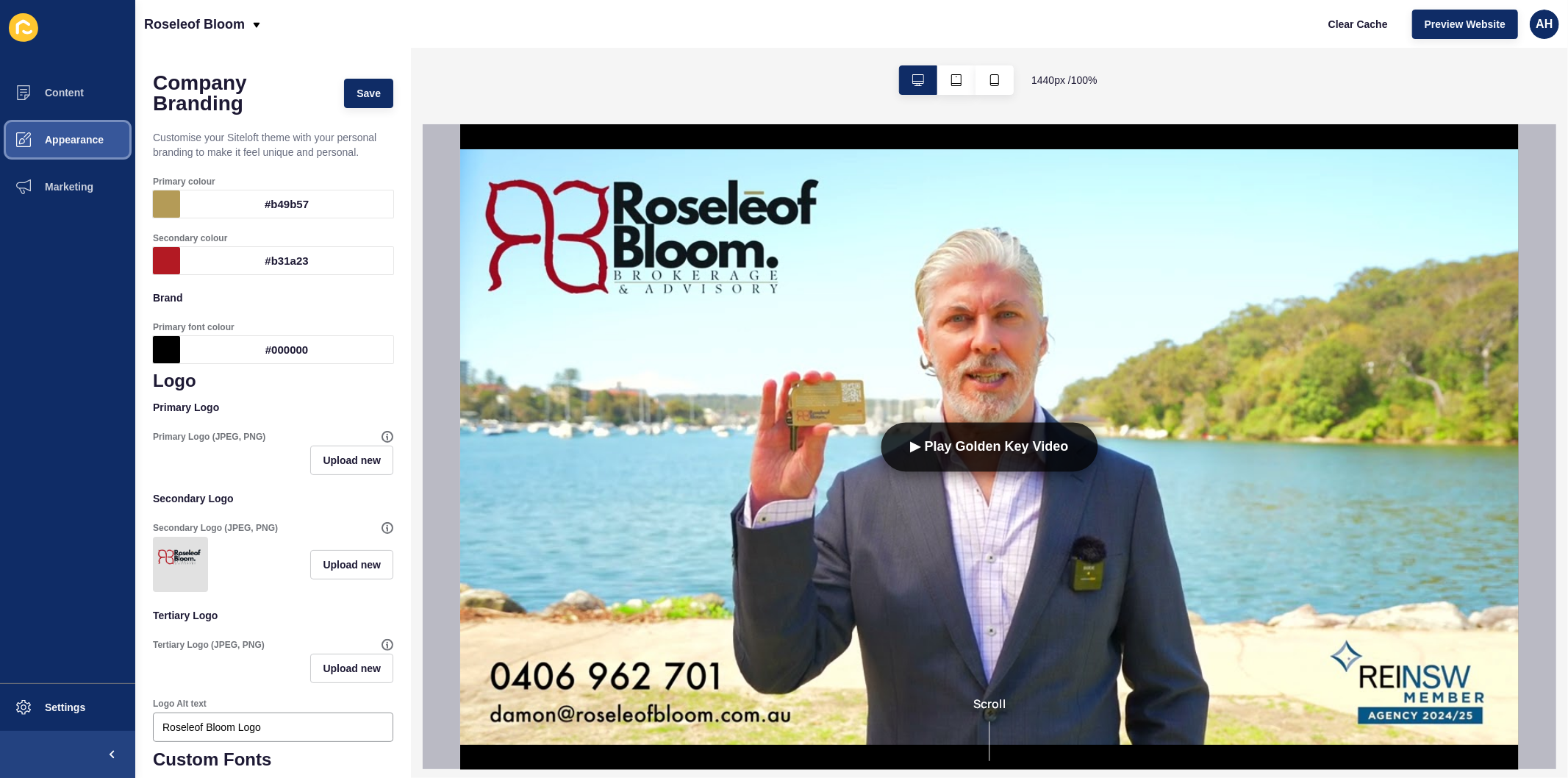
click at [62, 135] on span "Appearance" at bounding box center [50, 140] width 106 height 12
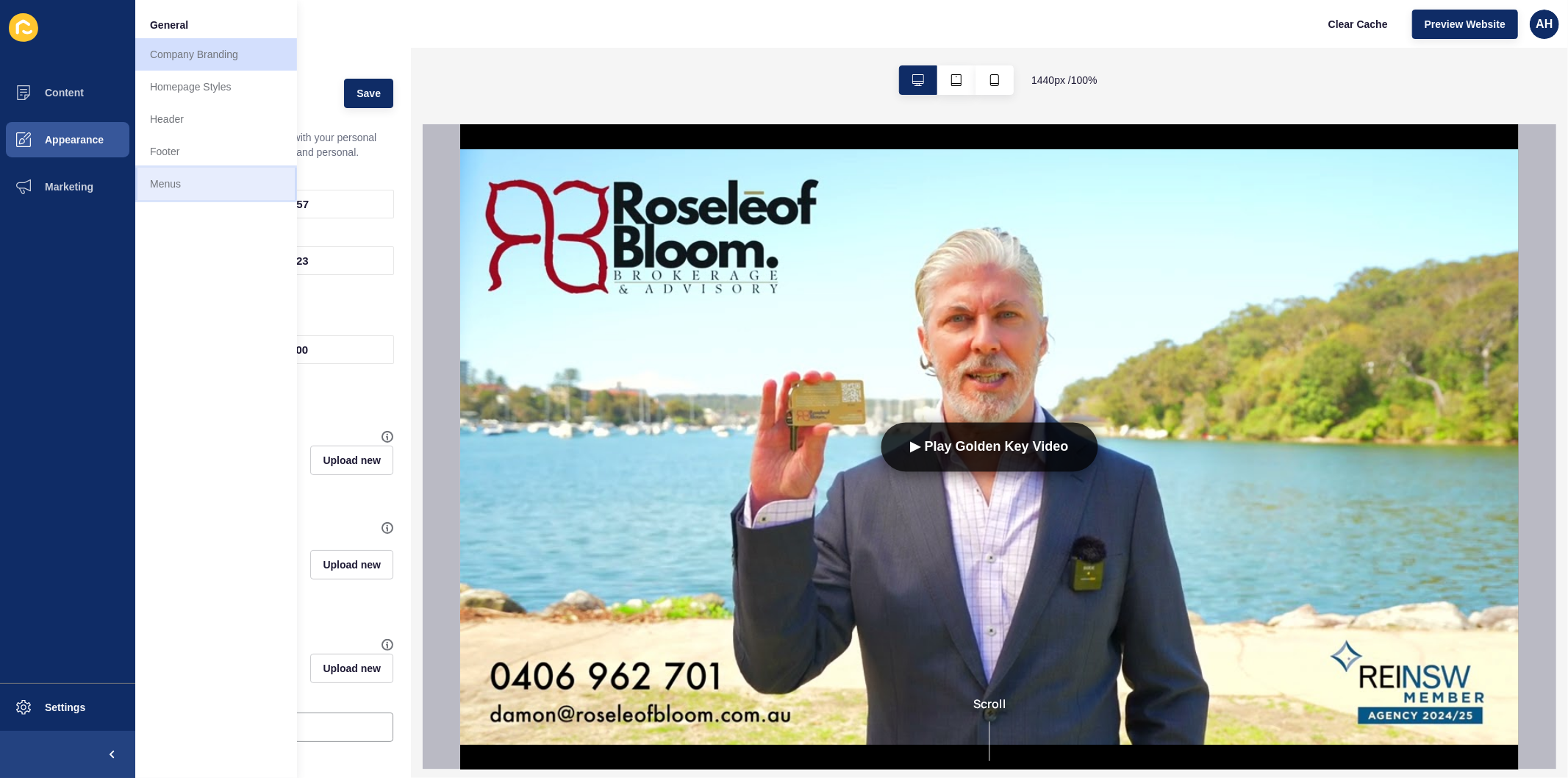
click at [160, 176] on link "Menus" at bounding box center [216, 184] width 162 height 32
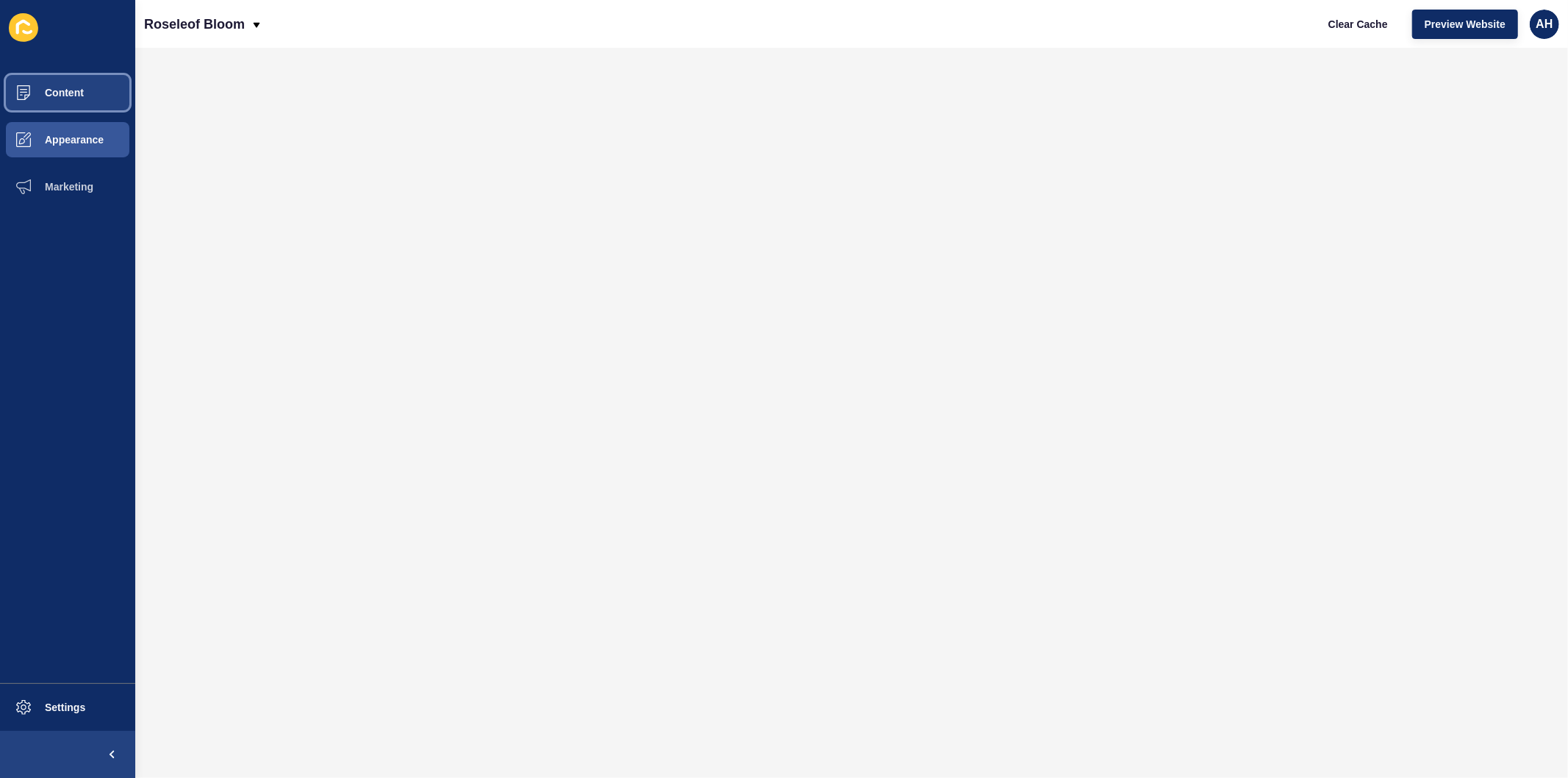
click at [37, 92] on span "Content" at bounding box center [41, 92] width 86 height 12
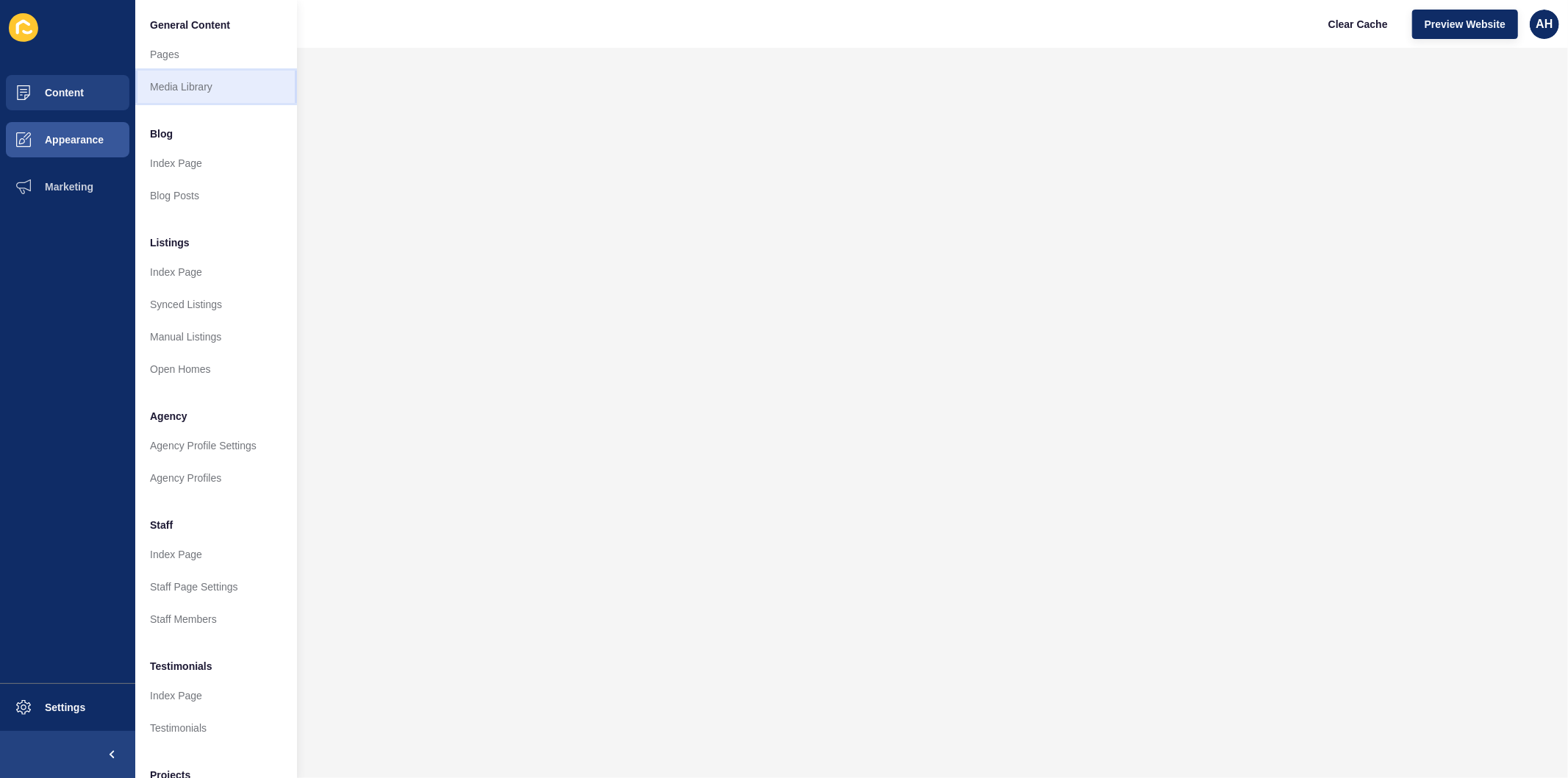
click at [163, 80] on link "Media Library" at bounding box center [216, 86] width 162 height 32
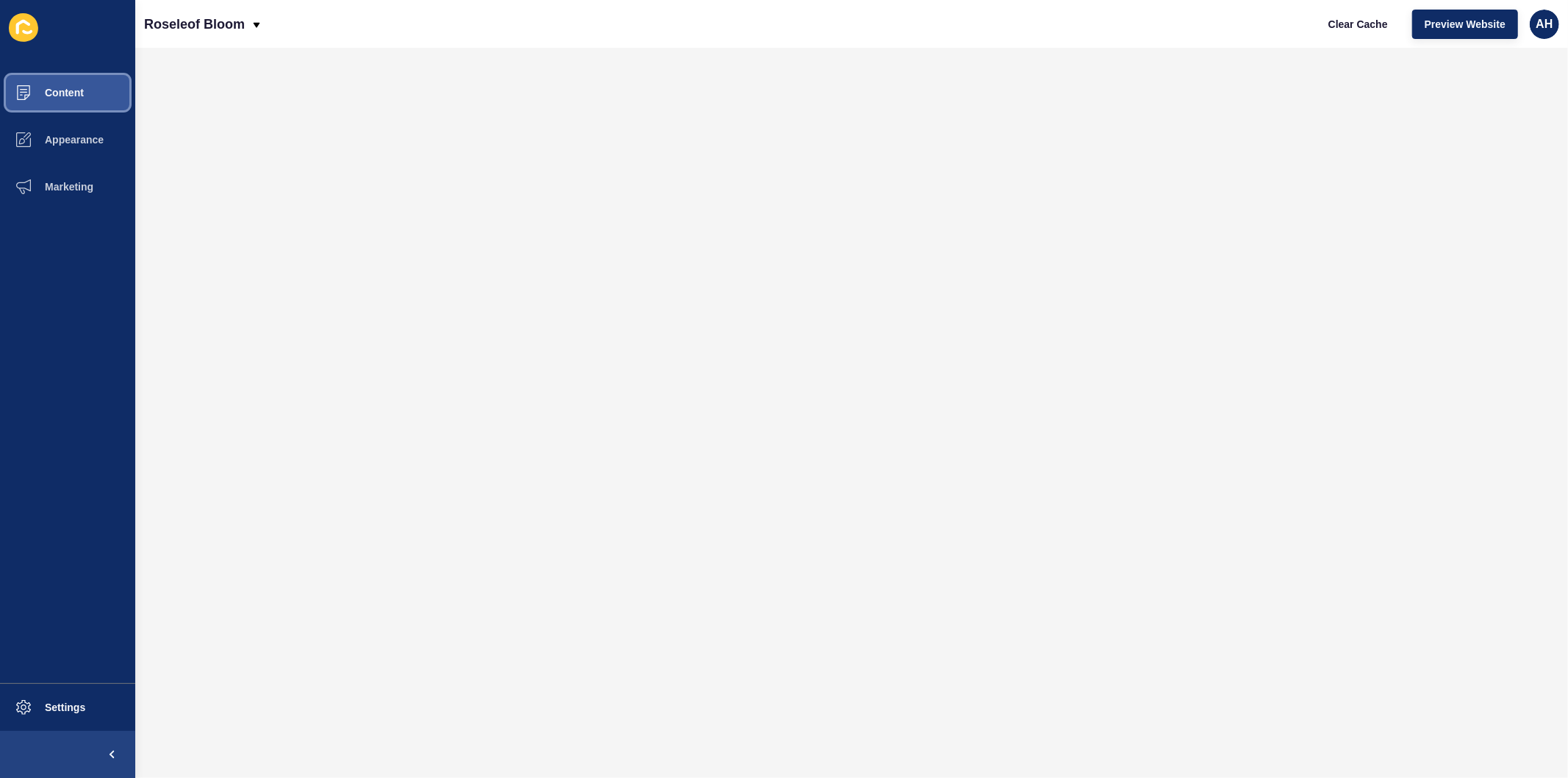
click at [64, 100] on button "Content" at bounding box center [68, 93] width 136 height 47
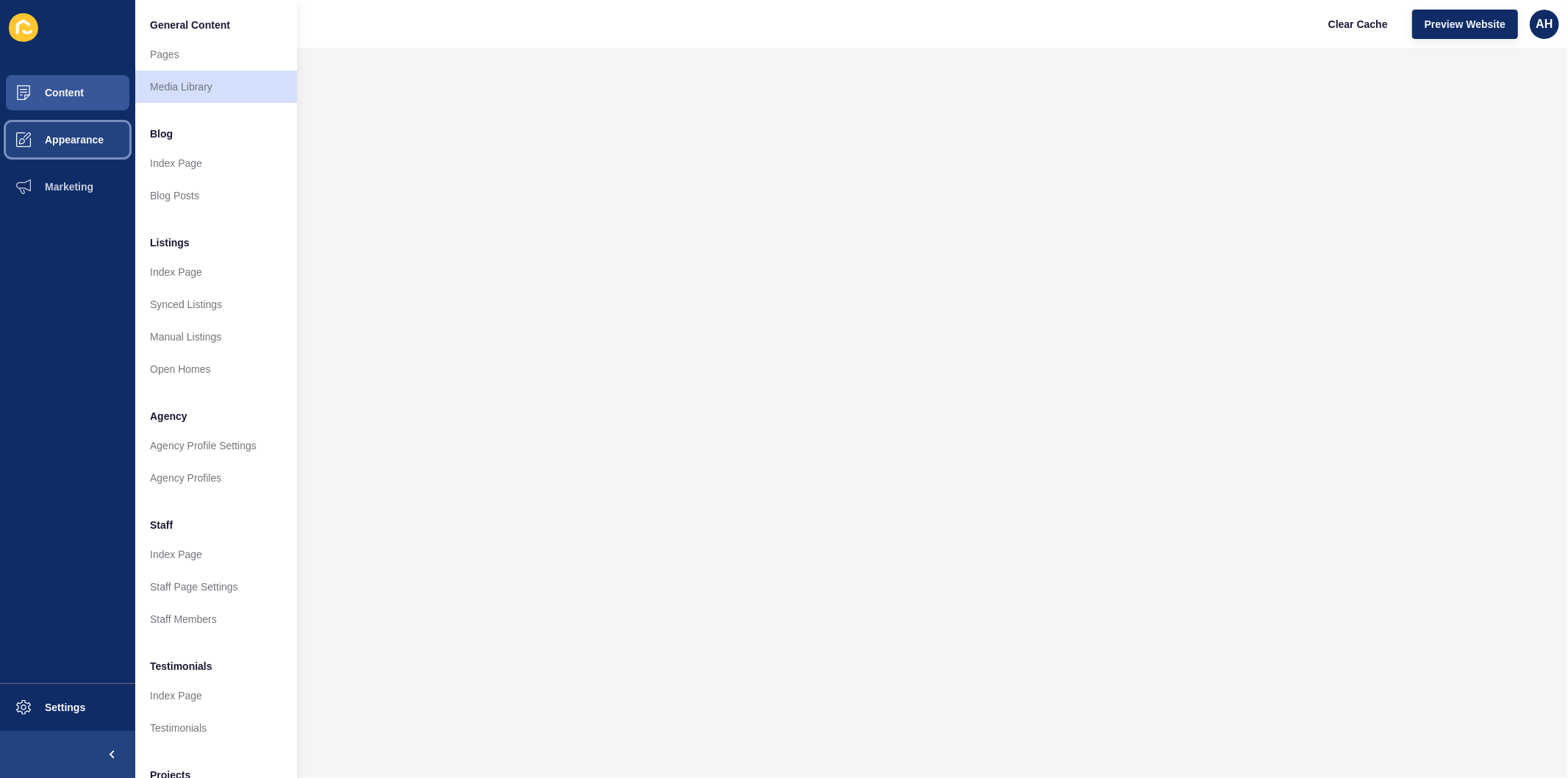
click at [62, 138] on span "Appearance" at bounding box center [50, 140] width 106 height 12
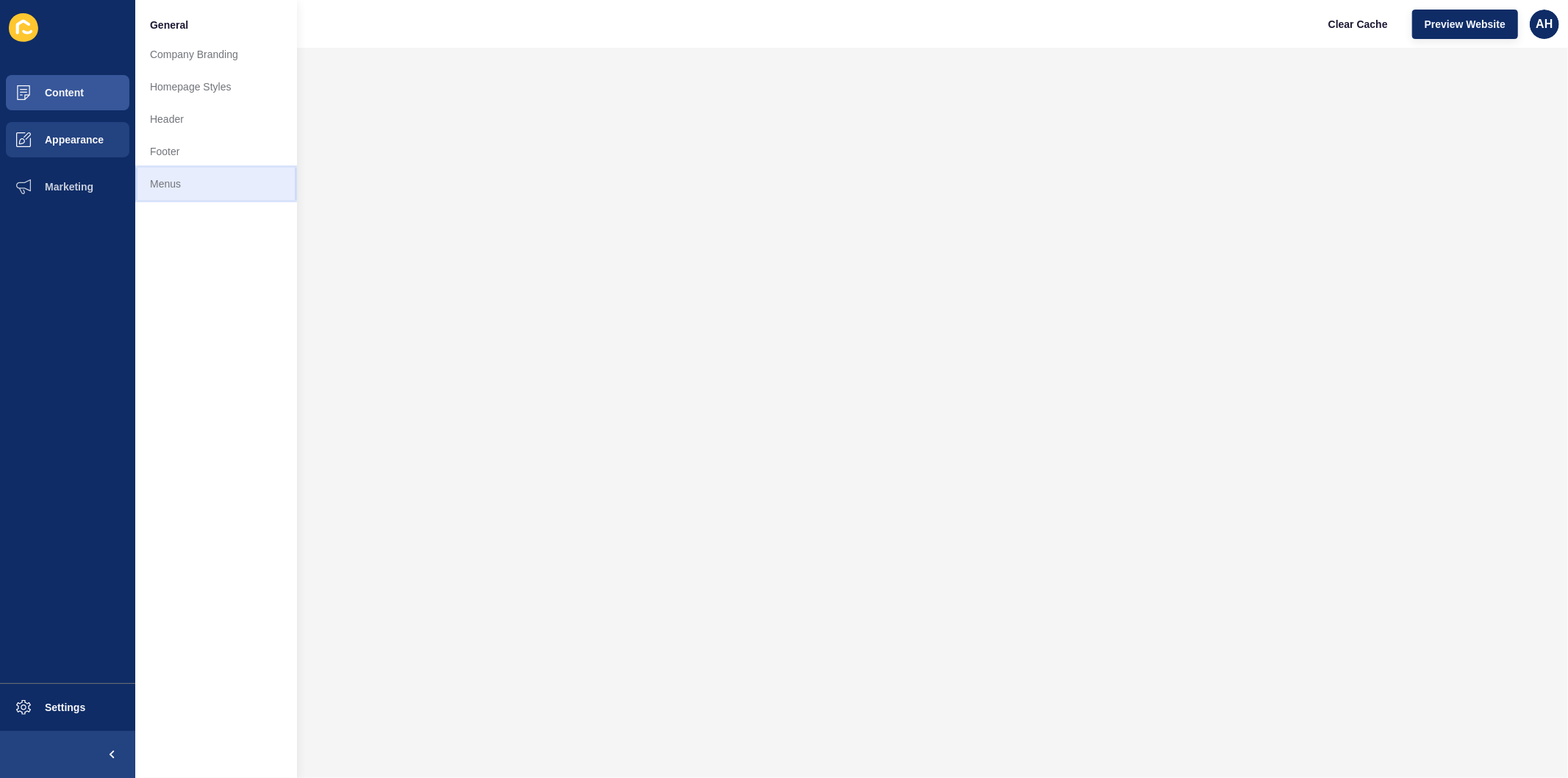
click at [177, 185] on link "Menus" at bounding box center [216, 184] width 162 height 32
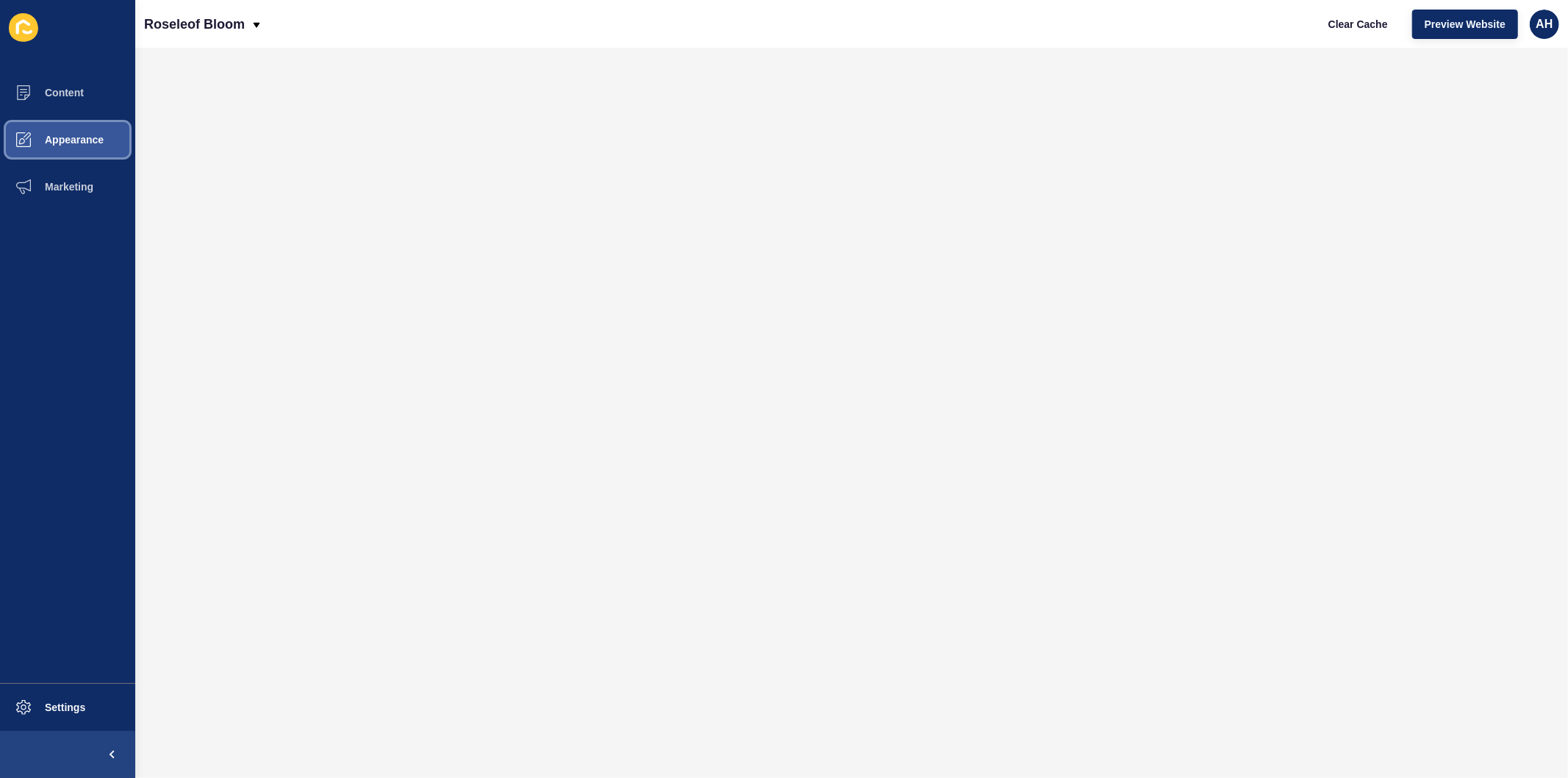
click at [70, 140] on span "Appearance" at bounding box center [50, 140] width 106 height 12
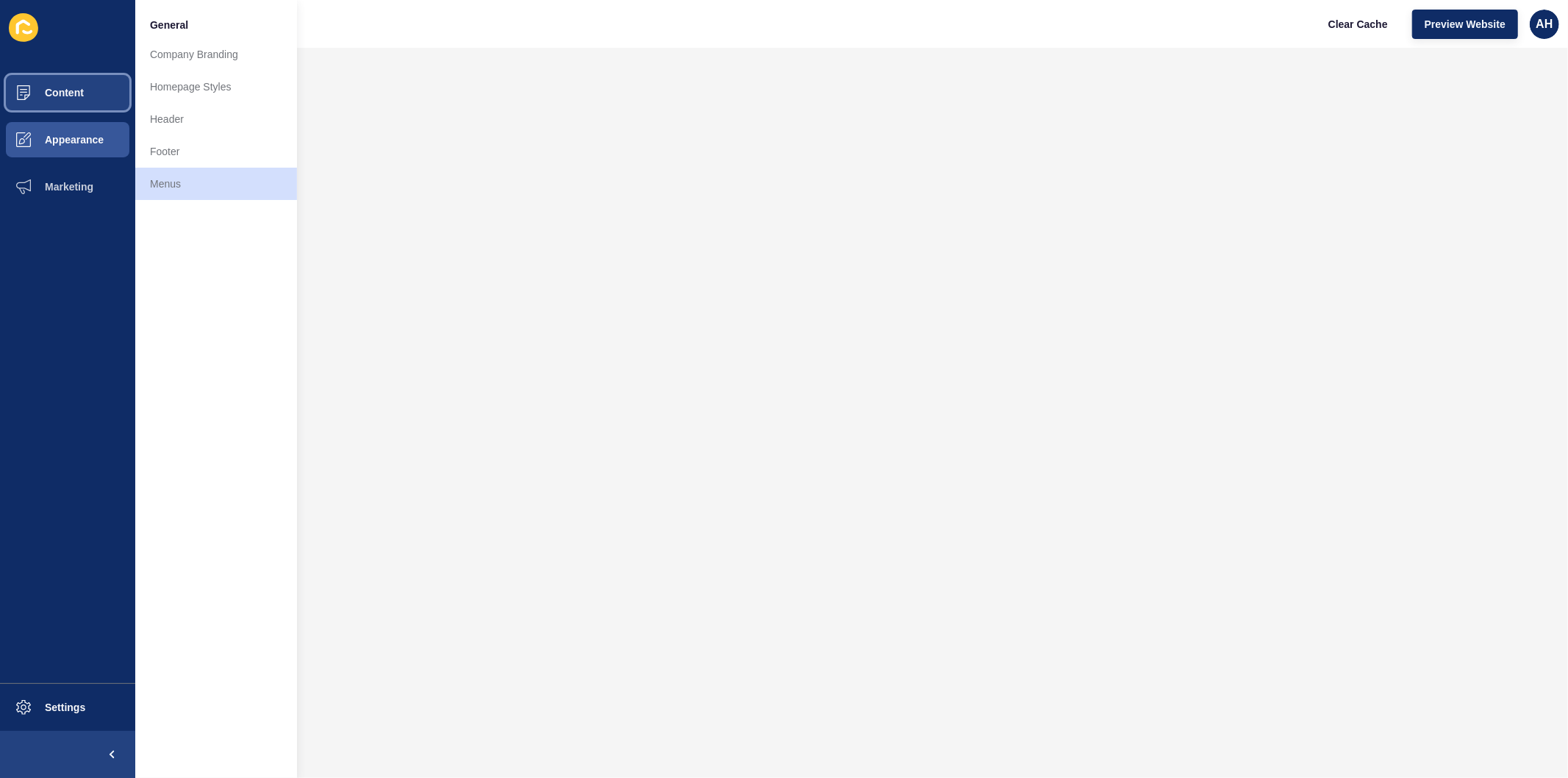
click at [68, 91] on span "Content" at bounding box center [41, 92] width 86 height 12
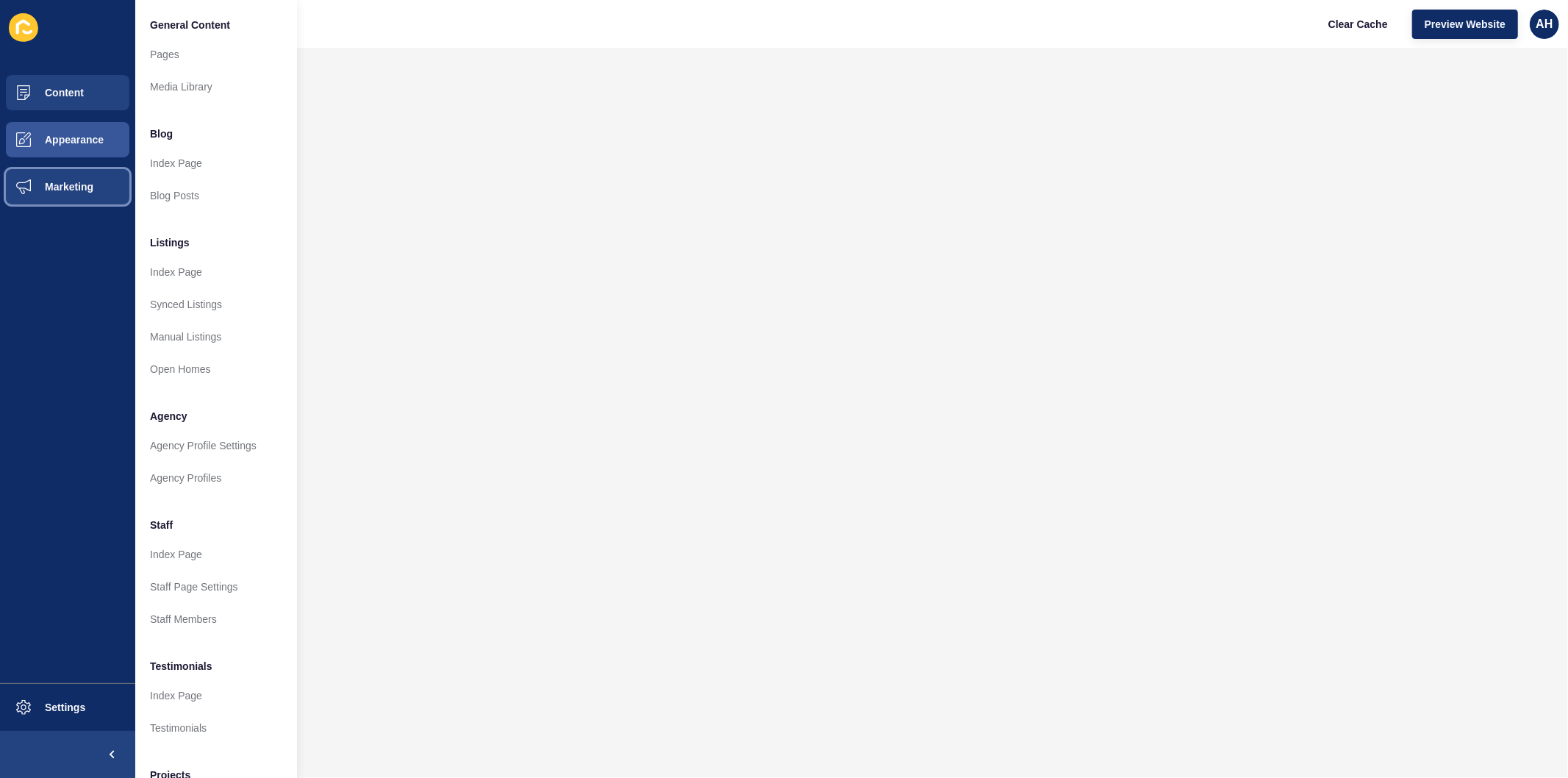
click at [69, 188] on span "Marketing" at bounding box center [45, 186] width 96 height 12
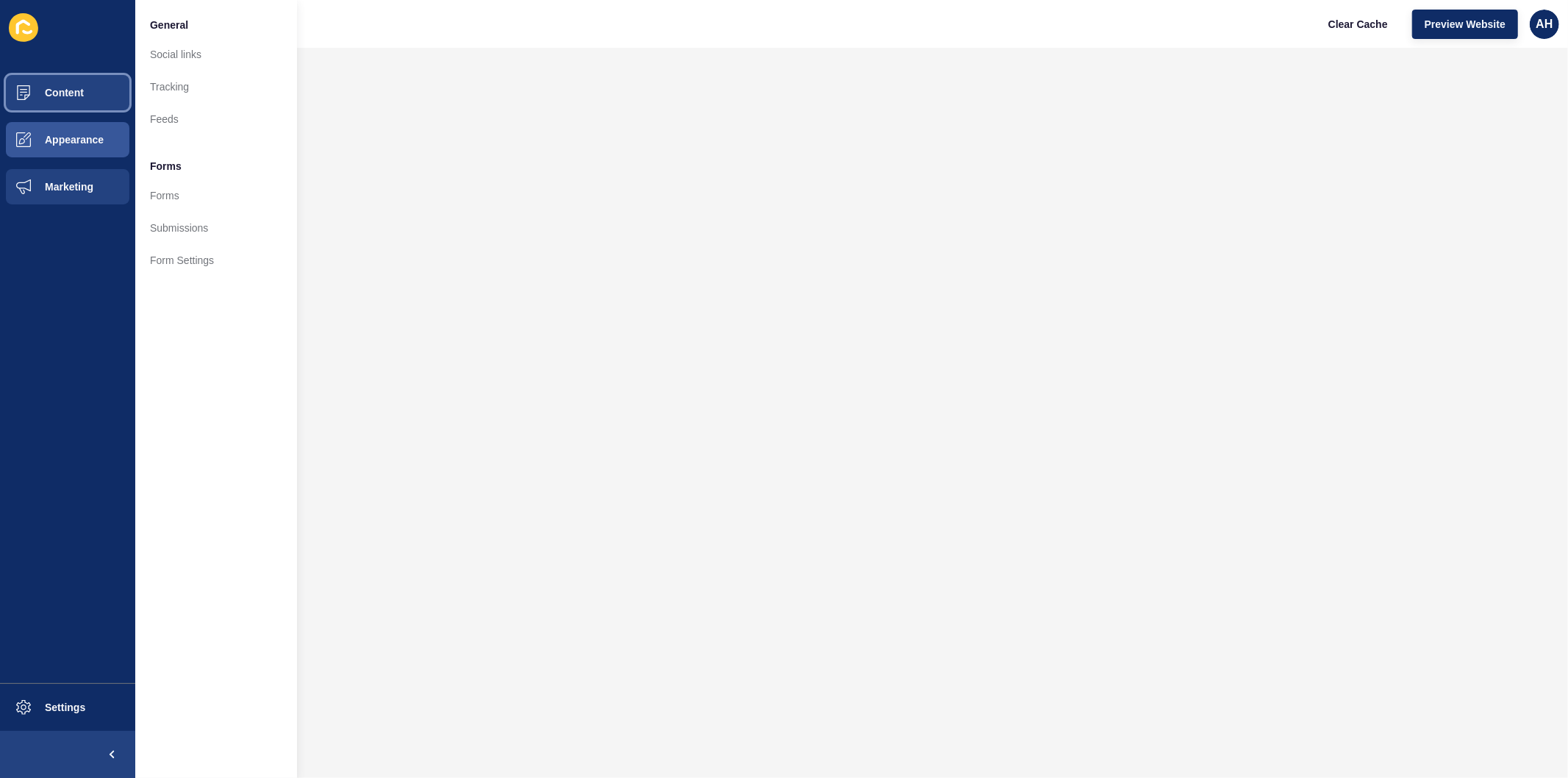
click at [59, 93] on span "Content" at bounding box center [41, 92] width 86 height 12
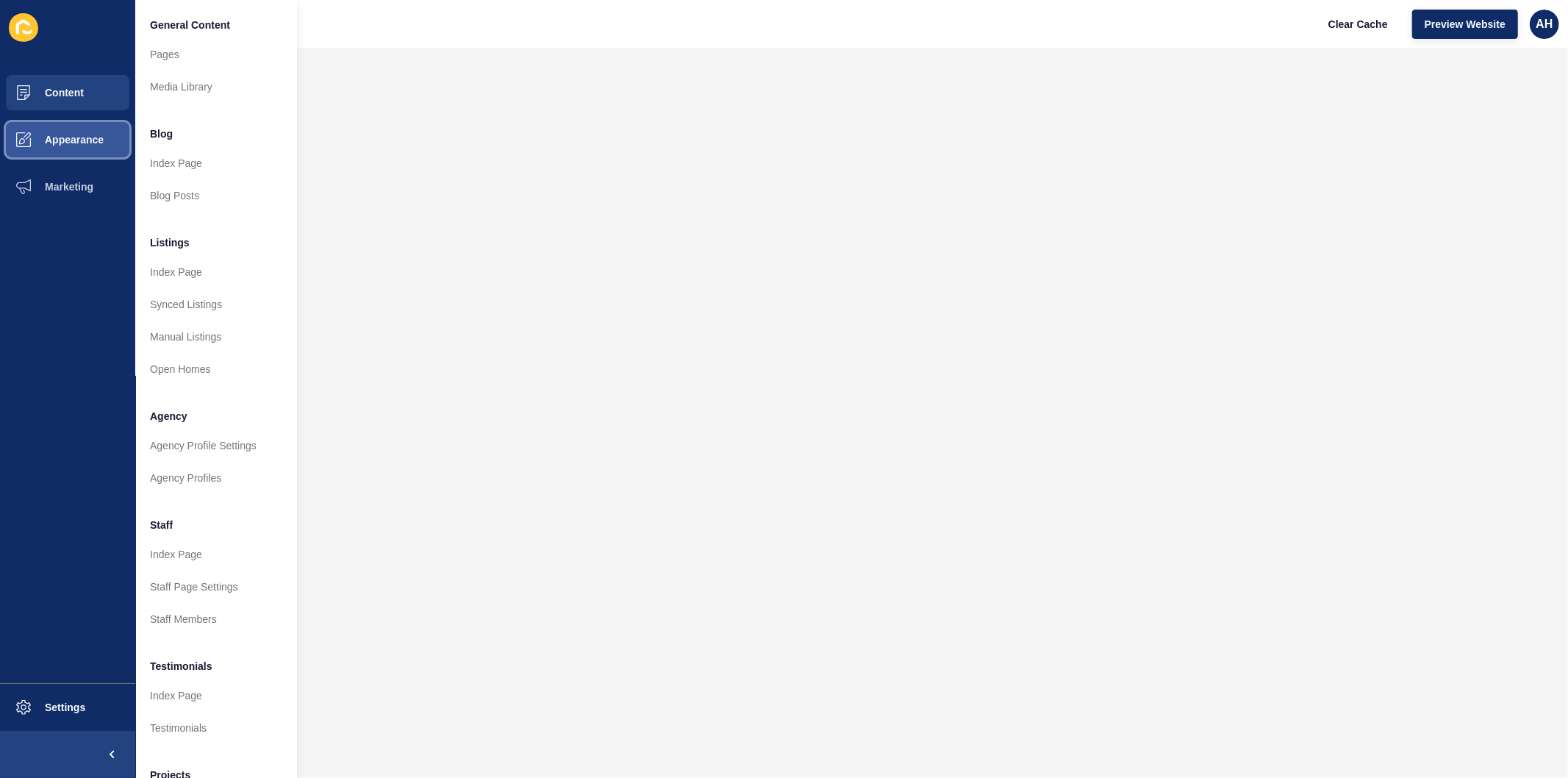
click at [74, 137] on span "Appearance" at bounding box center [50, 140] width 106 height 12
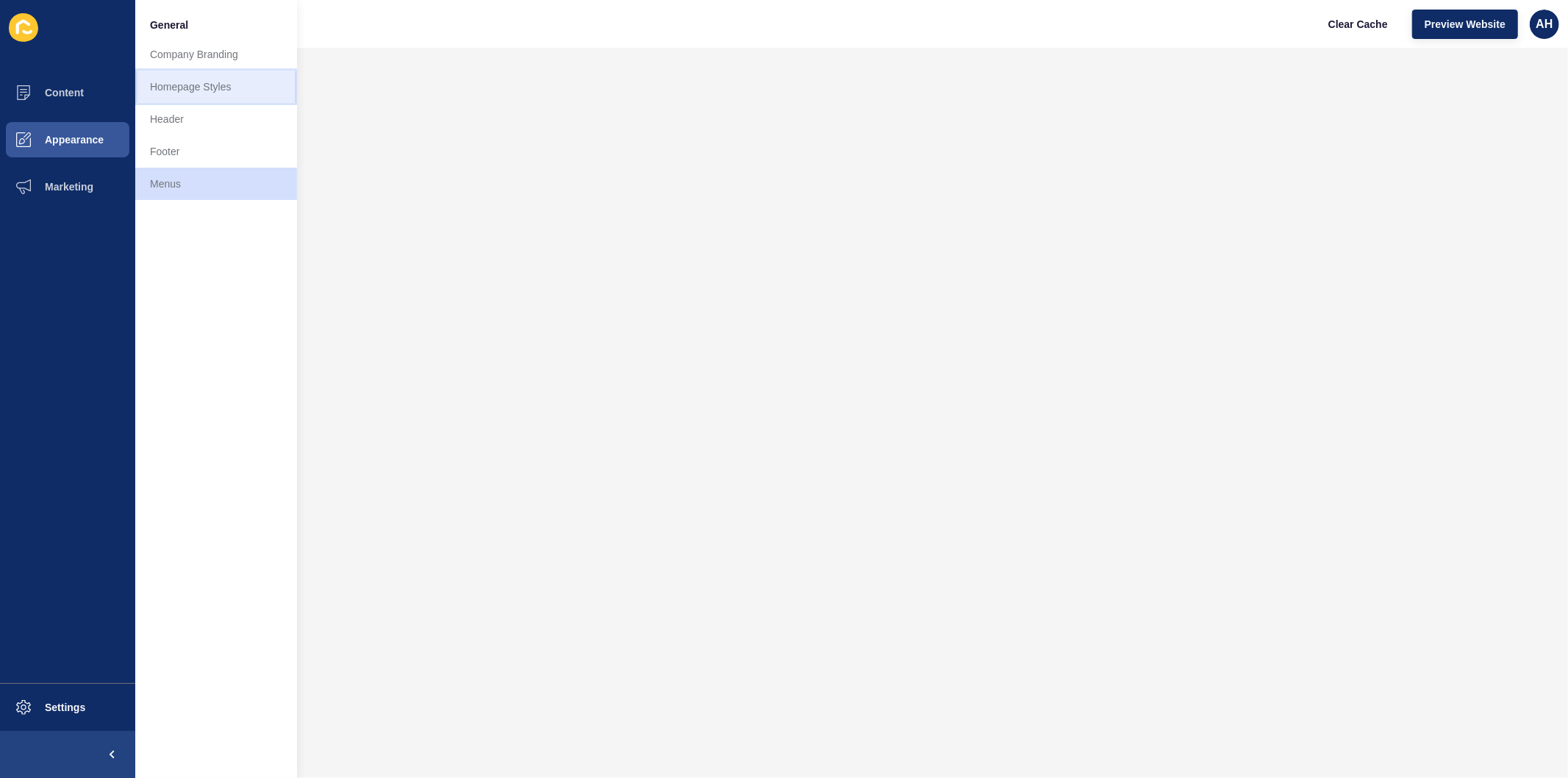
click at [188, 86] on link "Homepage Styles" at bounding box center [216, 86] width 162 height 32
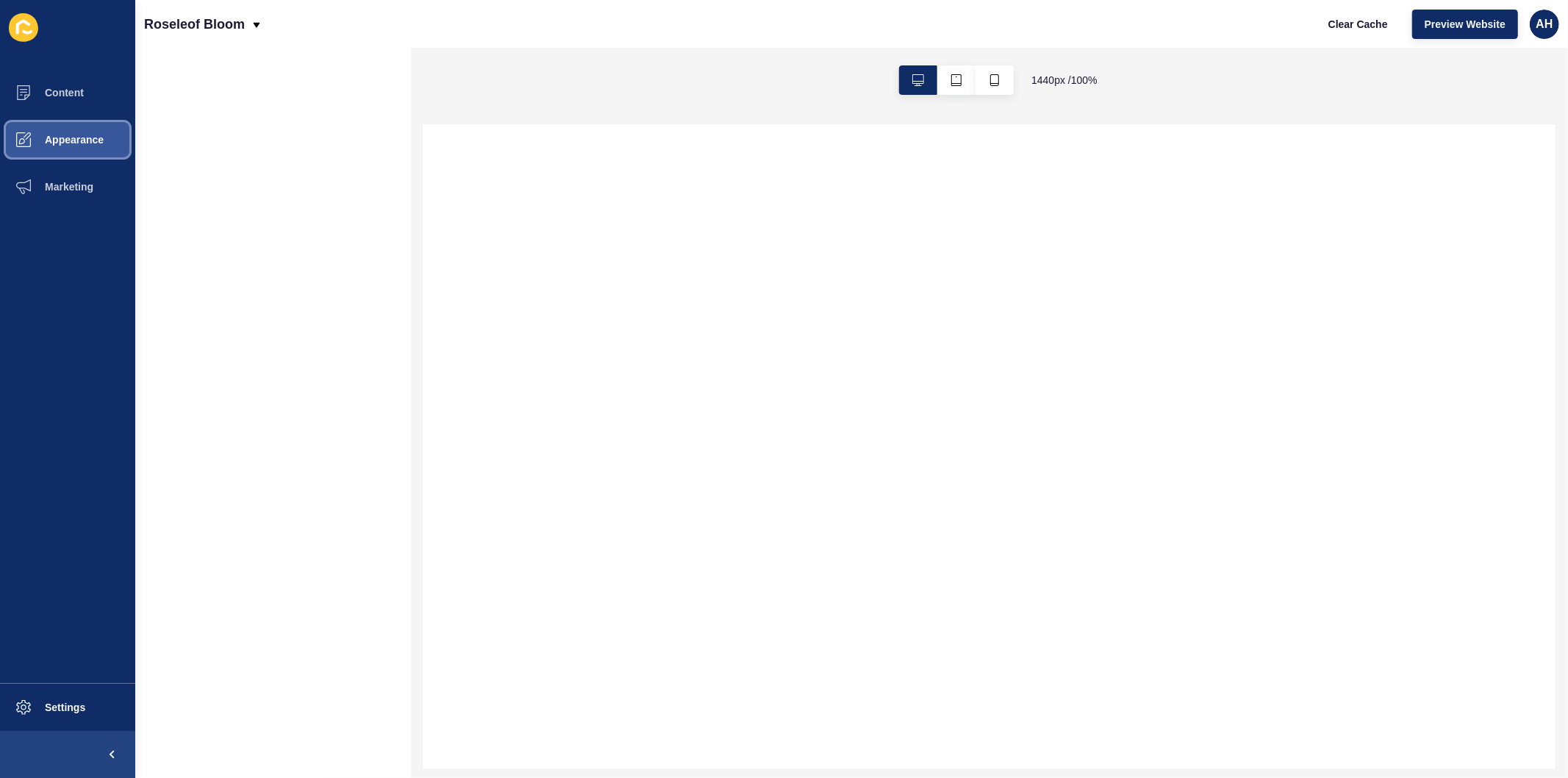
click at [69, 134] on span "Appearance" at bounding box center [50, 140] width 106 height 12
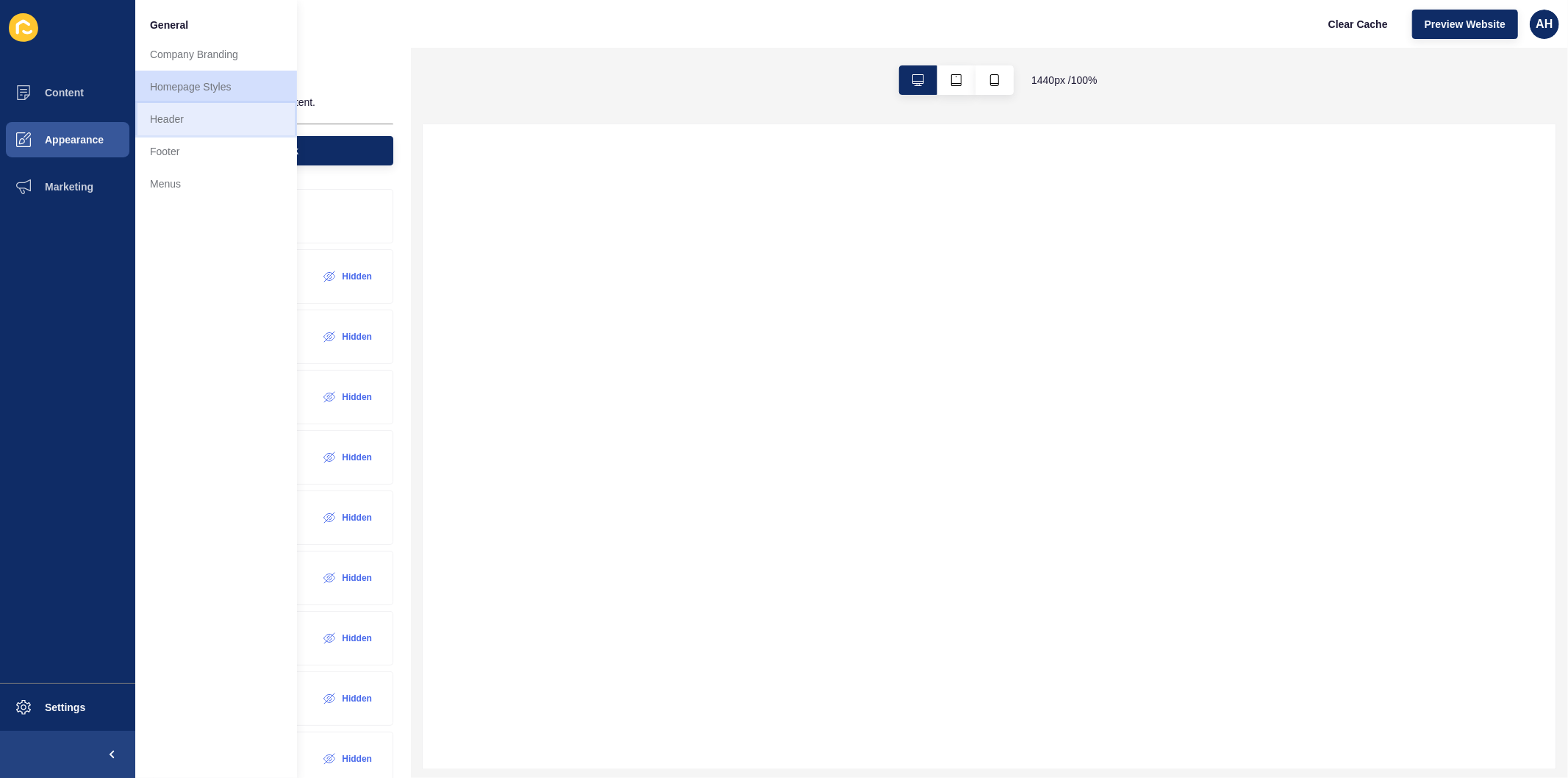
click at [185, 119] on link "Header" at bounding box center [216, 119] width 162 height 32
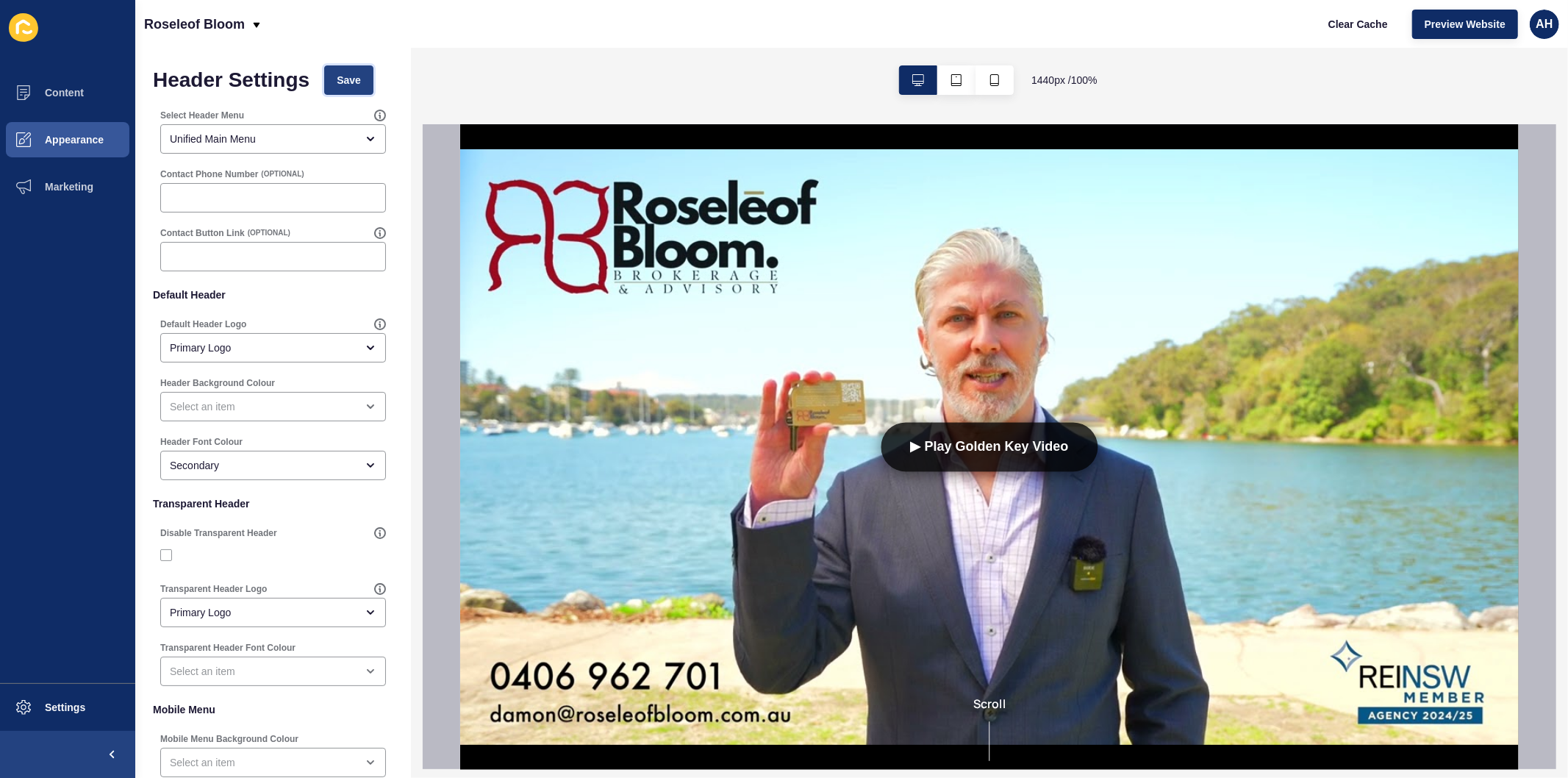
click at [357, 75] on span "Save" at bounding box center [348, 80] width 25 height 14
click at [1469, 31] on span "Preview Website" at bounding box center [1465, 24] width 80 height 14
click at [83, 141] on span "Appearance" at bounding box center [50, 140] width 106 height 12
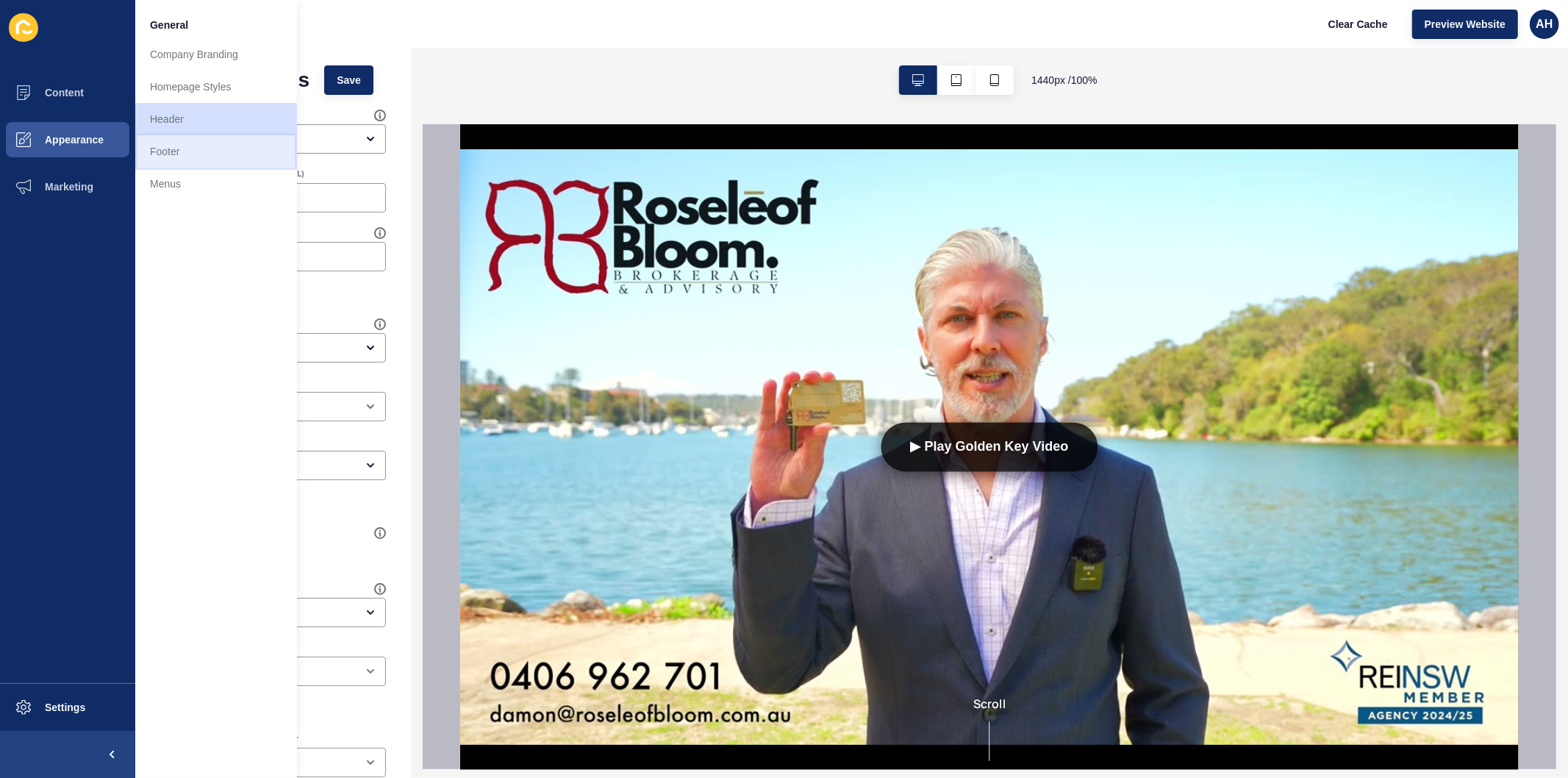
click at [175, 151] on link "Footer" at bounding box center [216, 152] width 162 height 32
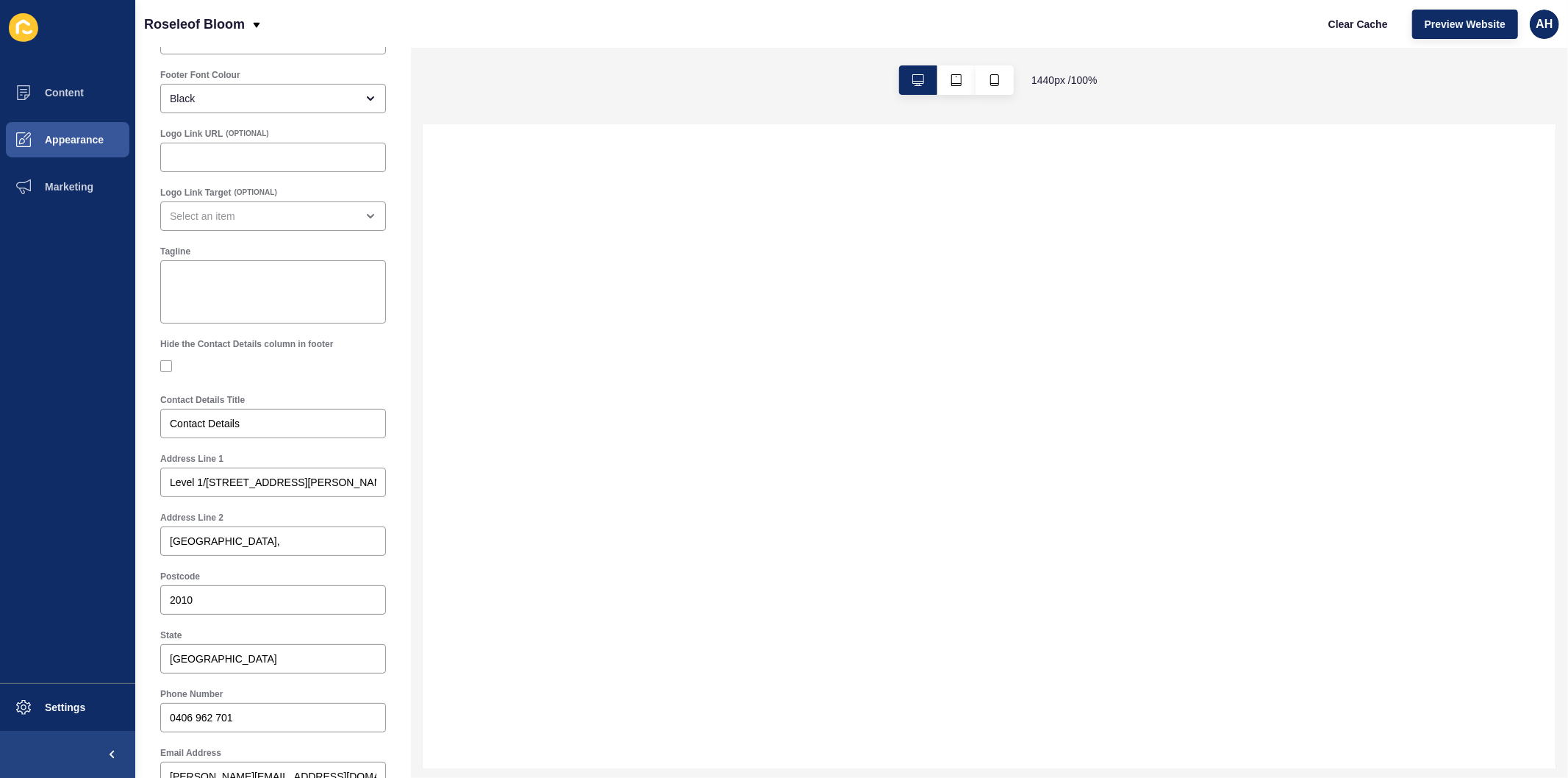
scroll to position [164, 0]
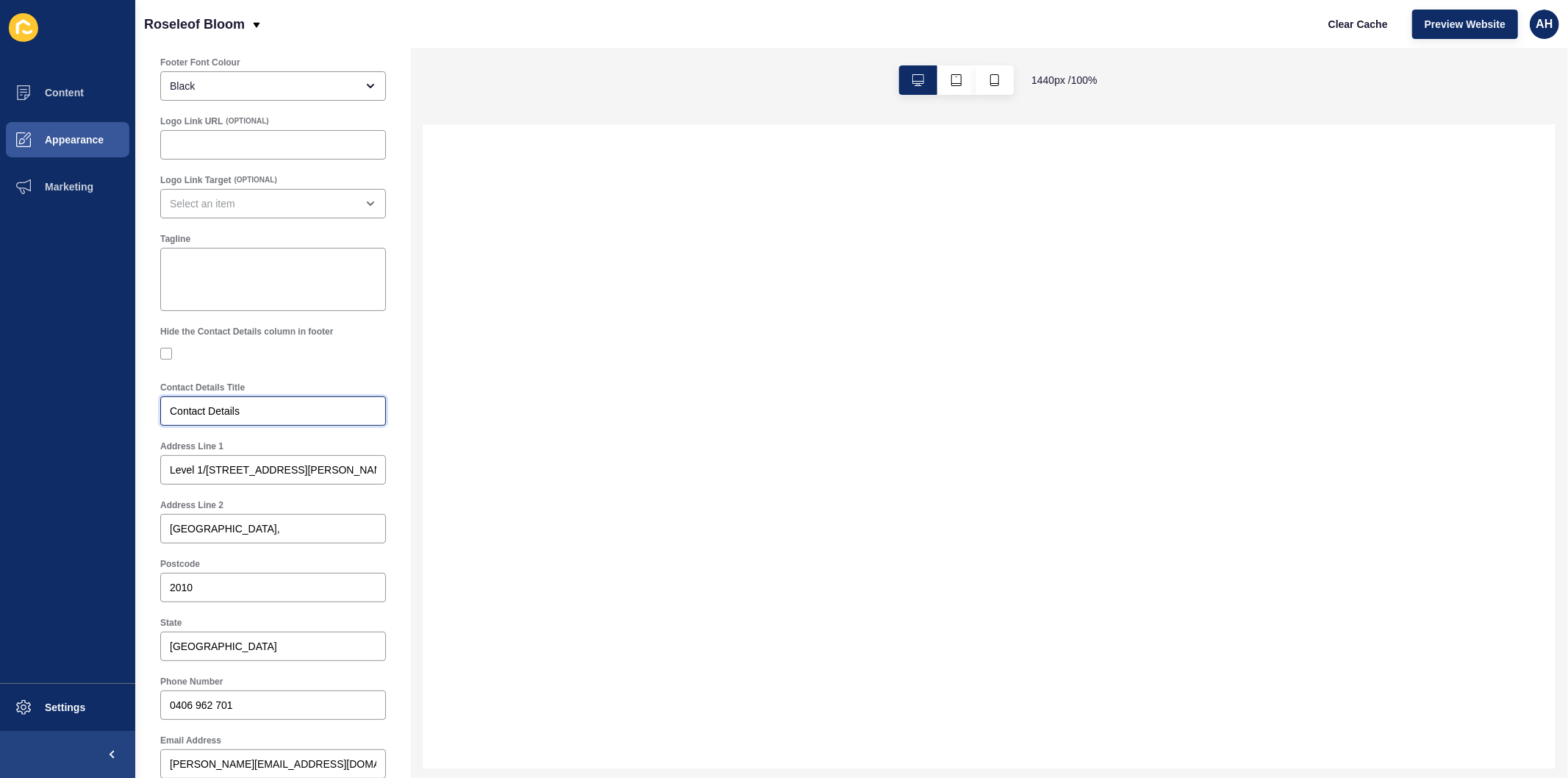
click at [277, 408] on input "Contact Details" at bounding box center [273, 410] width 207 height 14
click at [234, 469] on input "Level 1/457-459 Elizabeth Street" at bounding box center [273, 470] width 207 height 14
click at [250, 538] on div "Surry Hills," at bounding box center [273, 529] width 225 height 30
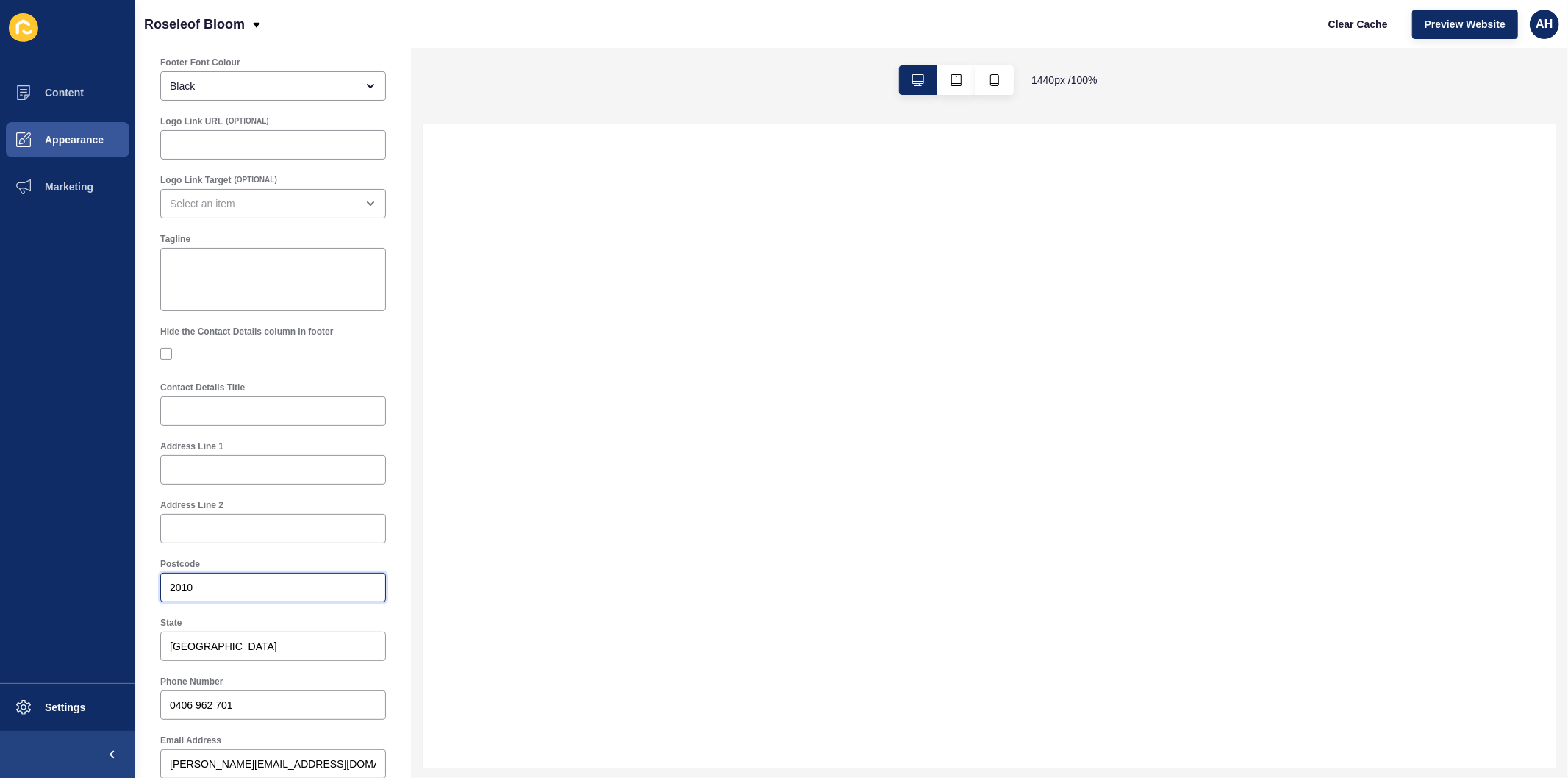
click at [251, 583] on input "2010" at bounding box center [273, 587] width 207 height 14
click at [240, 658] on div "NSW" at bounding box center [273, 646] width 225 height 30
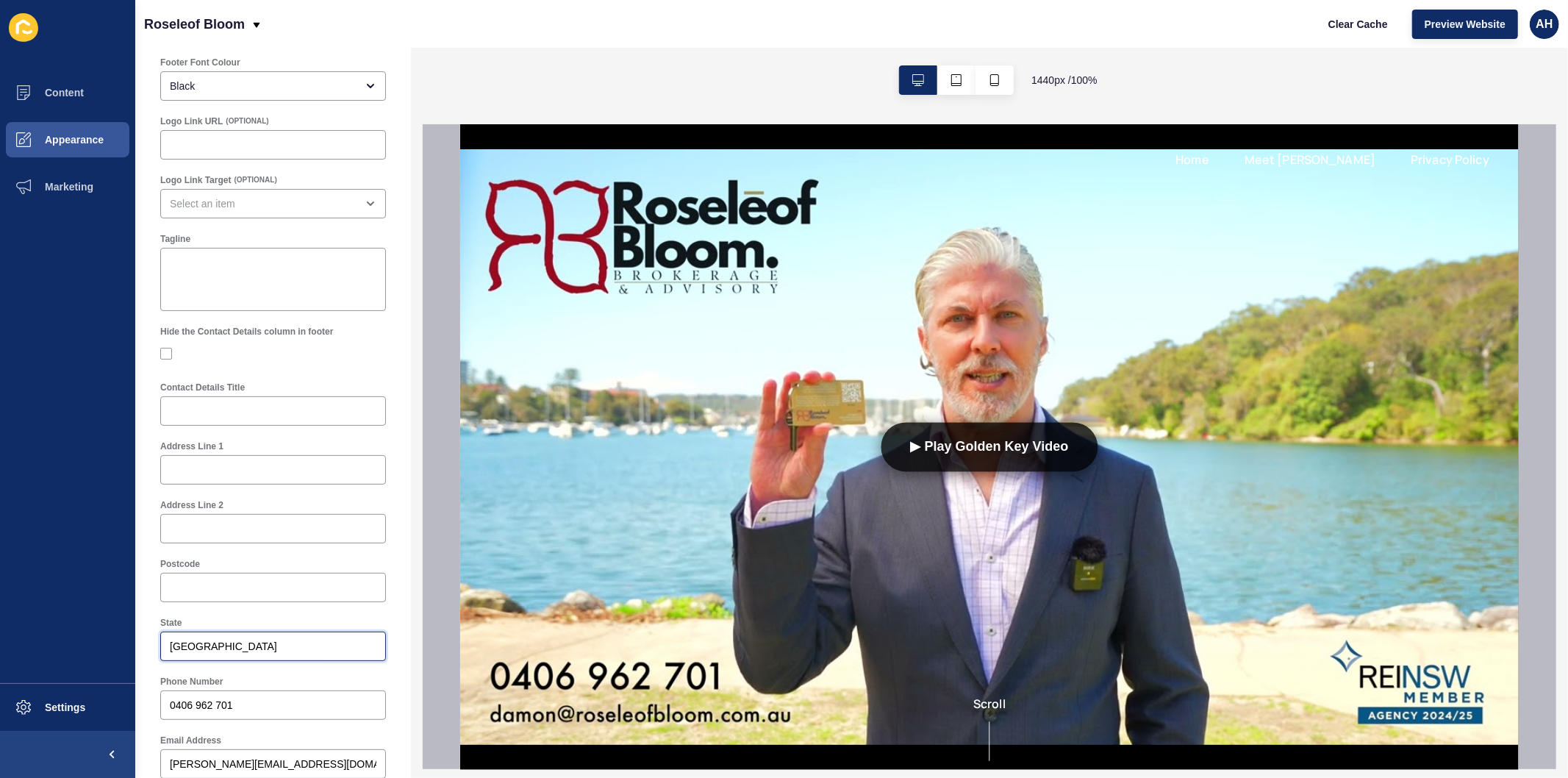
click at [241, 647] on input "NSW" at bounding box center [273, 646] width 207 height 14
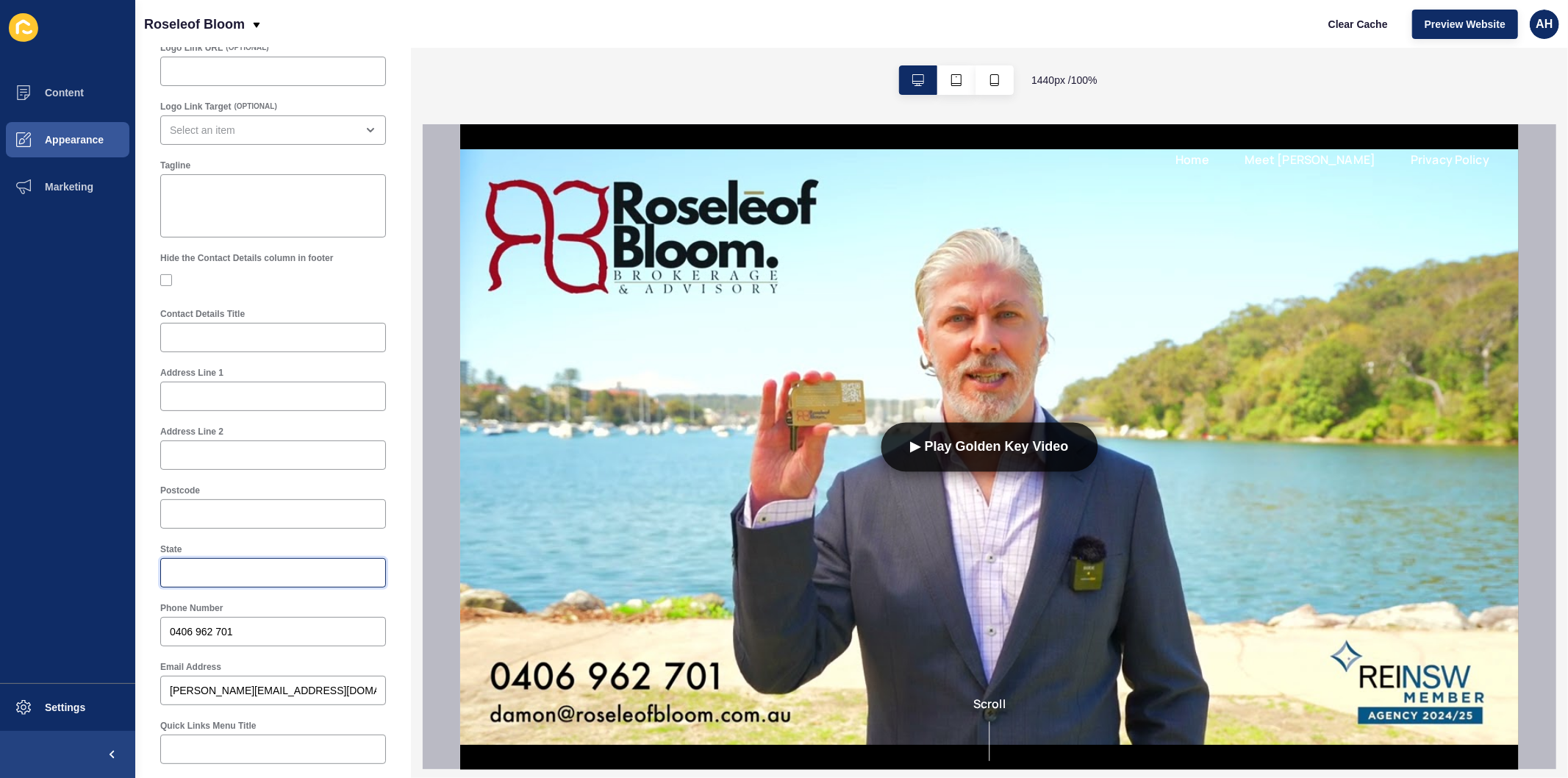
scroll to position [326, 0]
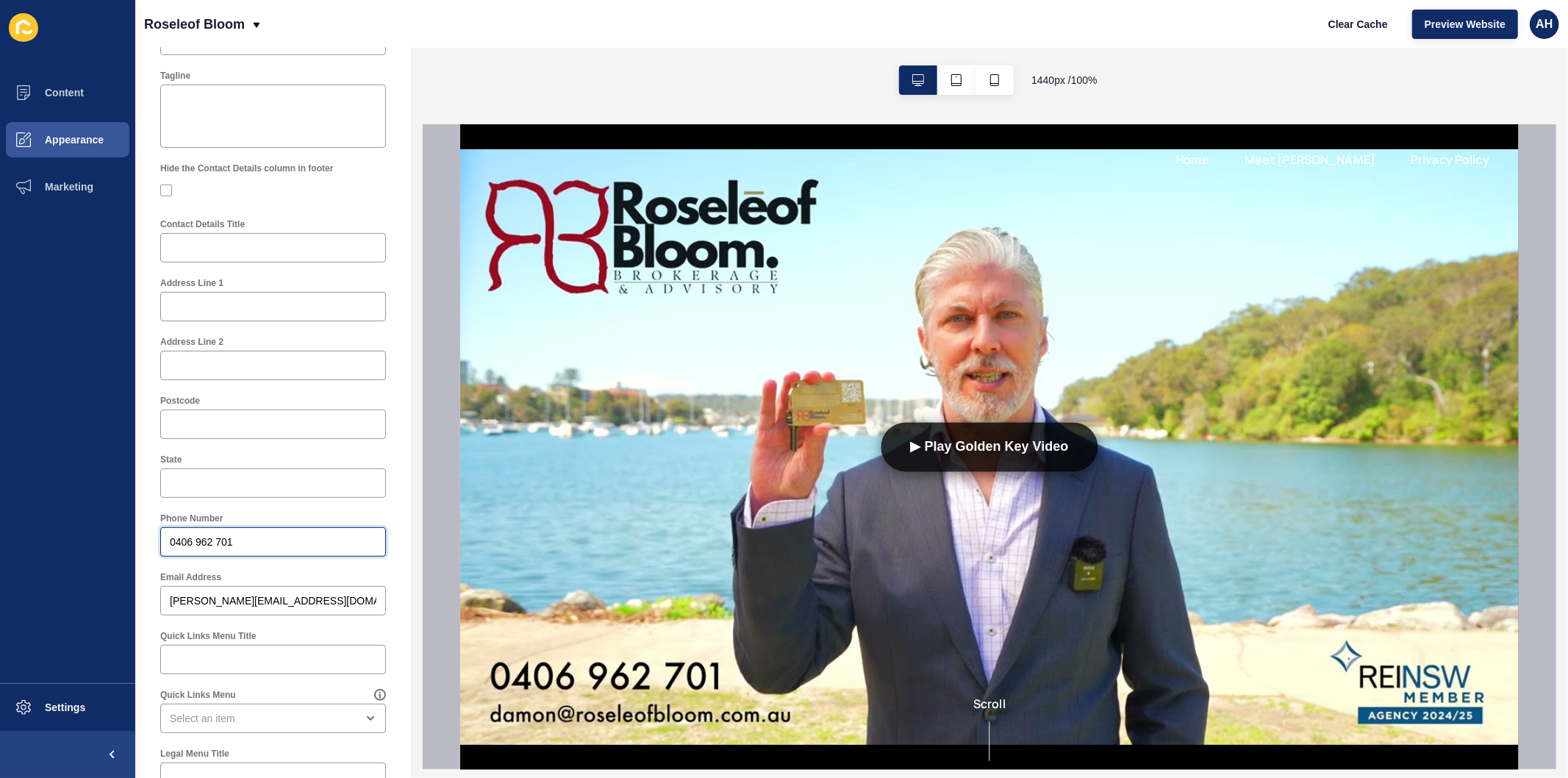
click at [234, 542] on input "0406 962 701" at bounding box center [273, 542] width 207 height 14
click at [252, 598] on input "damon@roseleofbloom.com.au" at bounding box center [273, 600] width 207 height 14
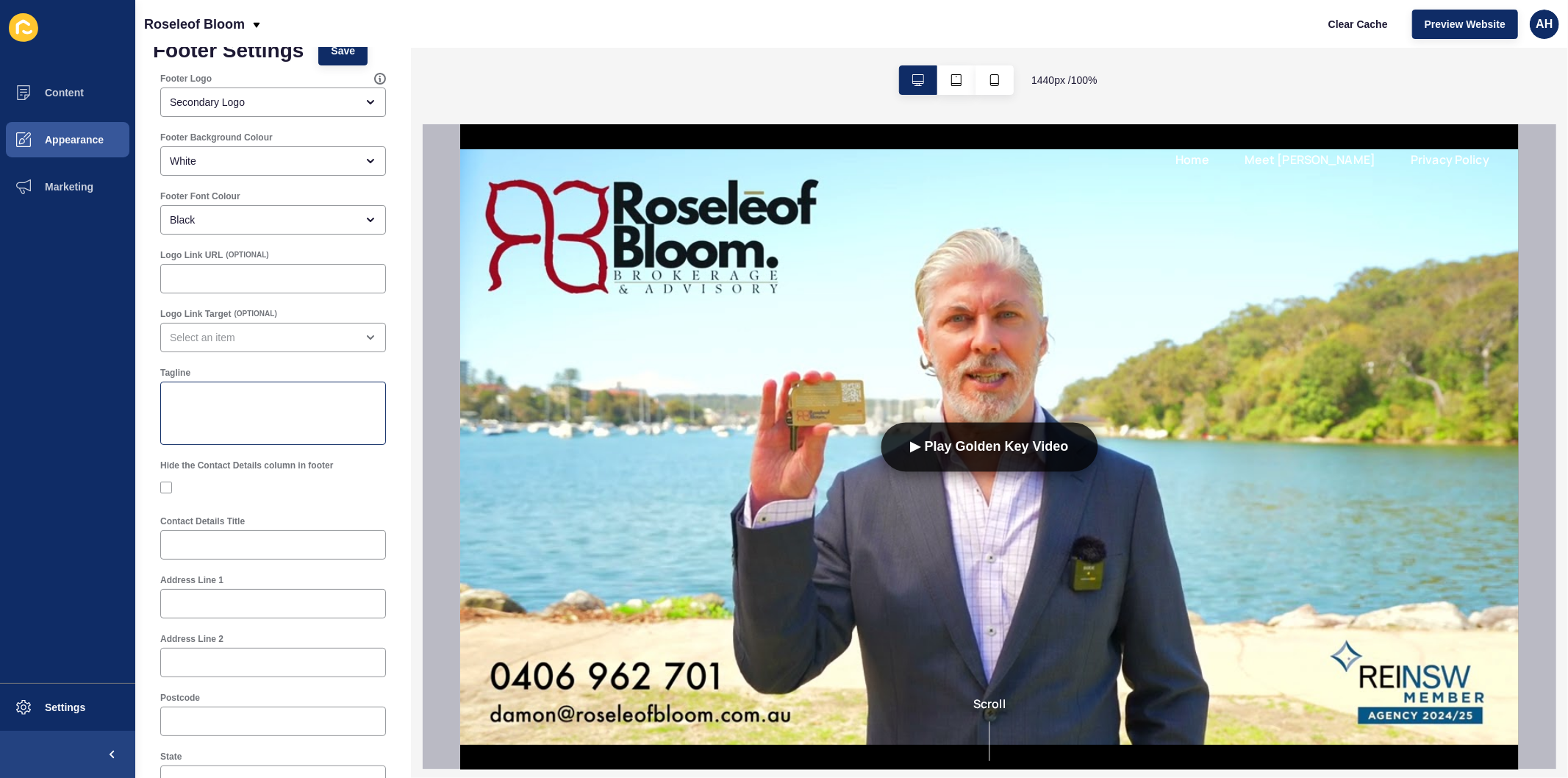
scroll to position [0, 0]
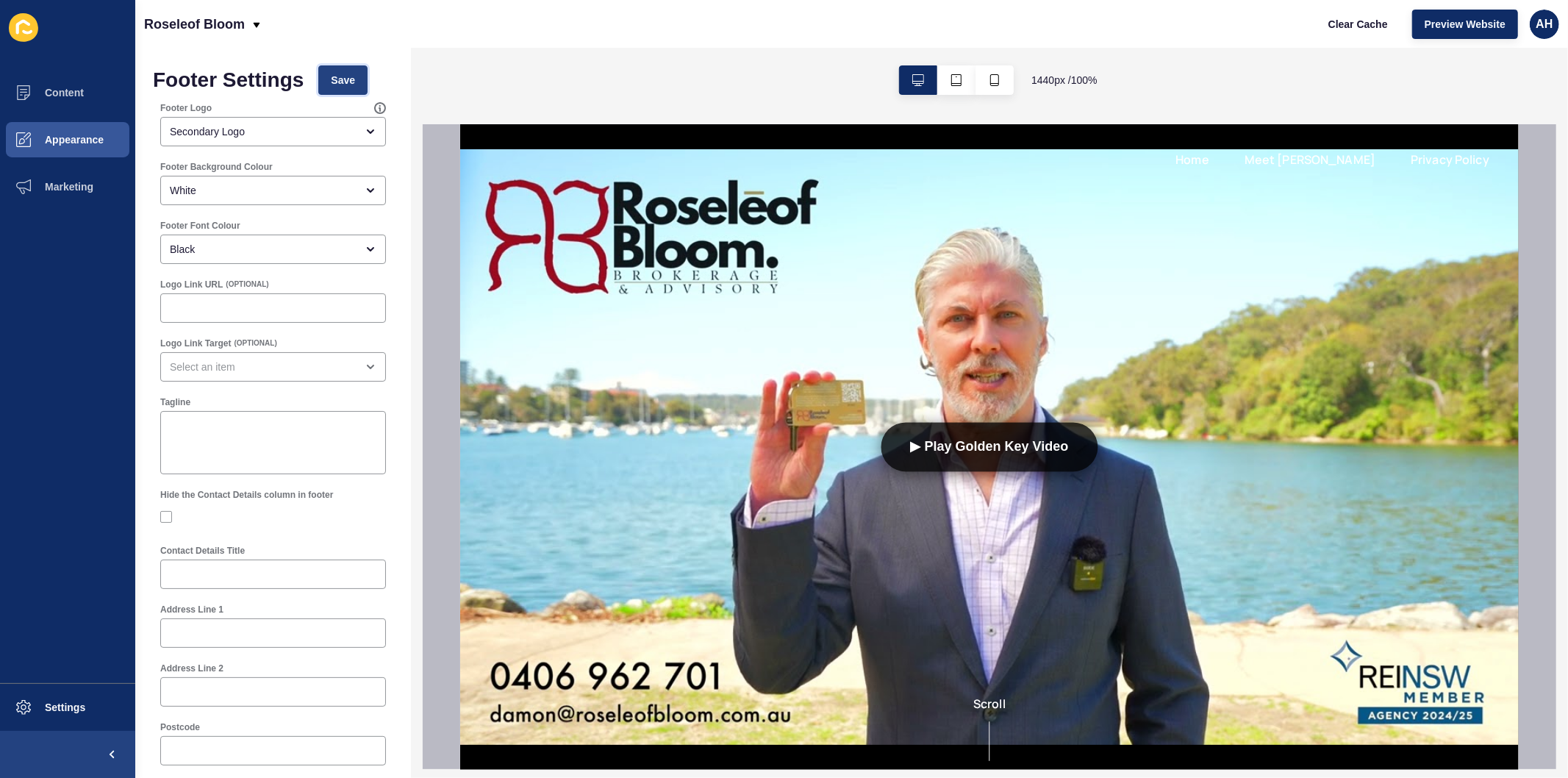
click at [329, 80] on button "Save" at bounding box center [343, 80] width 49 height 30
click at [69, 140] on span "Appearance" at bounding box center [50, 140] width 106 height 12
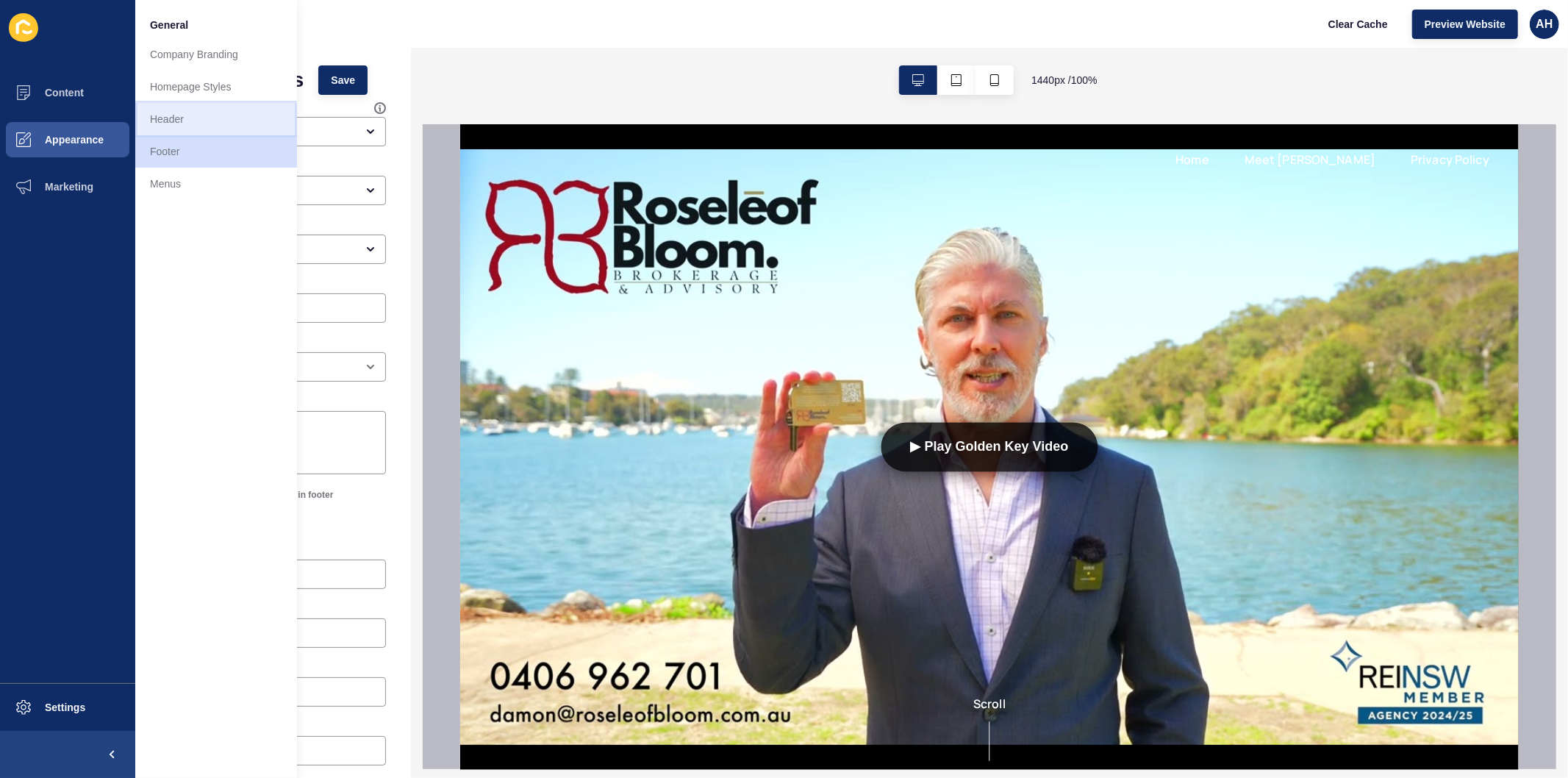
click at [175, 121] on link "Header" at bounding box center [216, 119] width 162 height 32
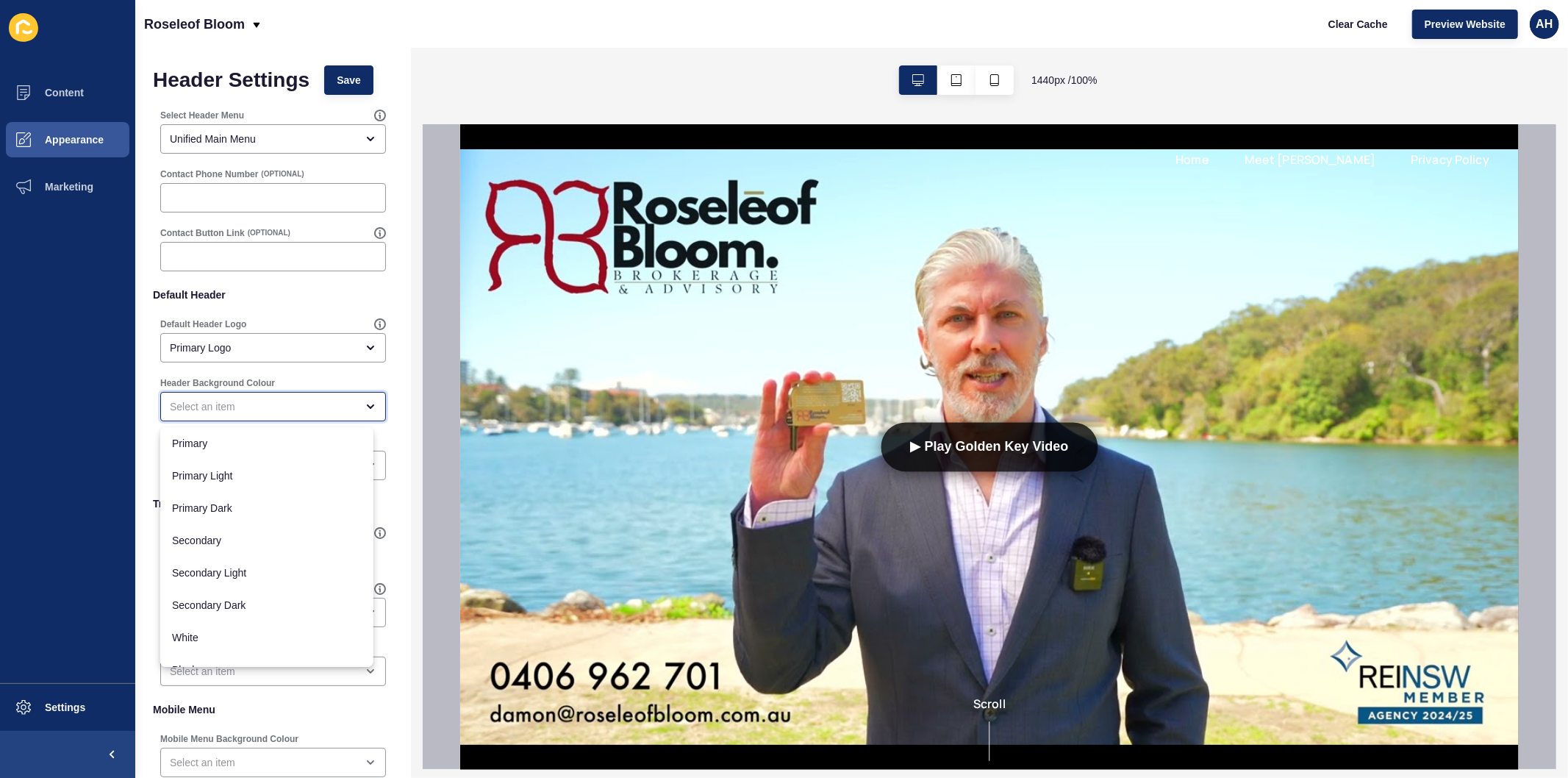
click at [248, 405] on div "close menu" at bounding box center [263, 406] width 186 height 14
click at [129, 424] on ul "Content Appearance Marketing" at bounding box center [68, 376] width 136 height 614
click at [210, 464] on div "Secondary" at bounding box center [263, 465] width 186 height 14
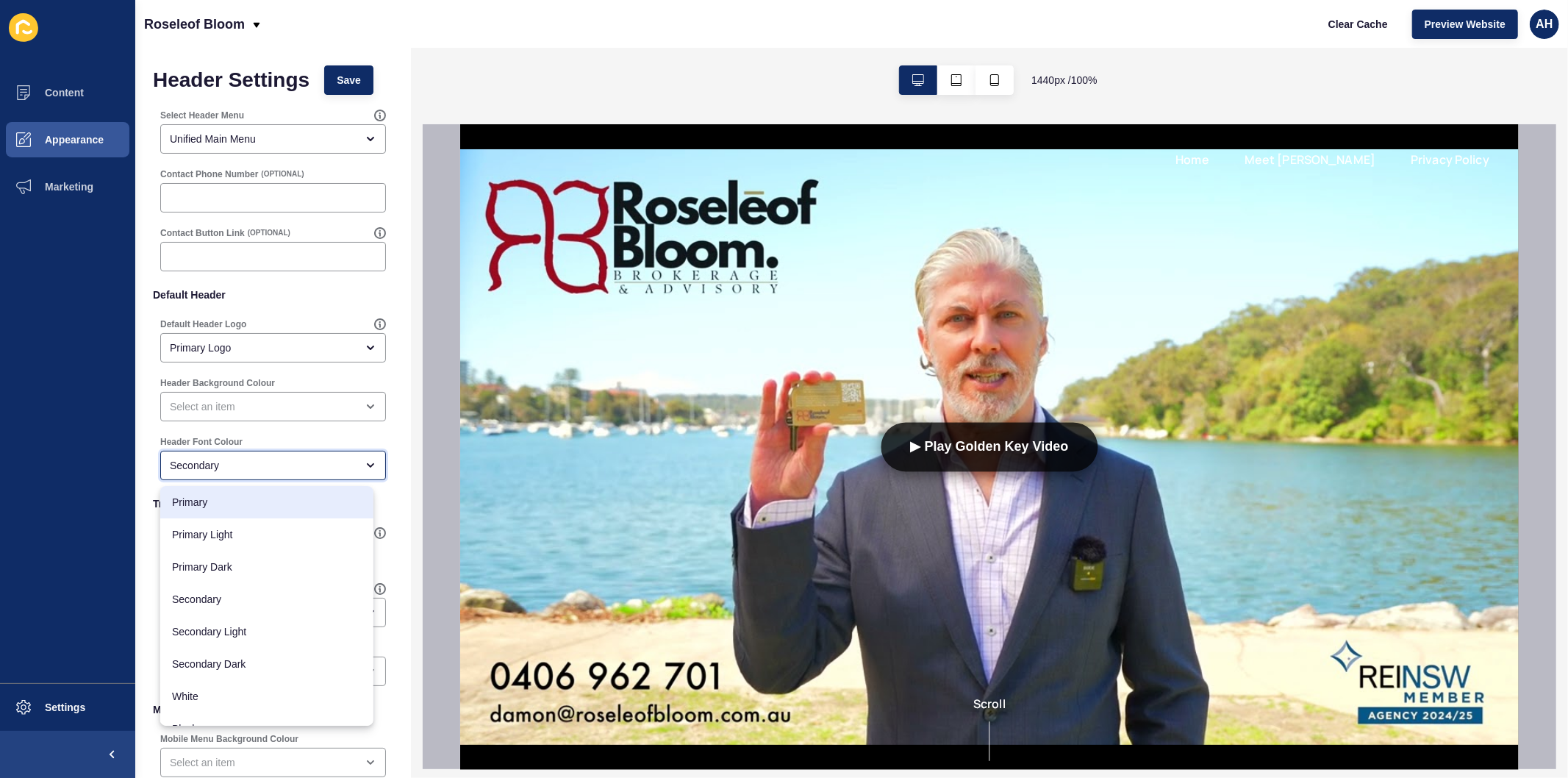
click at [229, 502] on span "Primary" at bounding box center [267, 502] width 190 height 14
type input "Primary"
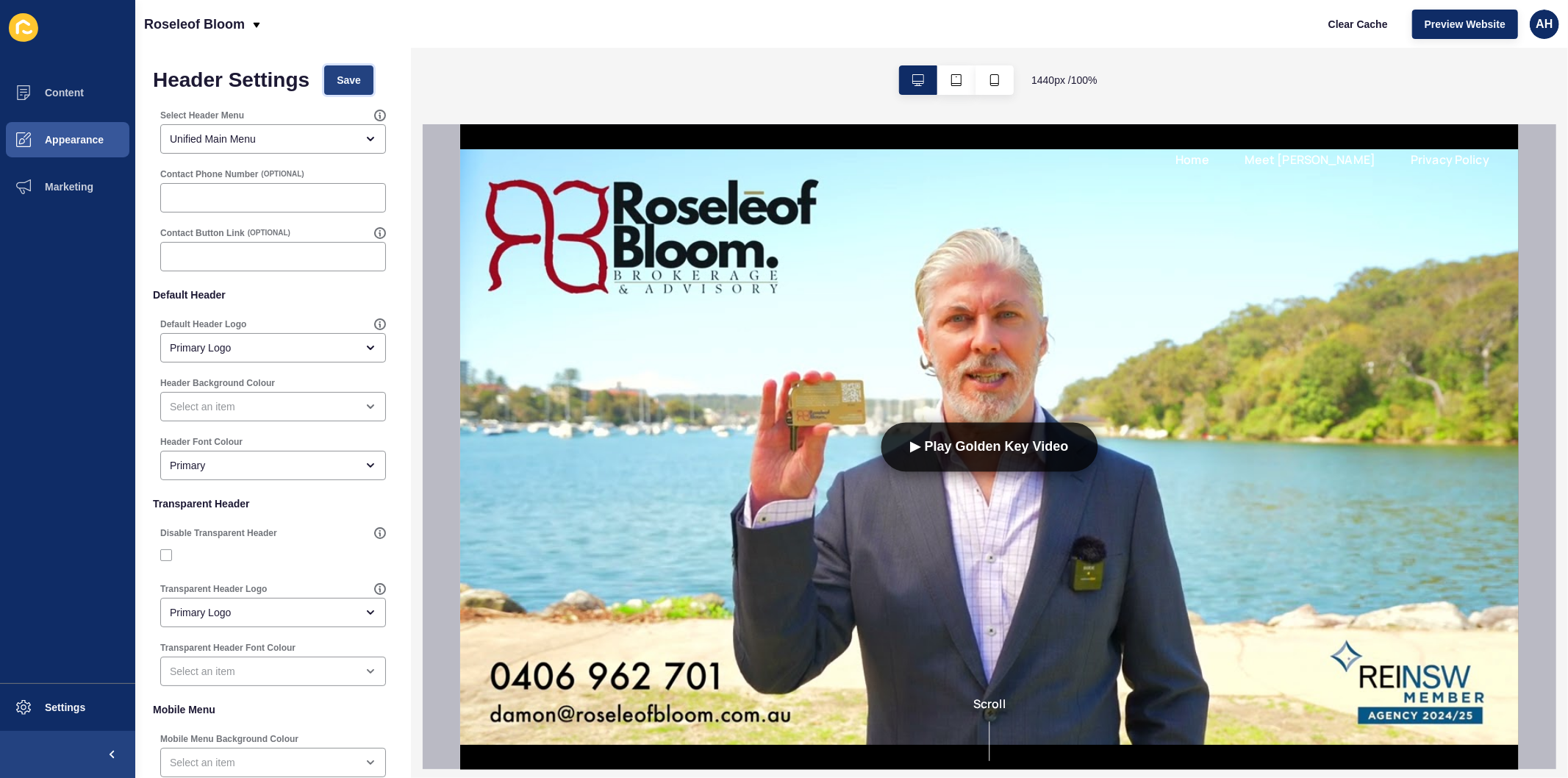
click at [341, 85] on span "Save" at bounding box center [348, 80] width 25 height 14
click at [82, 130] on button "Appearance" at bounding box center [68, 140] width 136 height 47
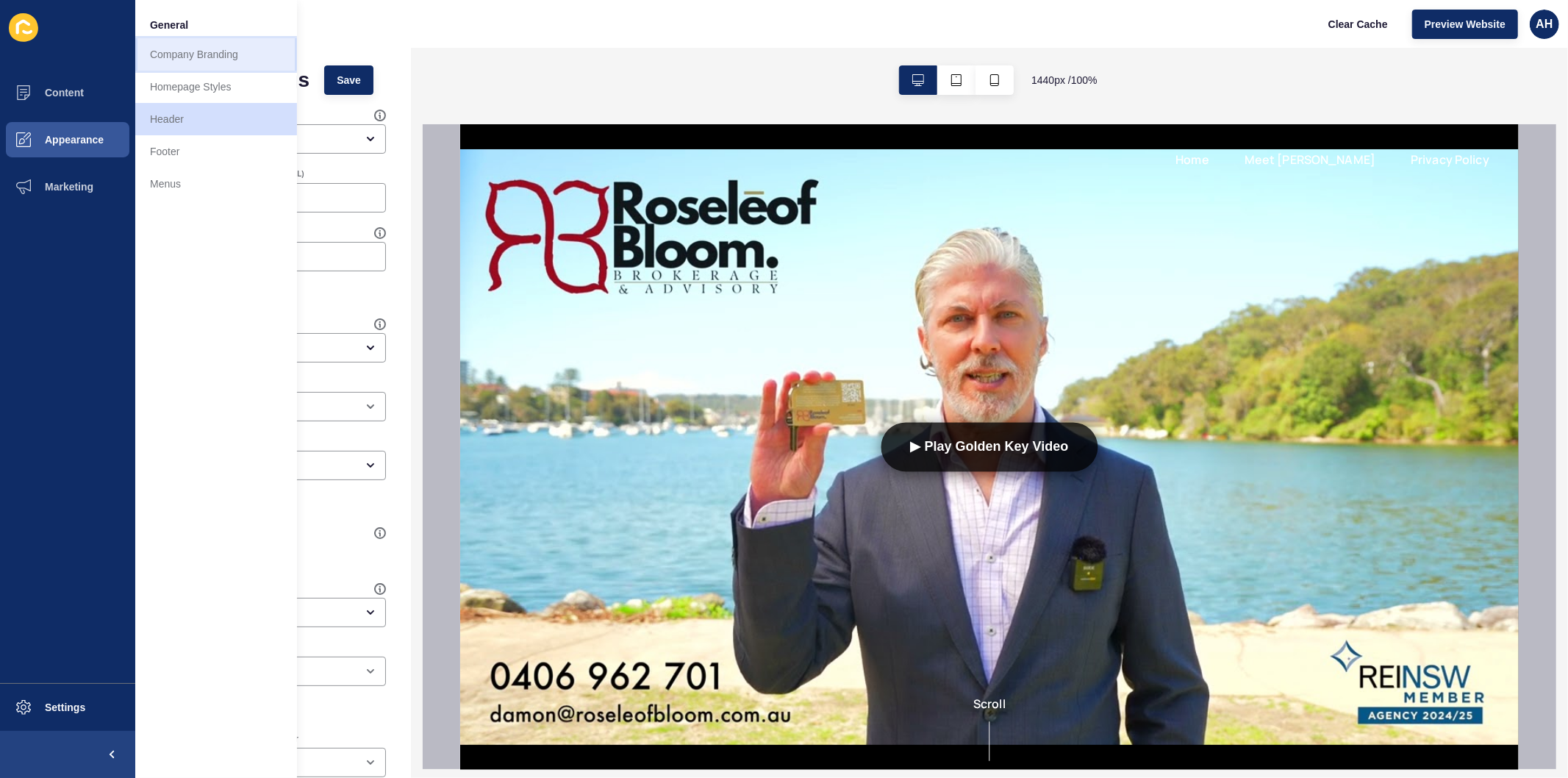
click at [195, 56] on link "Company Branding" at bounding box center [216, 54] width 162 height 32
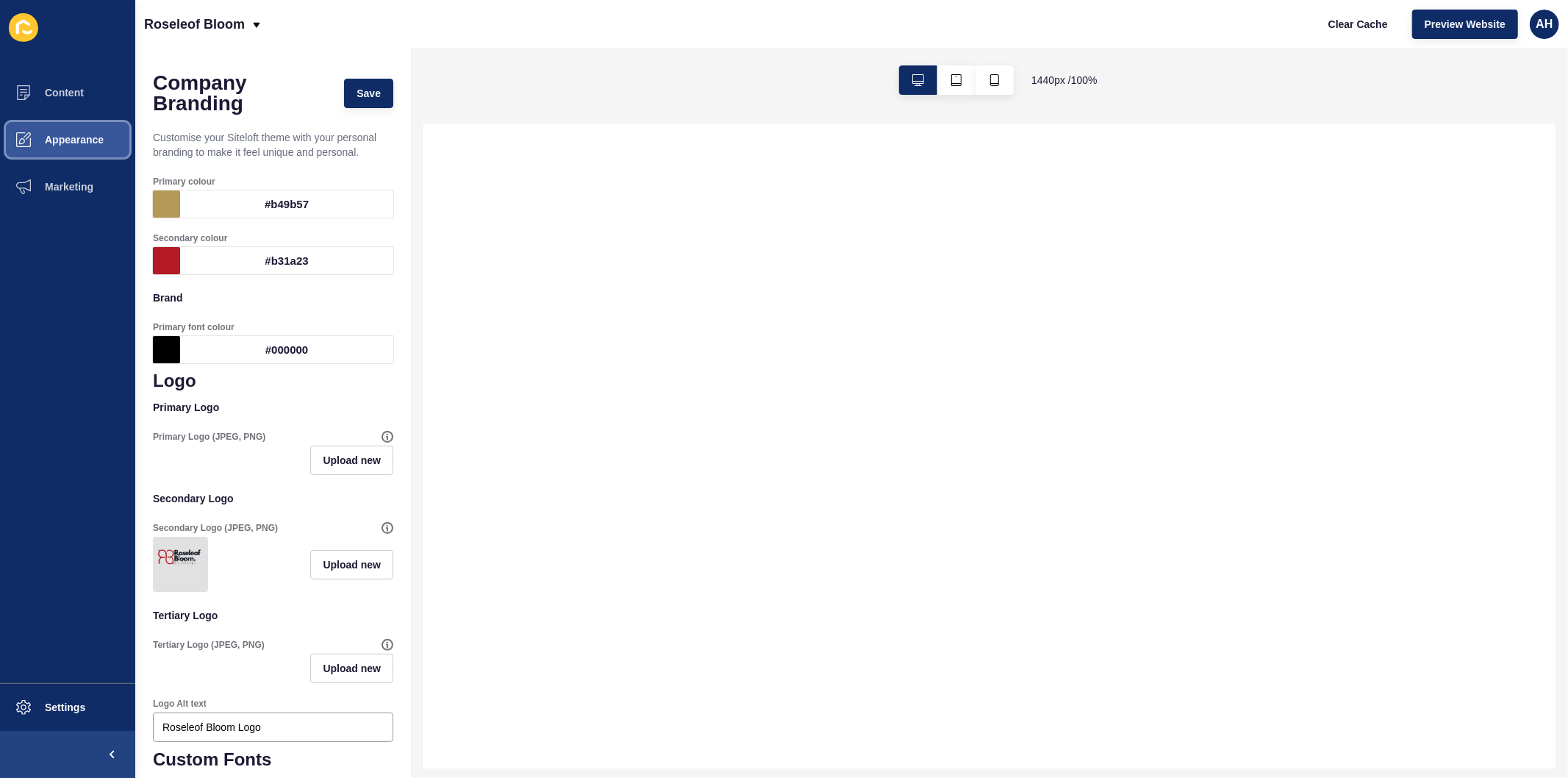
click at [64, 142] on span "Appearance" at bounding box center [50, 140] width 106 height 12
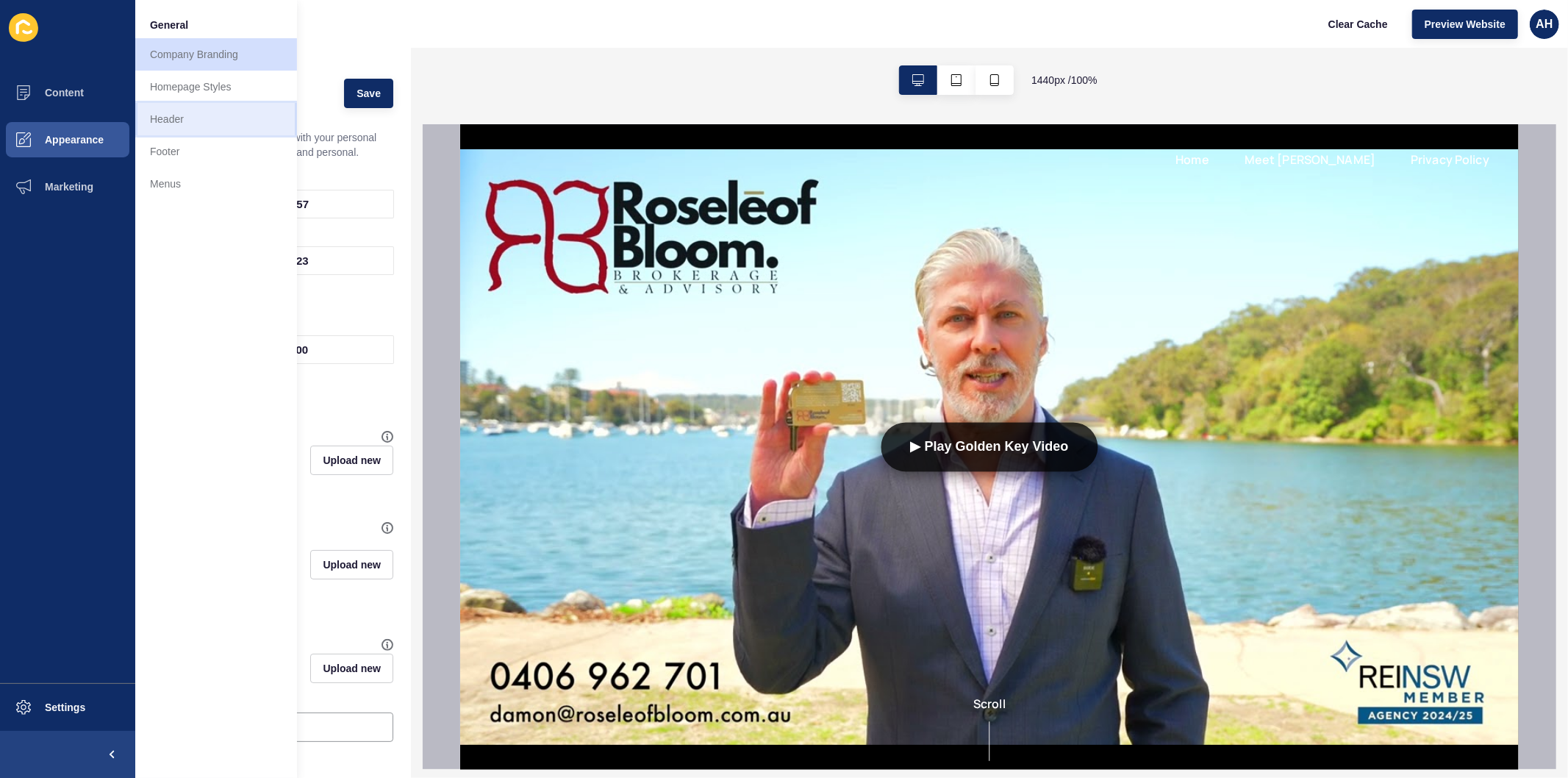
click at [184, 124] on link "Header" at bounding box center [216, 119] width 162 height 32
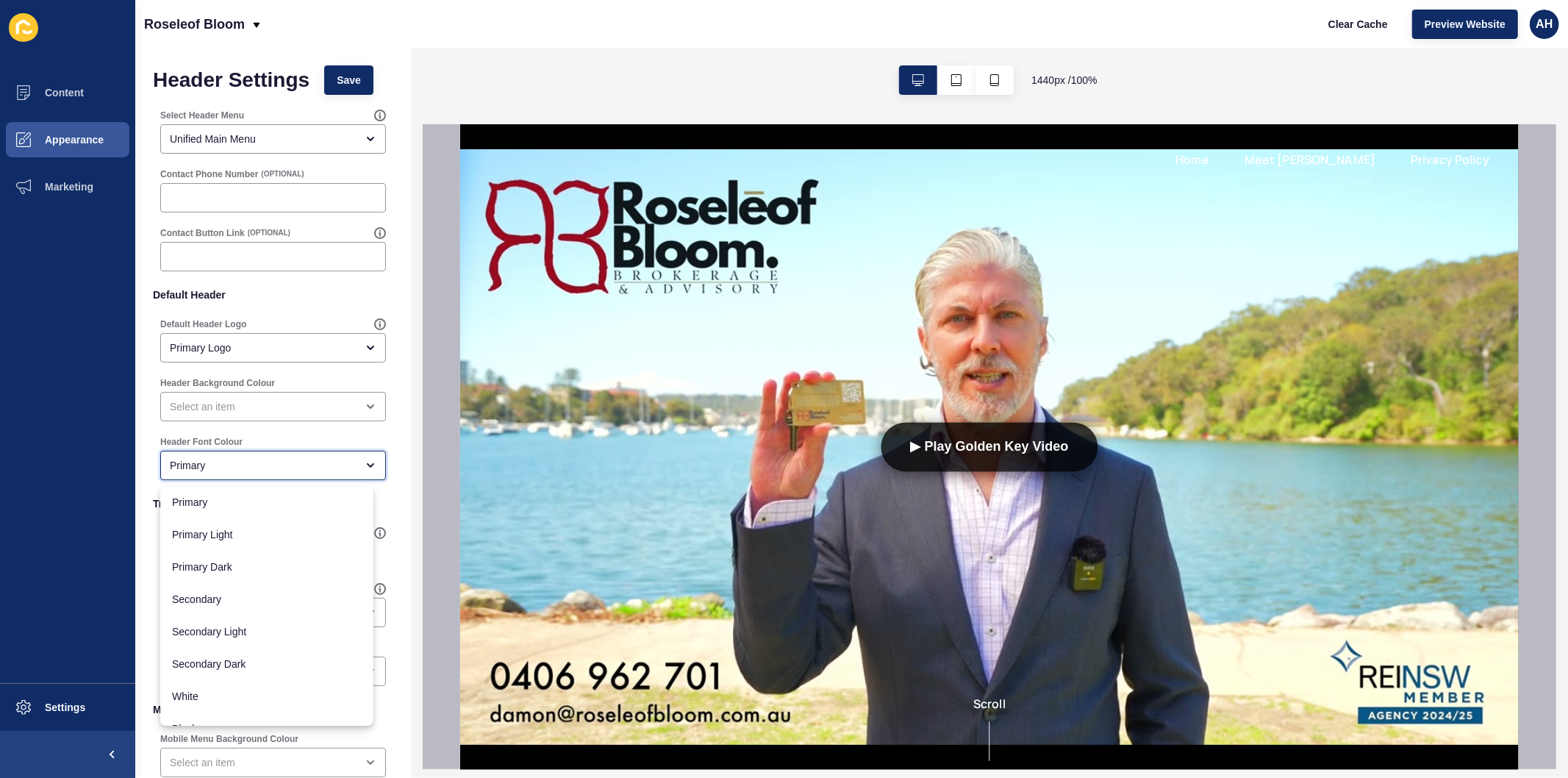
click at [254, 464] on div "Primary" at bounding box center [263, 465] width 186 height 14
click at [241, 602] on span "Secondary" at bounding box center [267, 599] width 190 height 14
type input "Secondary"
click at [341, 75] on span "Save" at bounding box center [348, 80] width 25 height 14
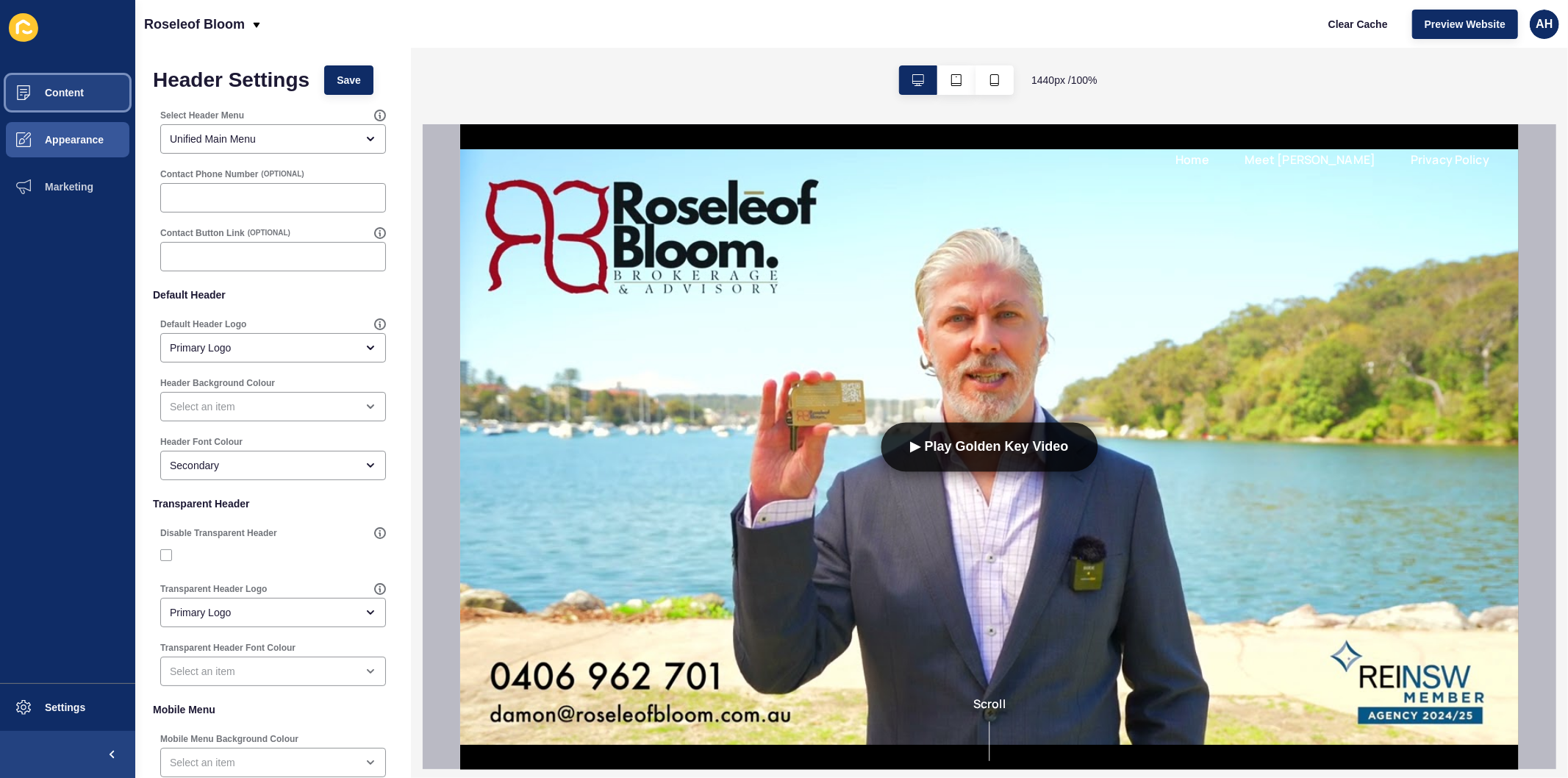
click at [61, 97] on span "Content" at bounding box center [41, 92] width 86 height 12
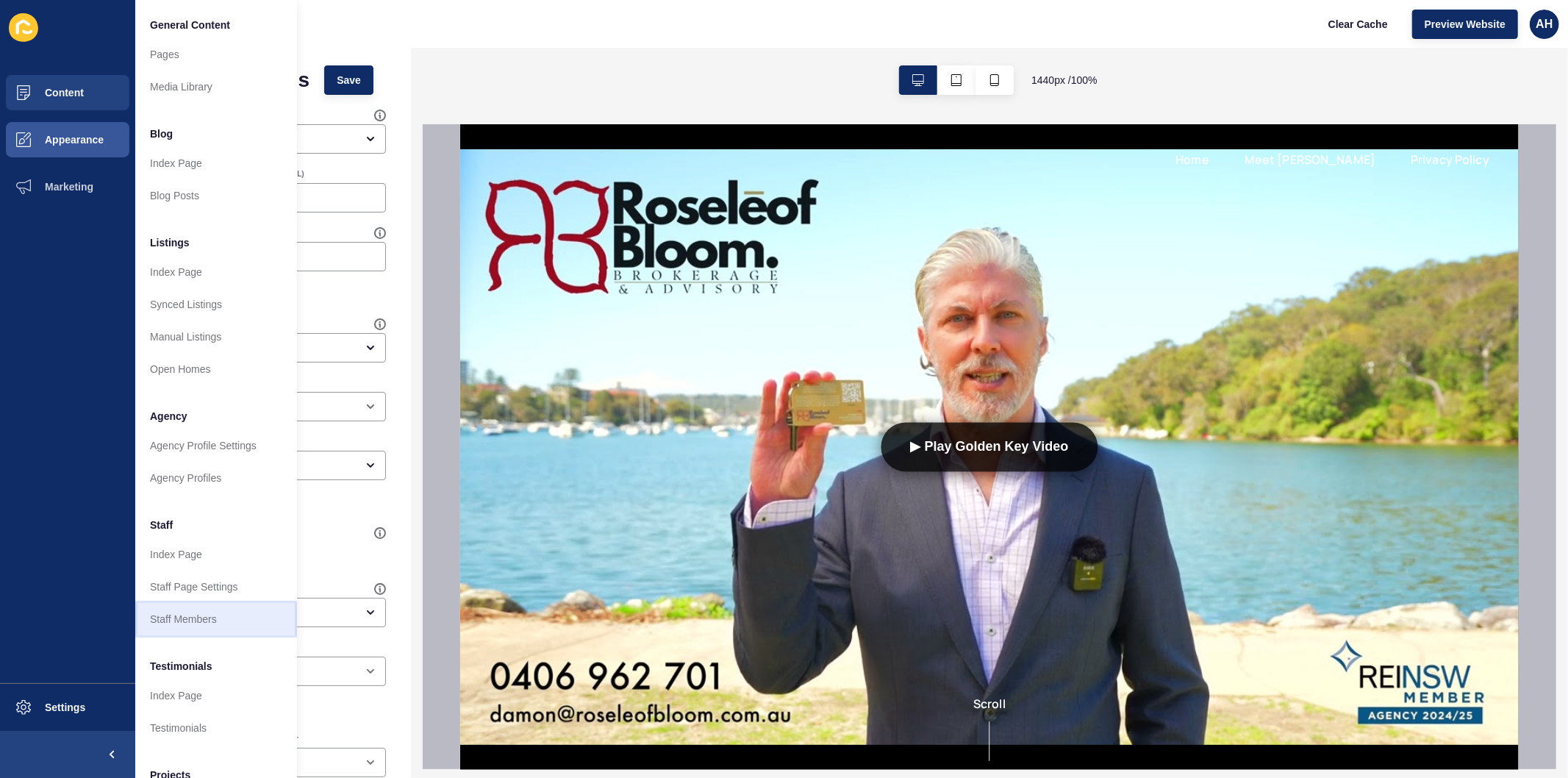
click at [191, 625] on link "Staff Members" at bounding box center [216, 620] width 162 height 32
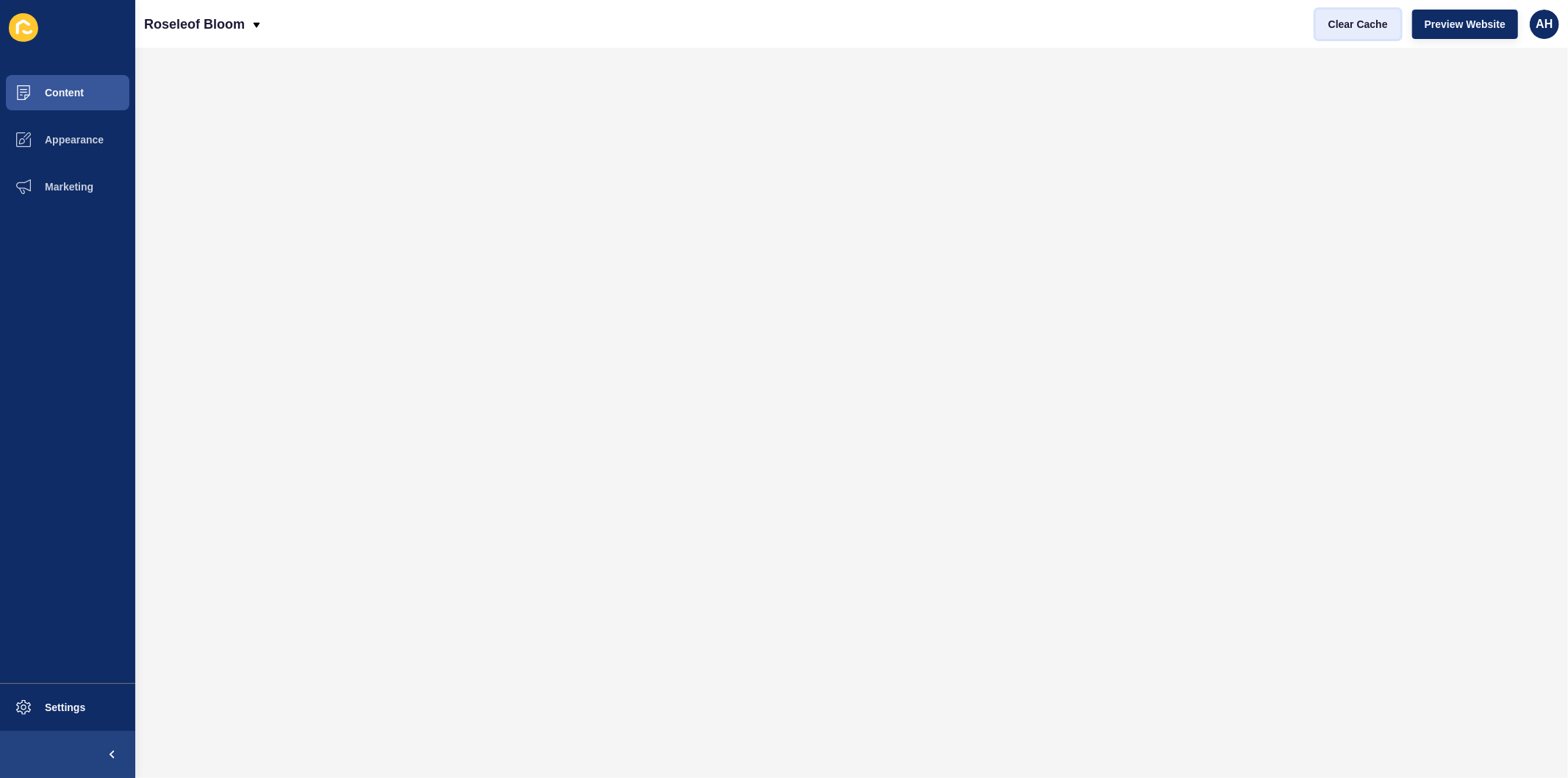
click at [1342, 31] on span "Clear Cache" at bounding box center [1358, 24] width 59 height 14
click at [71, 152] on button "Appearance" at bounding box center [68, 140] width 136 height 47
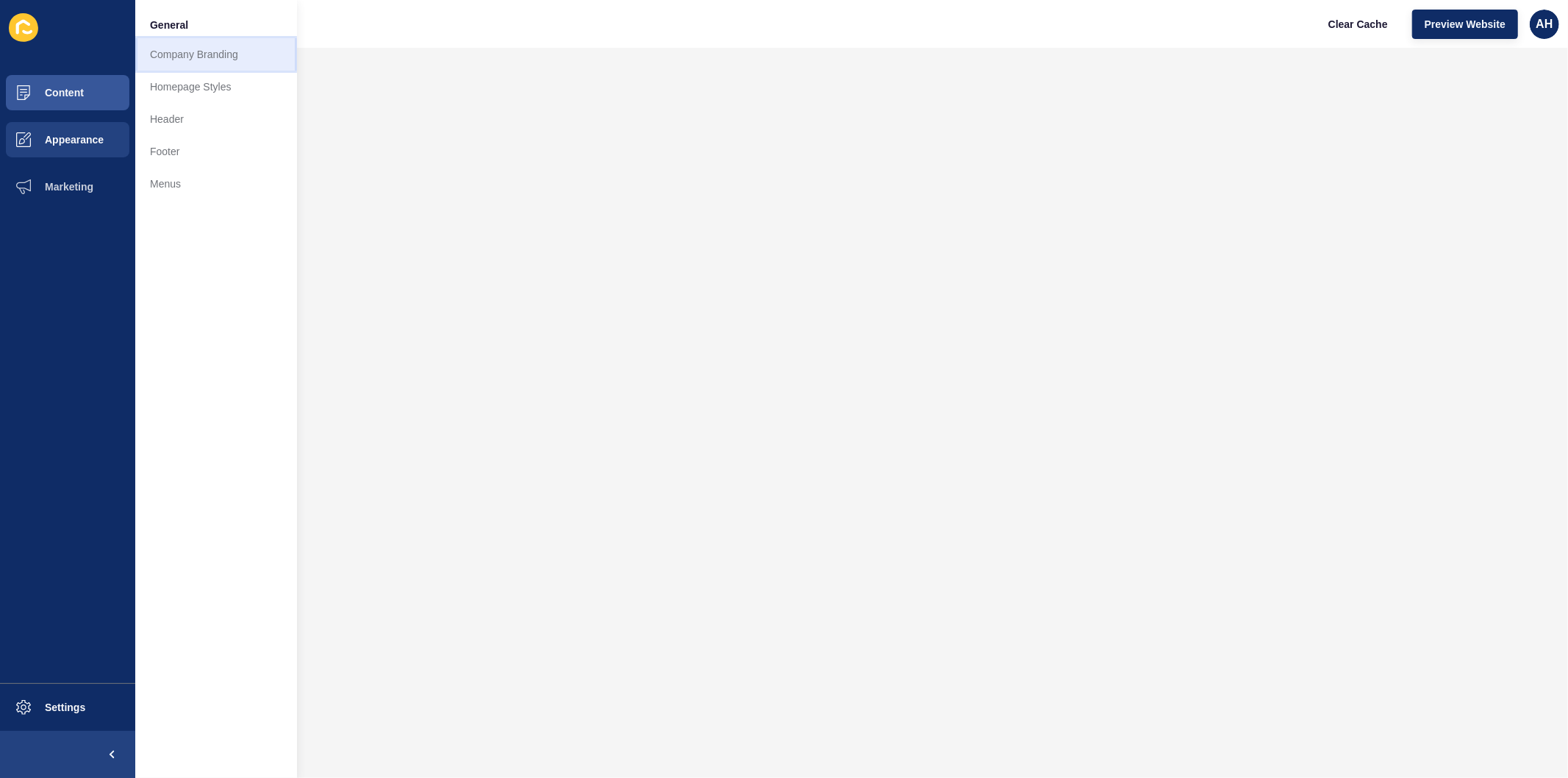
click at [164, 47] on link "Company Branding" at bounding box center [216, 54] width 162 height 32
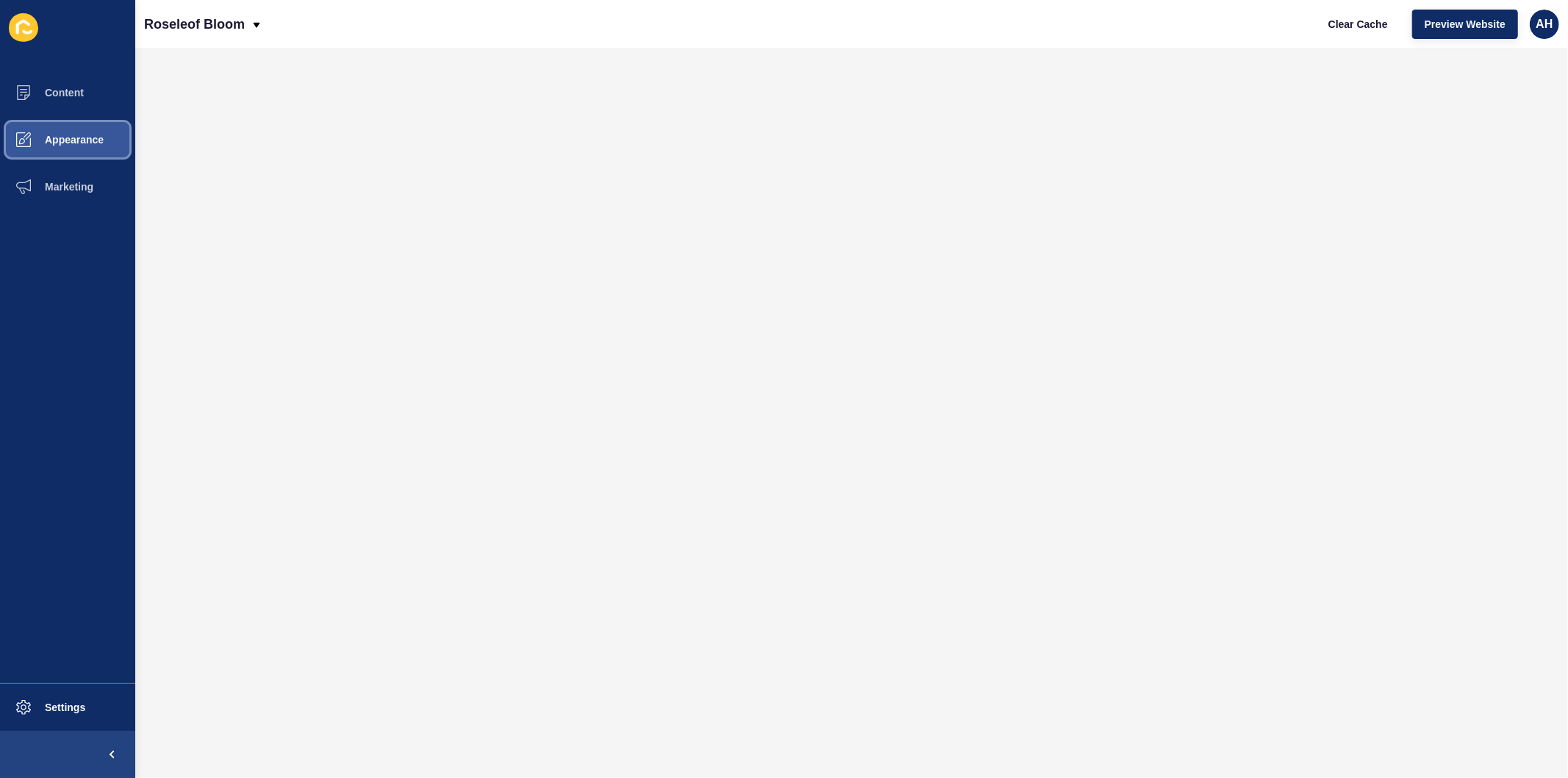
click at [47, 142] on span "Appearance" at bounding box center [50, 140] width 106 height 12
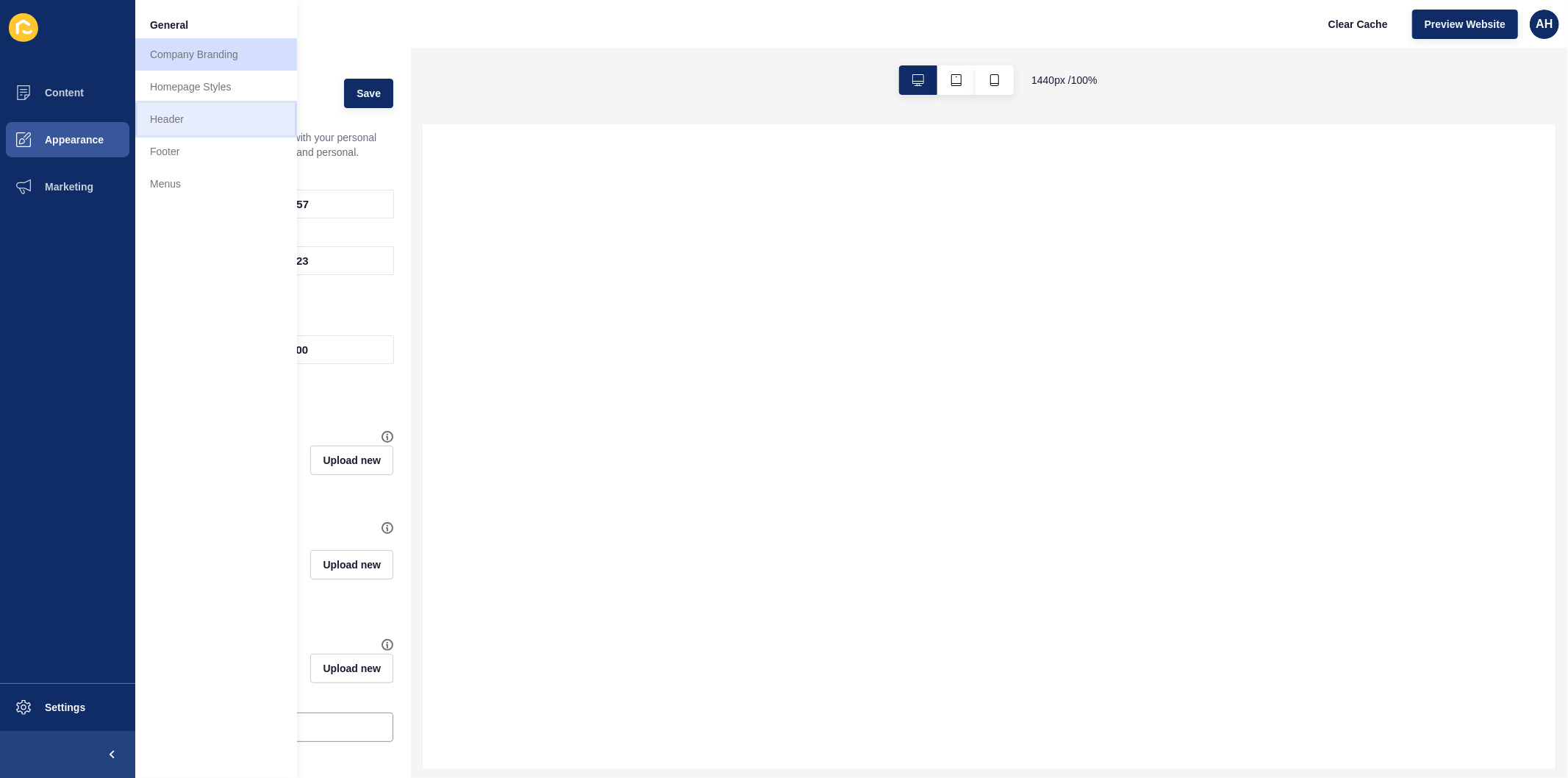
click at [186, 119] on link "Header" at bounding box center [216, 119] width 162 height 32
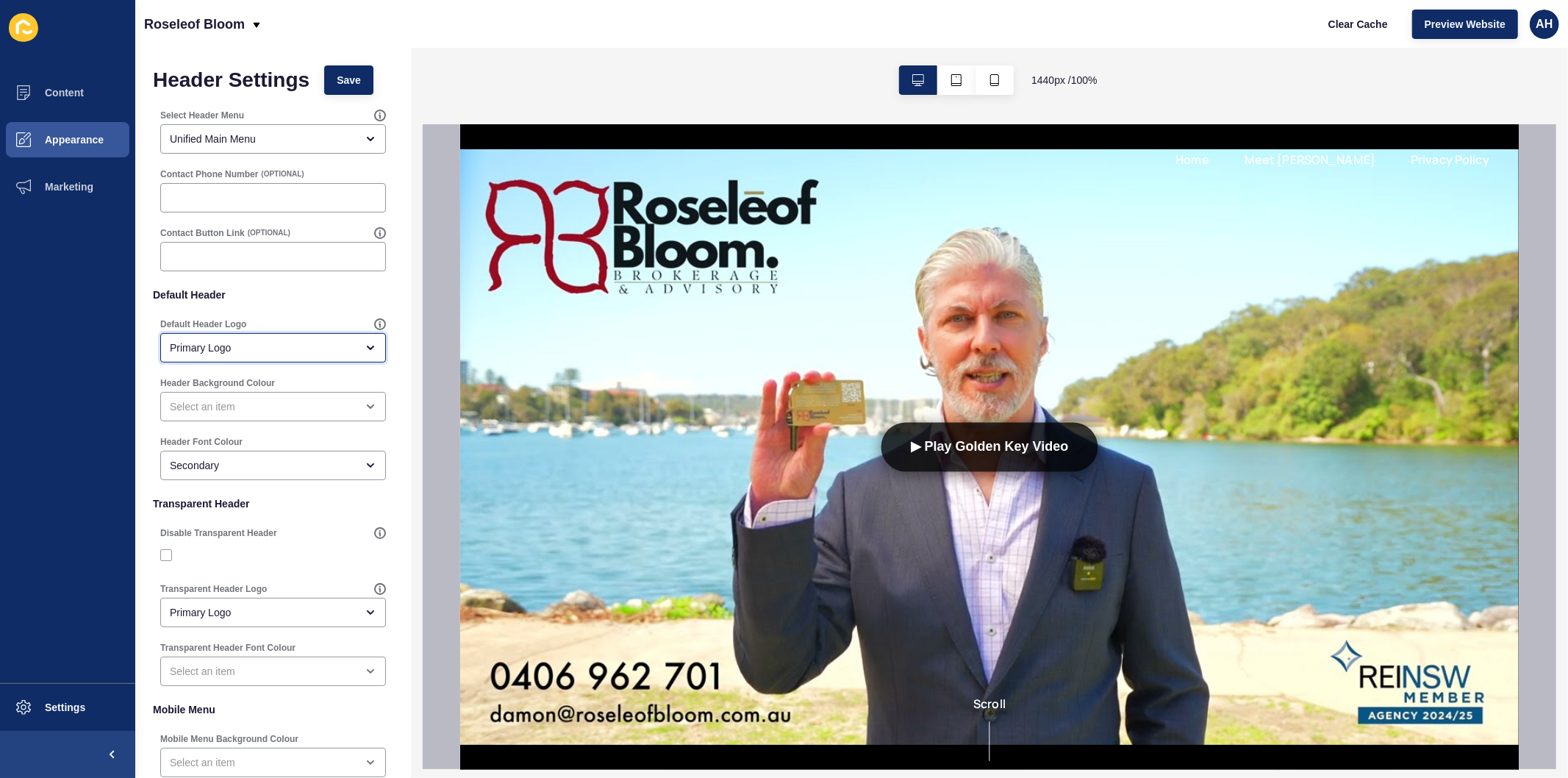
click at [254, 343] on div "Primary Logo" at bounding box center [263, 347] width 186 height 14
click at [252, 383] on span "Primary Logo" at bounding box center [257, 384] width 169 height 14
click at [265, 349] on div "open menu" at bounding box center [263, 347] width 186 height 14
click at [241, 386] on span "Primary Logo" at bounding box center [267, 384] width 190 height 14
type input "Primary Logo"
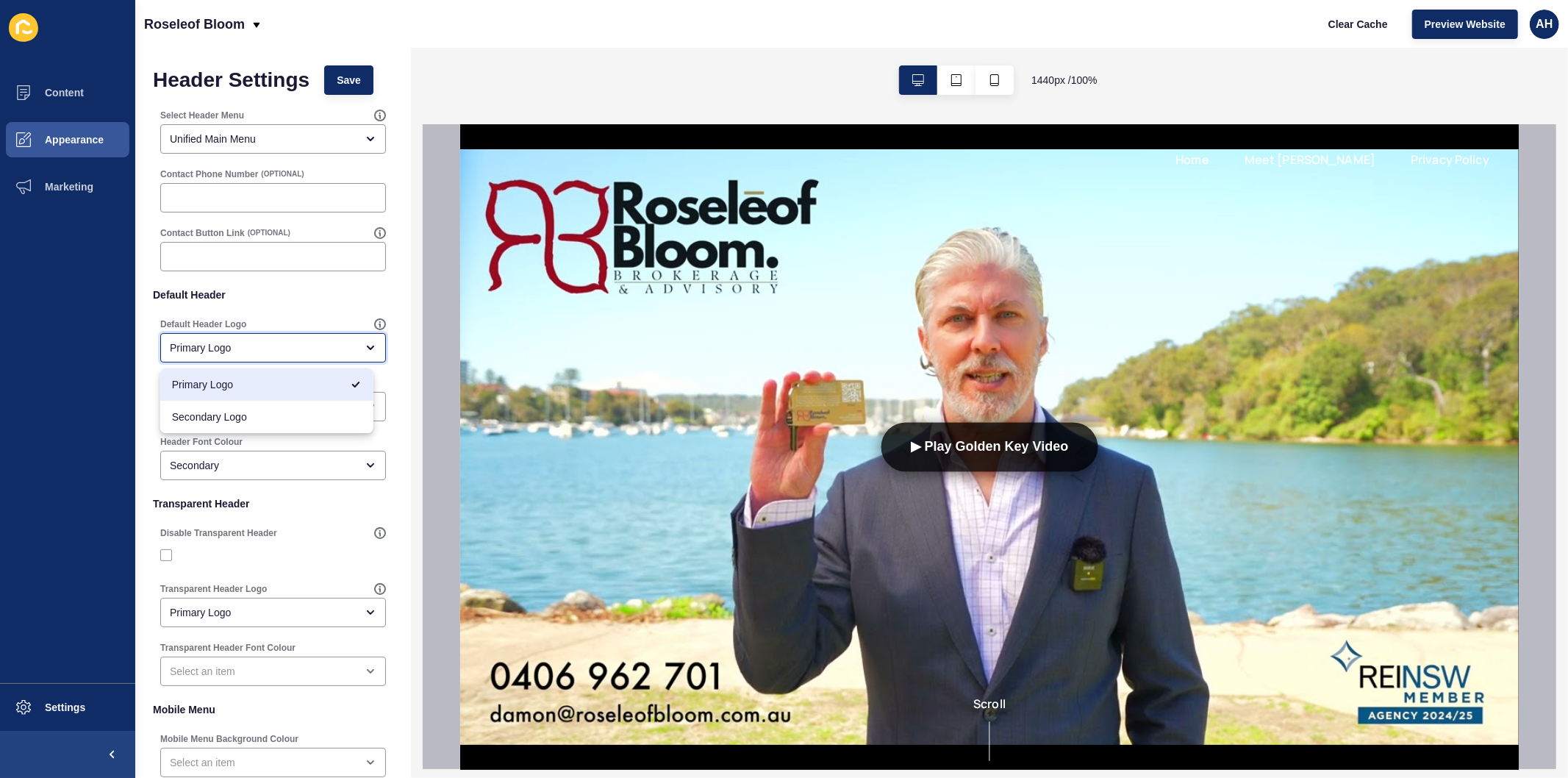
click at [245, 391] on span "Primary Logo" at bounding box center [257, 384] width 169 height 14
click at [237, 412] on div "open menu" at bounding box center [263, 406] width 186 height 14
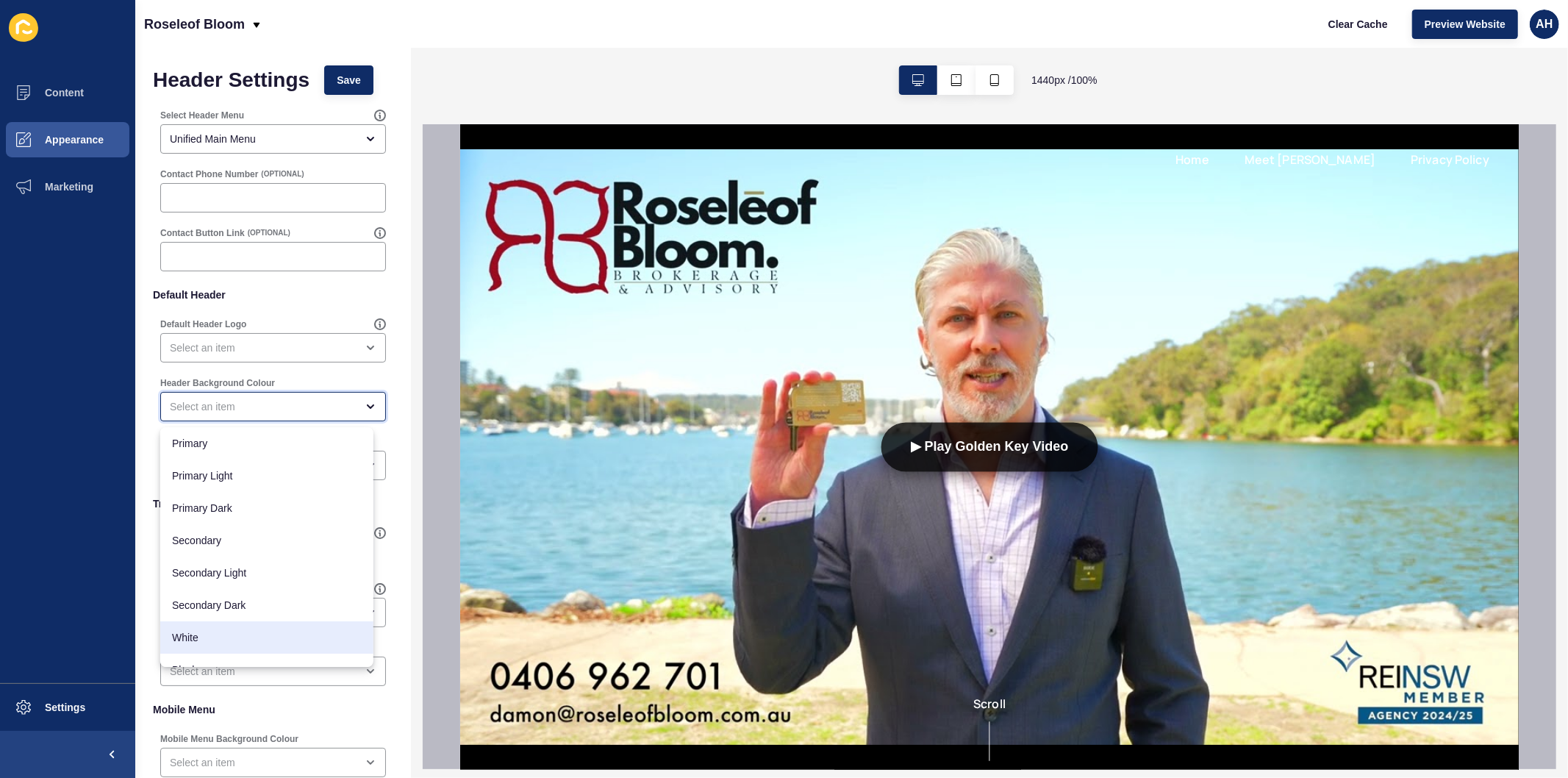
click at [210, 643] on span "White" at bounding box center [267, 637] width 190 height 14
type input "White"
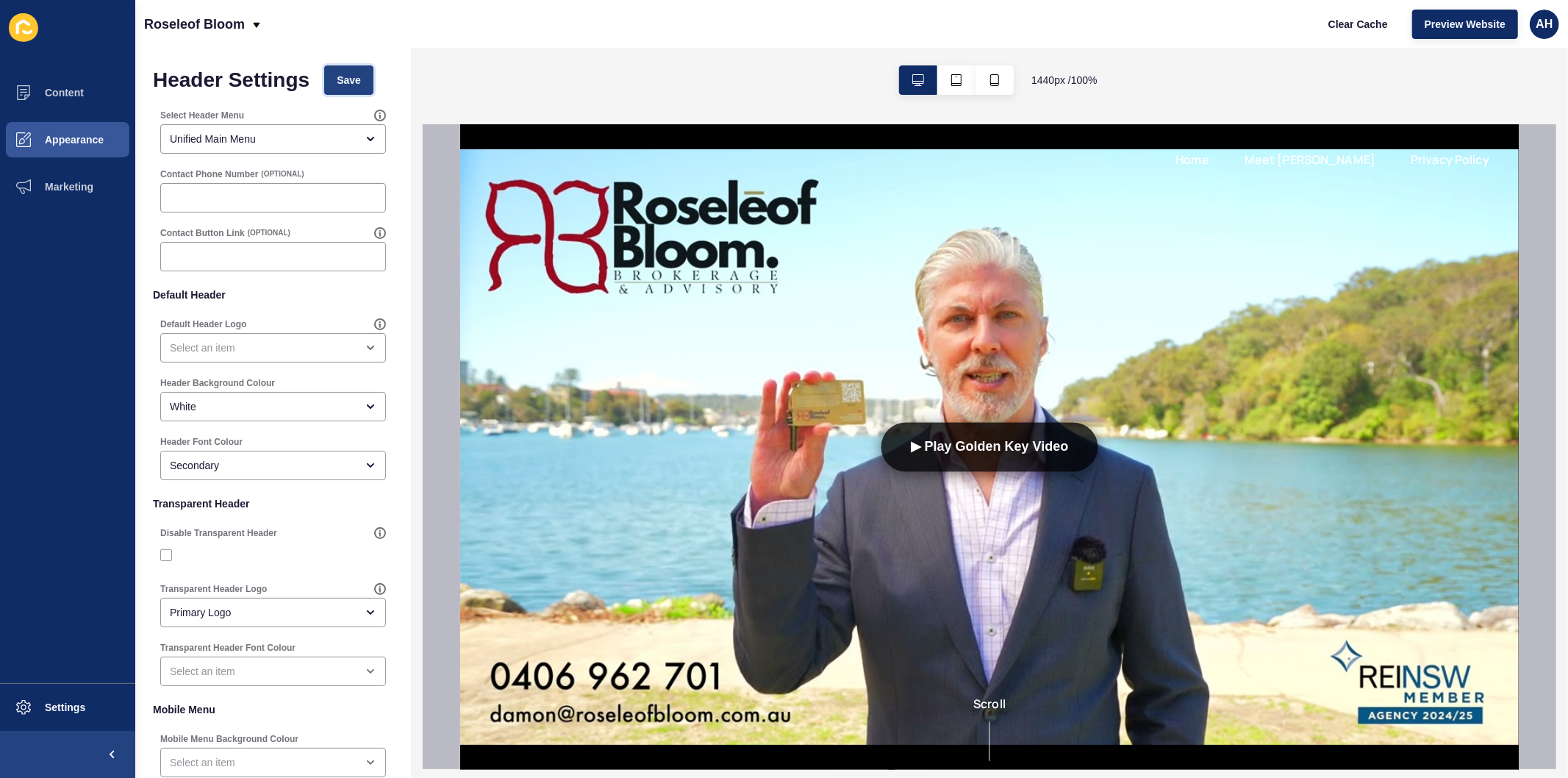
click at [362, 77] on button "Save" at bounding box center [349, 80] width 49 height 30
click at [58, 86] on button "Content" at bounding box center [68, 93] width 136 height 47
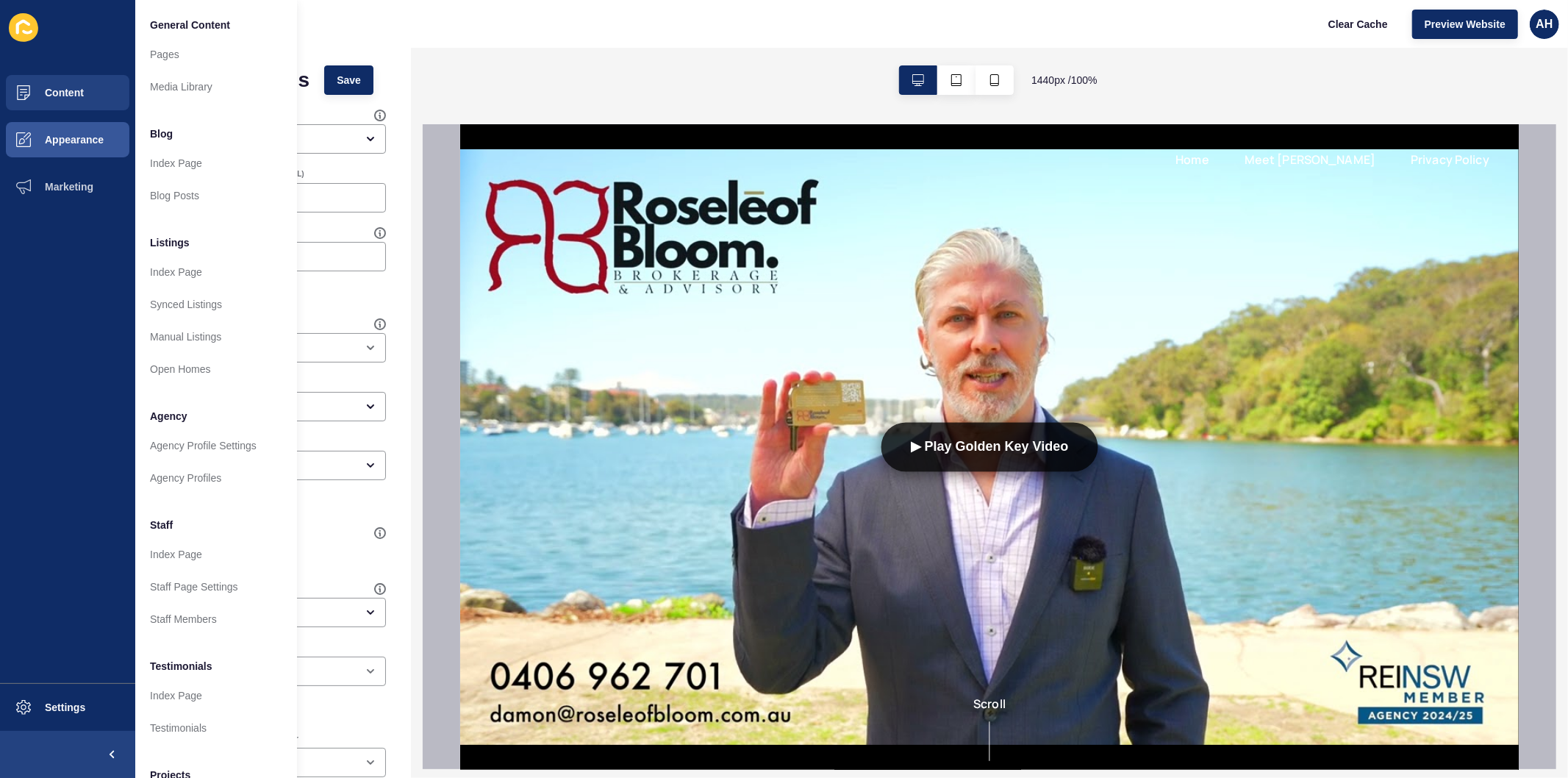
click at [555, 67] on div "1440 px / 100 %" at bounding box center [989, 80] width 1157 height 64
